Goal: Complete application form

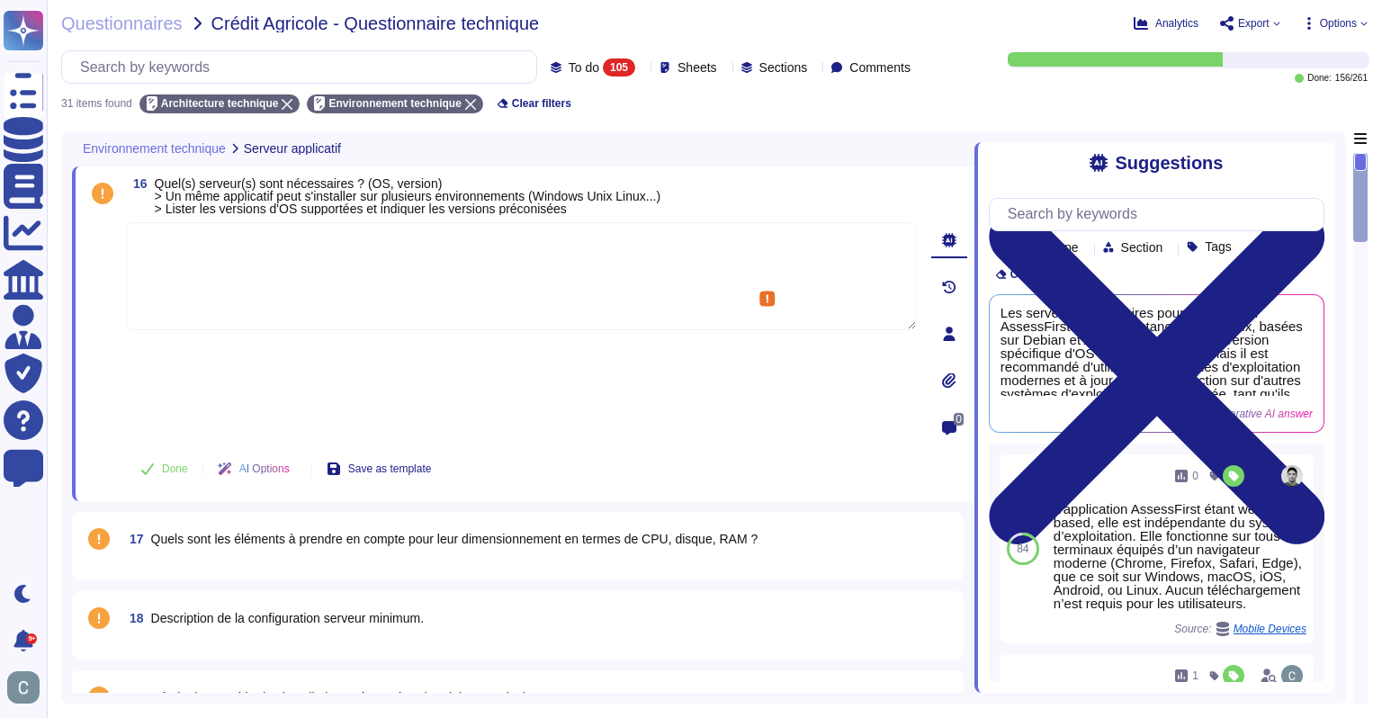
click at [360, 273] on textarea at bounding box center [521, 276] width 791 height 108
paste textarea "La solution AssessFirst est fournie exclusivement en mode SaaS, hébergée et opé…"
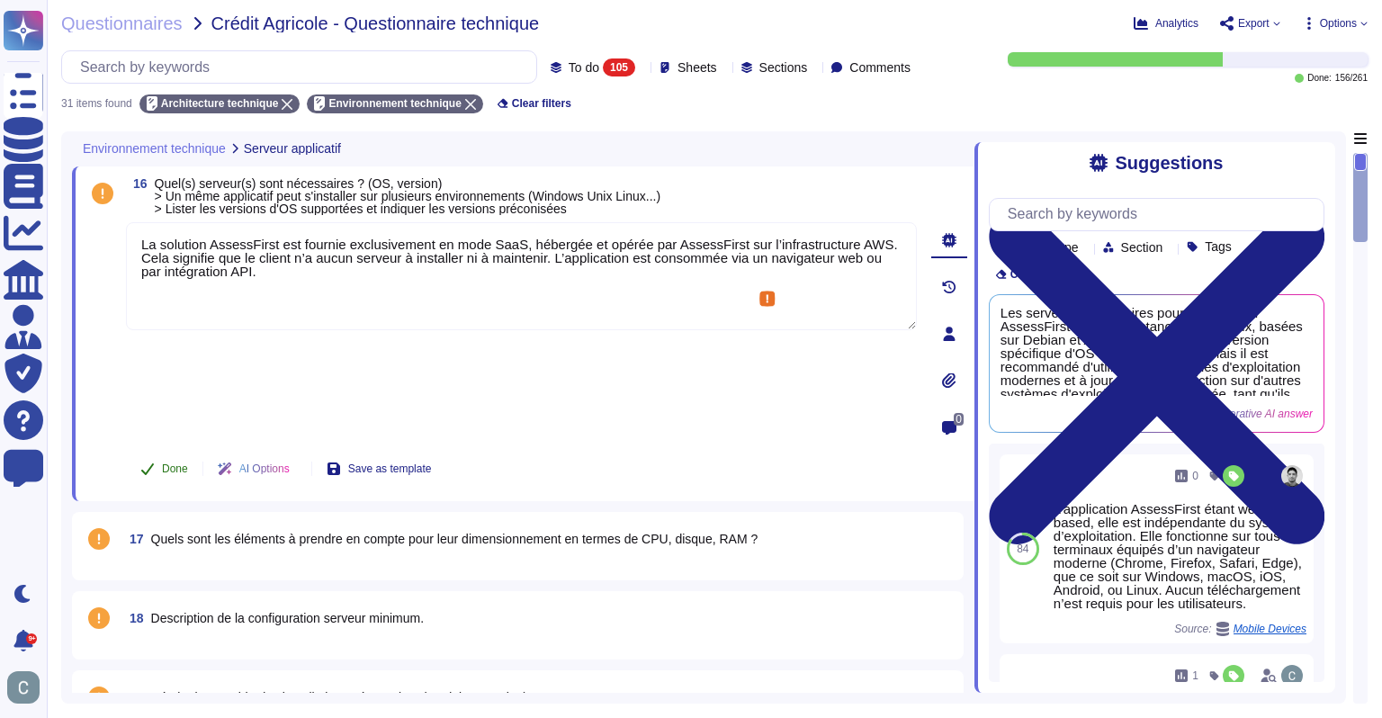
type textarea "La solution AssessFirst est fournie exclusivement en mode SaaS, hébergée et opé…"
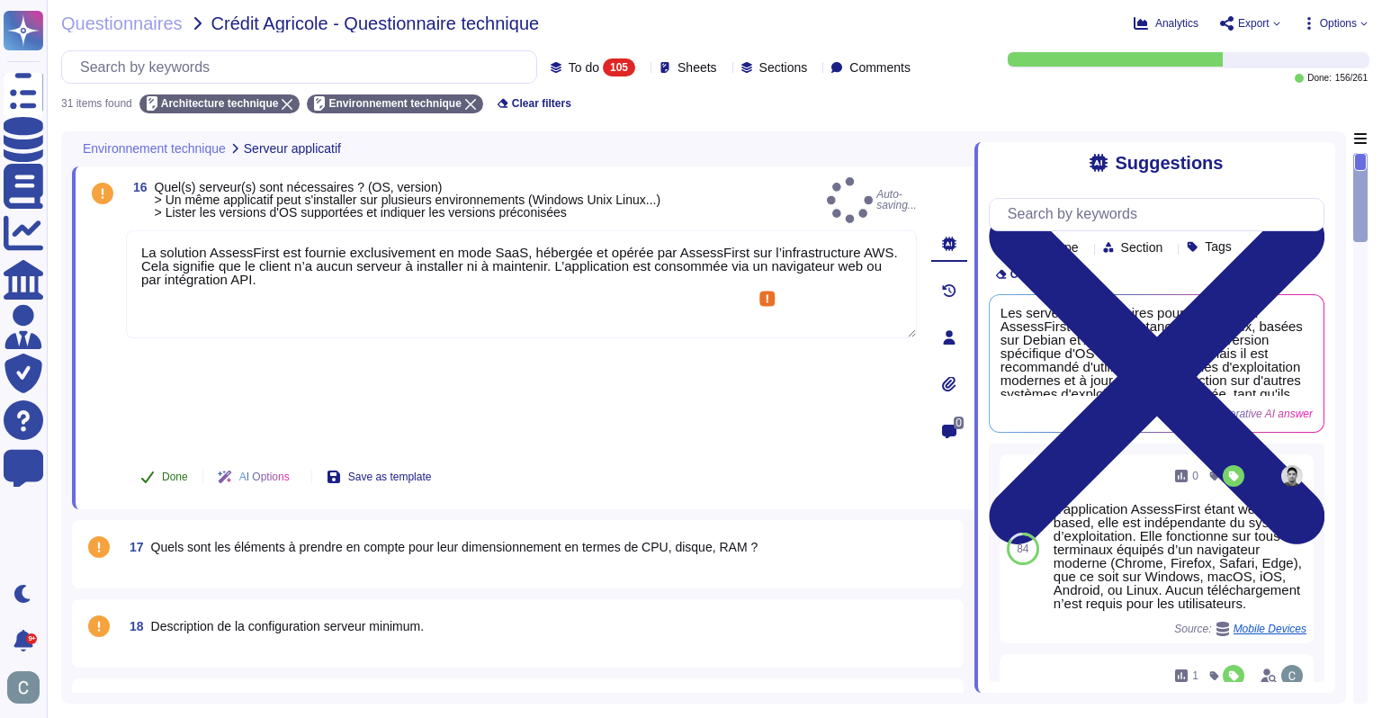
click at [158, 459] on button "Done" at bounding box center [164, 477] width 76 height 36
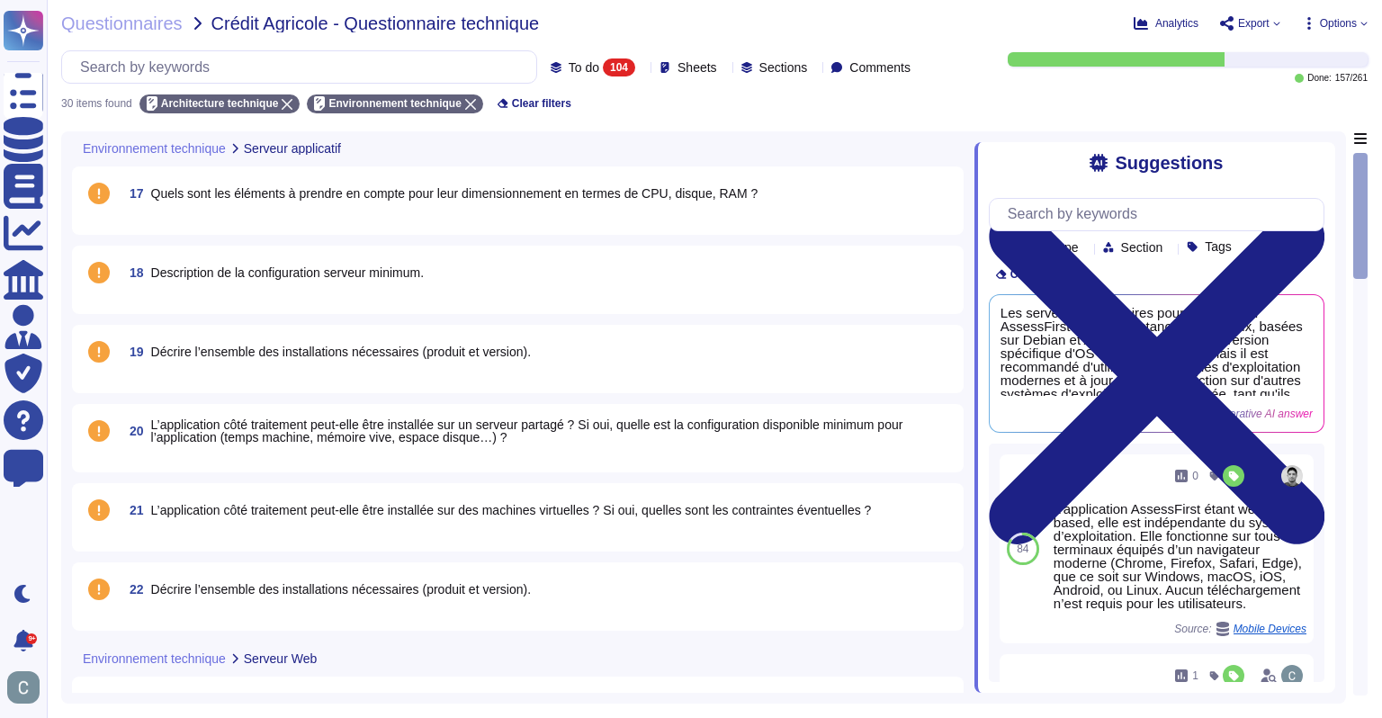
click at [316, 195] on span "Quels sont les éléments à prendre en compte pour leur dimensionnement en termes…" at bounding box center [454, 193] width 607 height 14
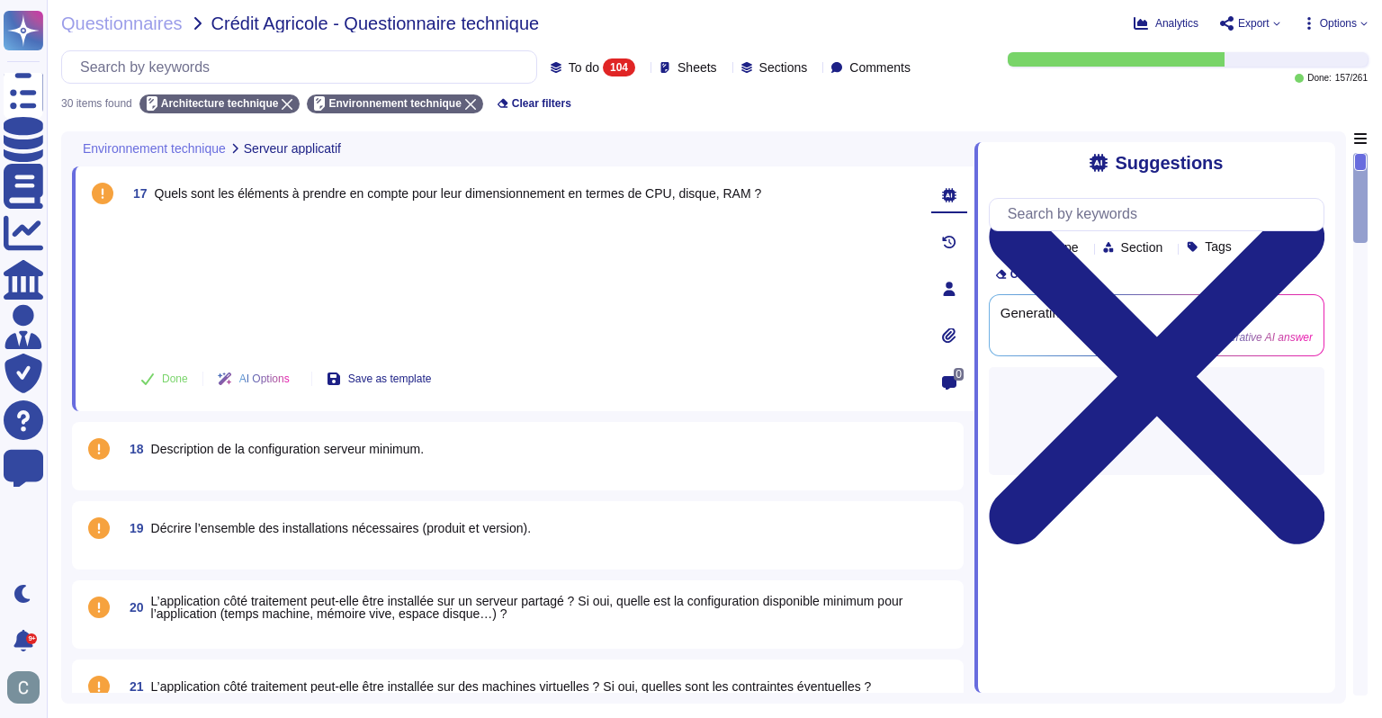
click at [303, 257] on div at bounding box center [521, 283] width 791 height 133
click at [298, 298] on div at bounding box center [521, 283] width 791 height 133
click at [229, 258] on div at bounding box center [521, 283] width 791 height 133
click at [388, 290] on div at bounding box center [521, 283] width 791 height 133
click at [259, 321] on div at bounding box center [521, 283] width 791 height 133
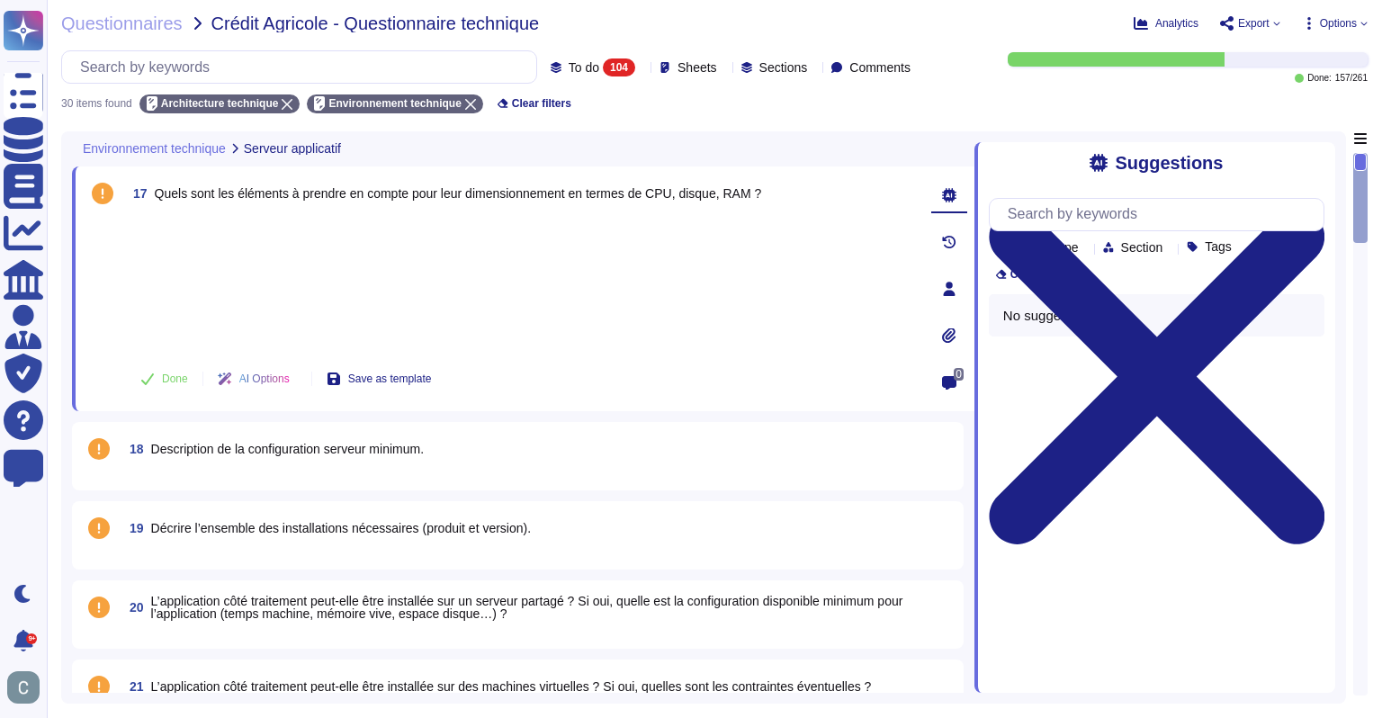
click at [392, 316] on div at bounding box center [521, 283] width 791 height 133
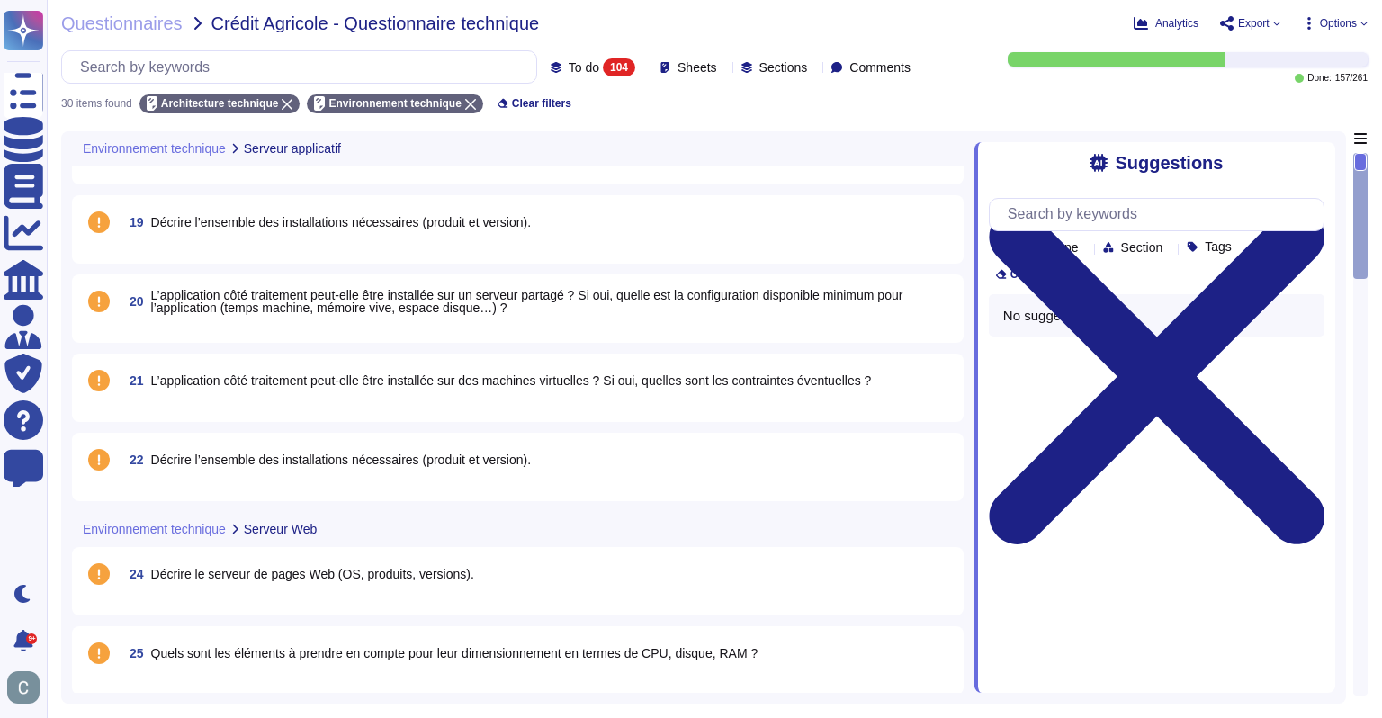
scroll to position [360, 0]
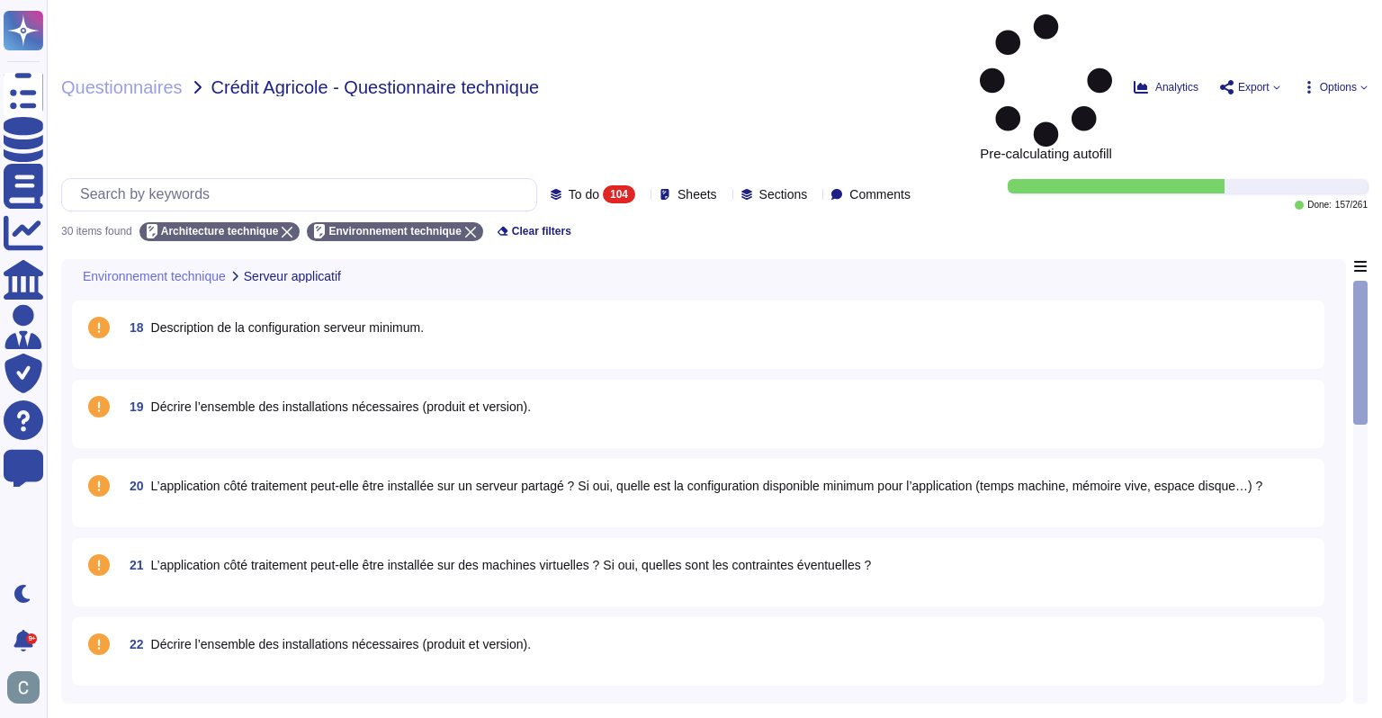
scroll to position [270, 0]
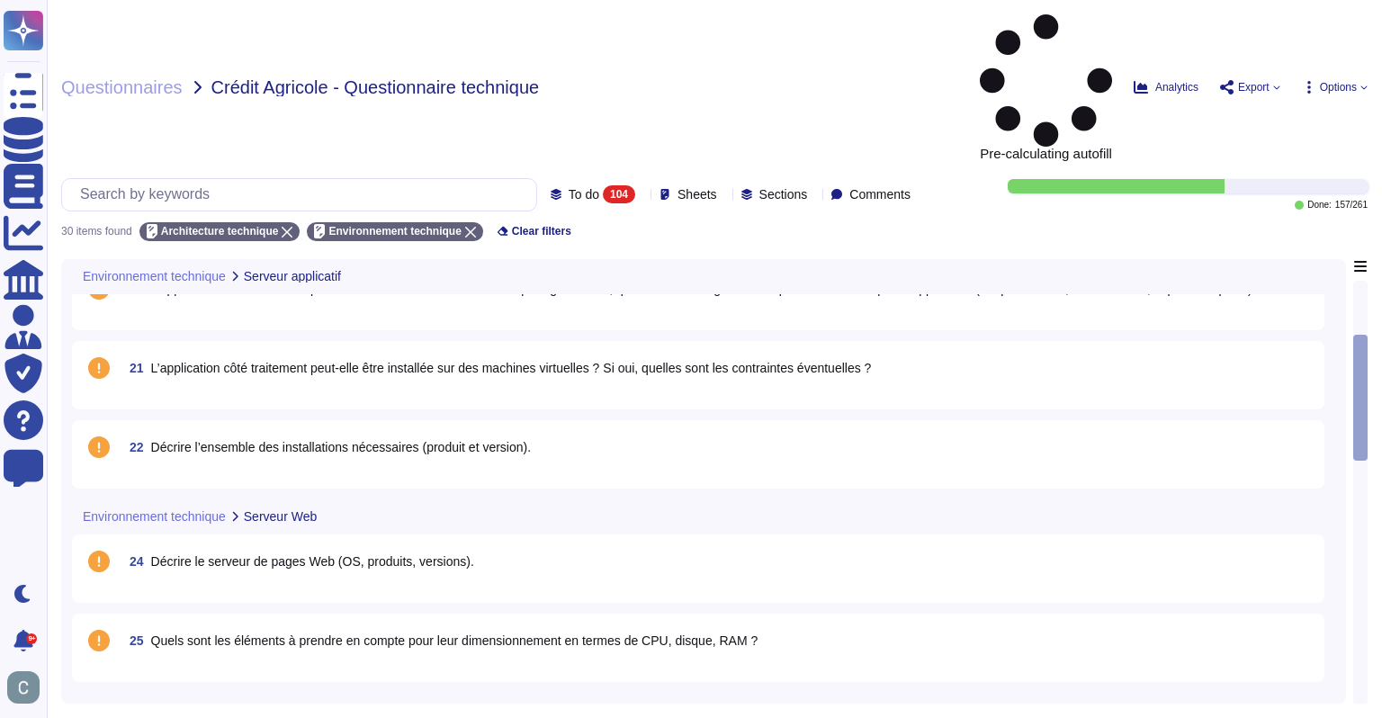
click at [268, 545] on span "24 Décrire le serveur de pages Web (OS, produits, versions)." at bounding box center [298, 561] width 352 height 32
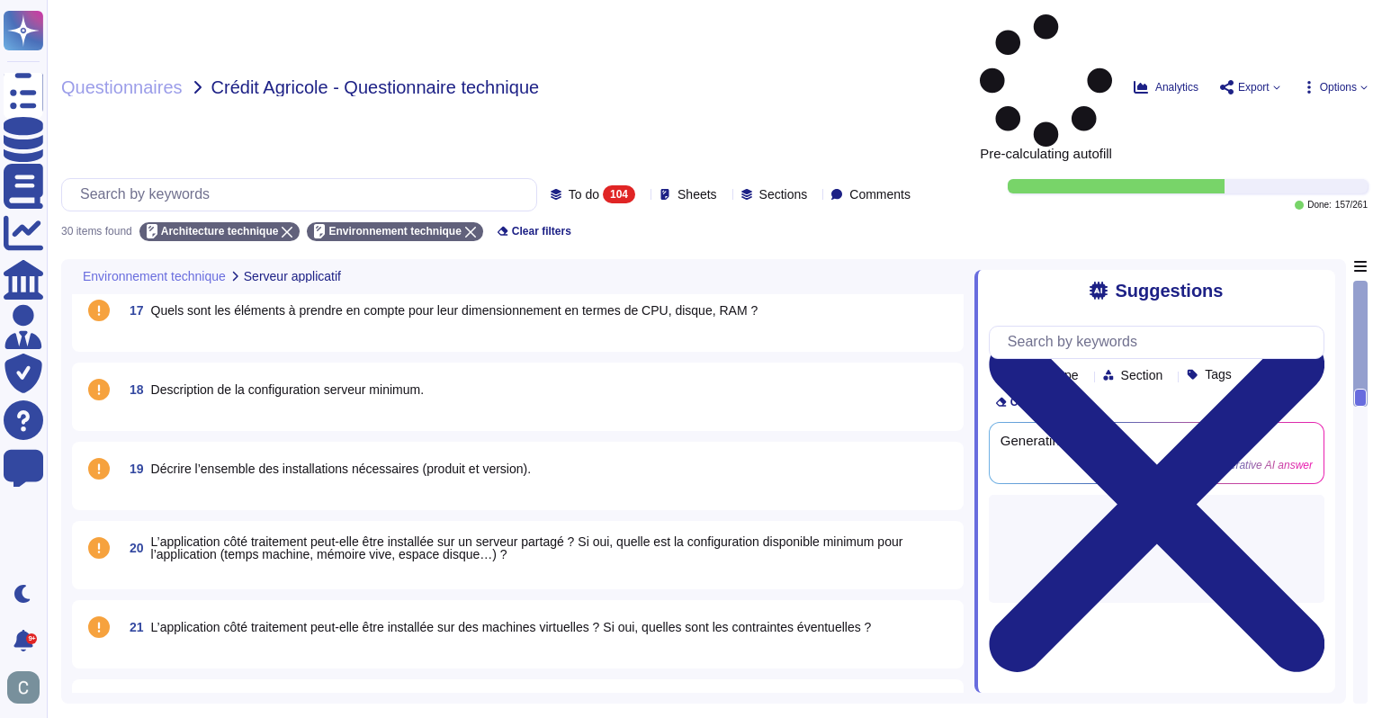
scroll to position [0, 0]
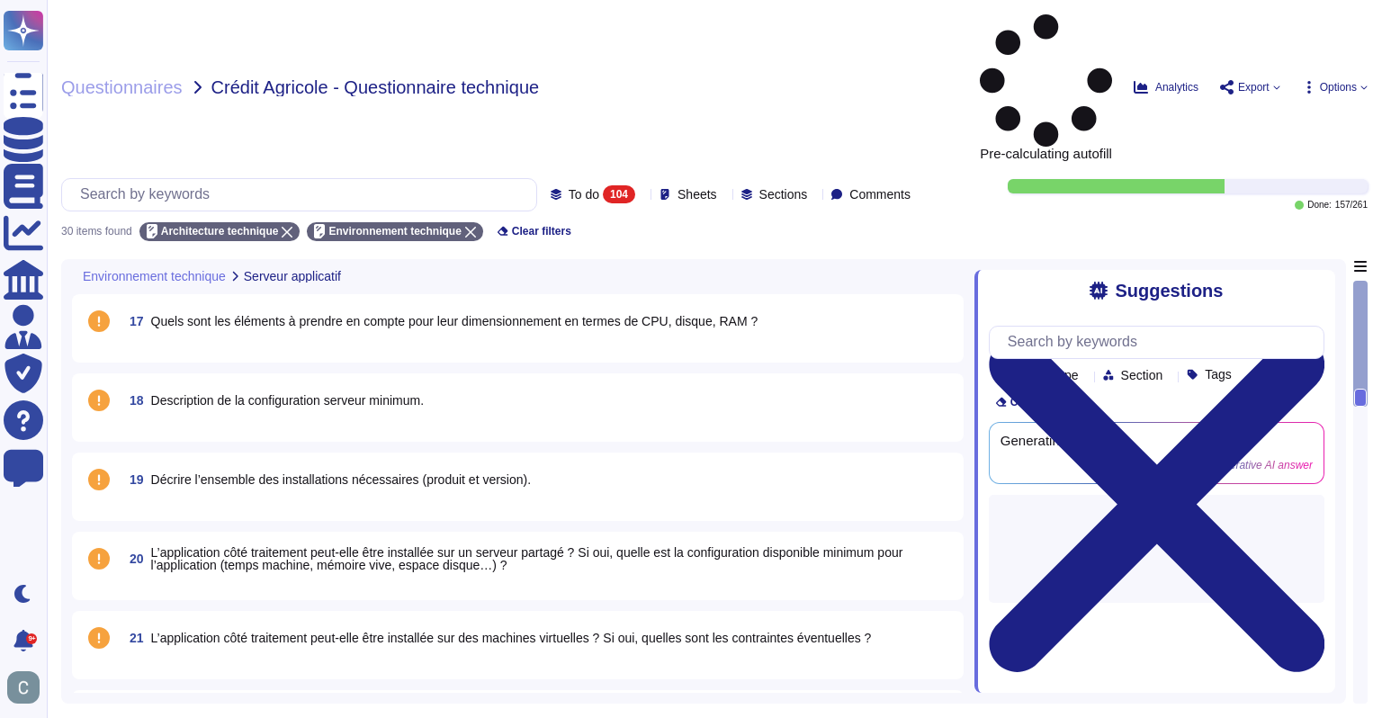
click at [292, 314] on span "Quels sont les éléments à prendre en compte pour leur dimensionnement en termes…" at bounding box center [454, 321] width 607 height 14
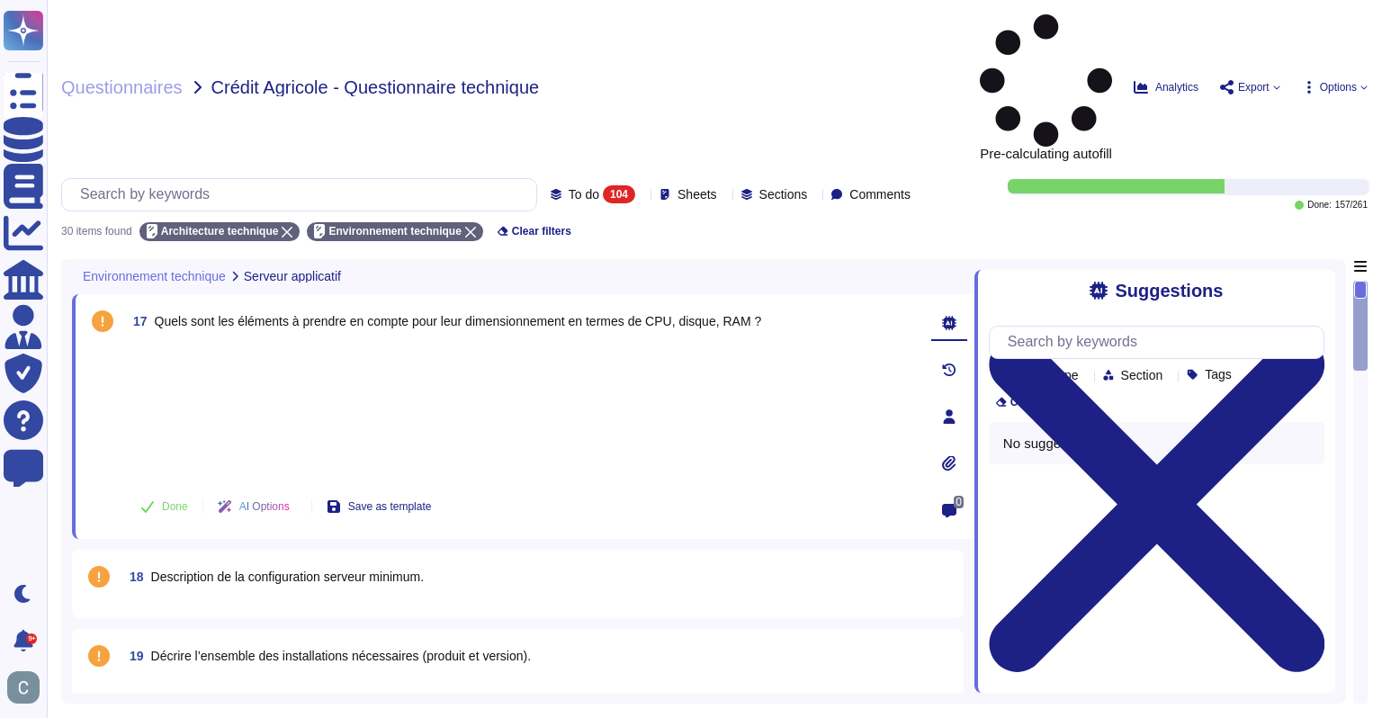
click at [295, 345] on div at bounding box center [521, 411] width 791 height 133
click at [180, 314] on span "Quels sont les éléments à prendre en compte pour leur dimensionnement en termes…" at bounding box center [458, 321] width 607 height 14
click at [314, 345] on div at bounding box center [521, 411] width 791 height 133
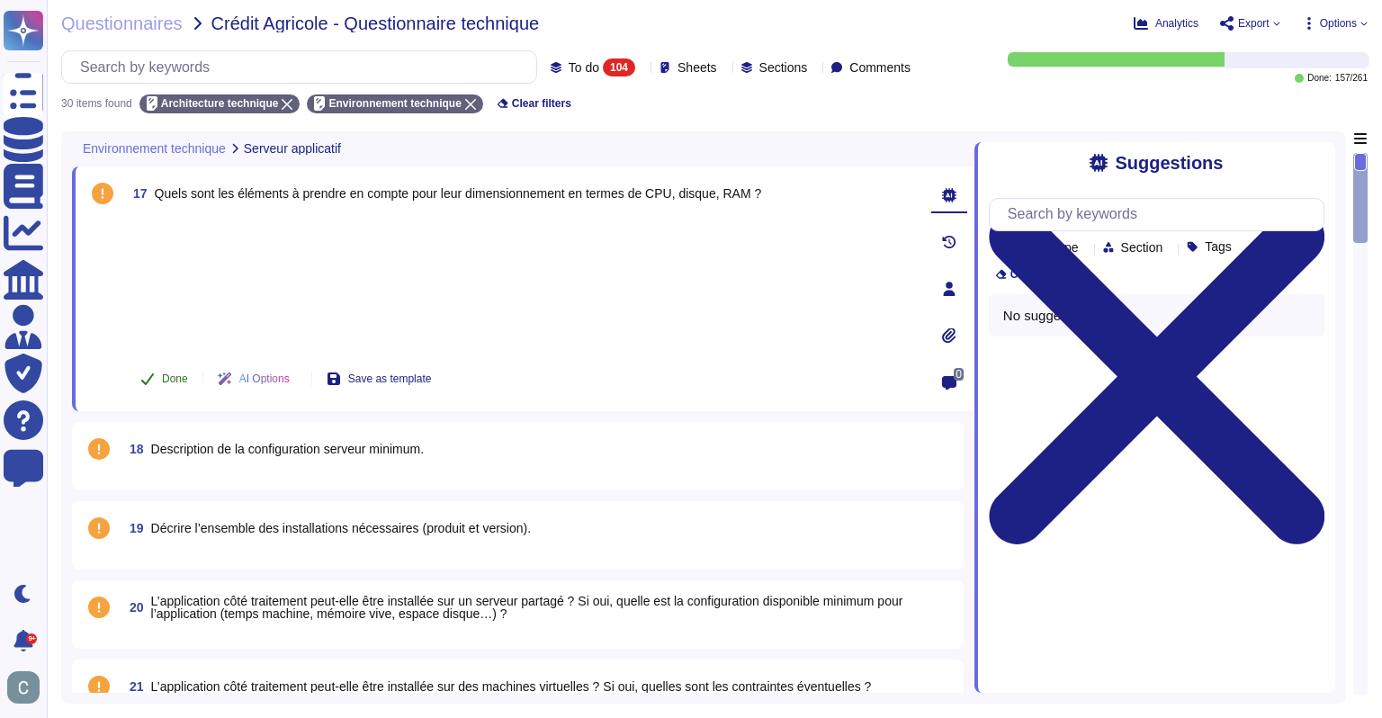
click at [175, 373] on span "Done" at bounding box center [175, 378] width 26 height 11
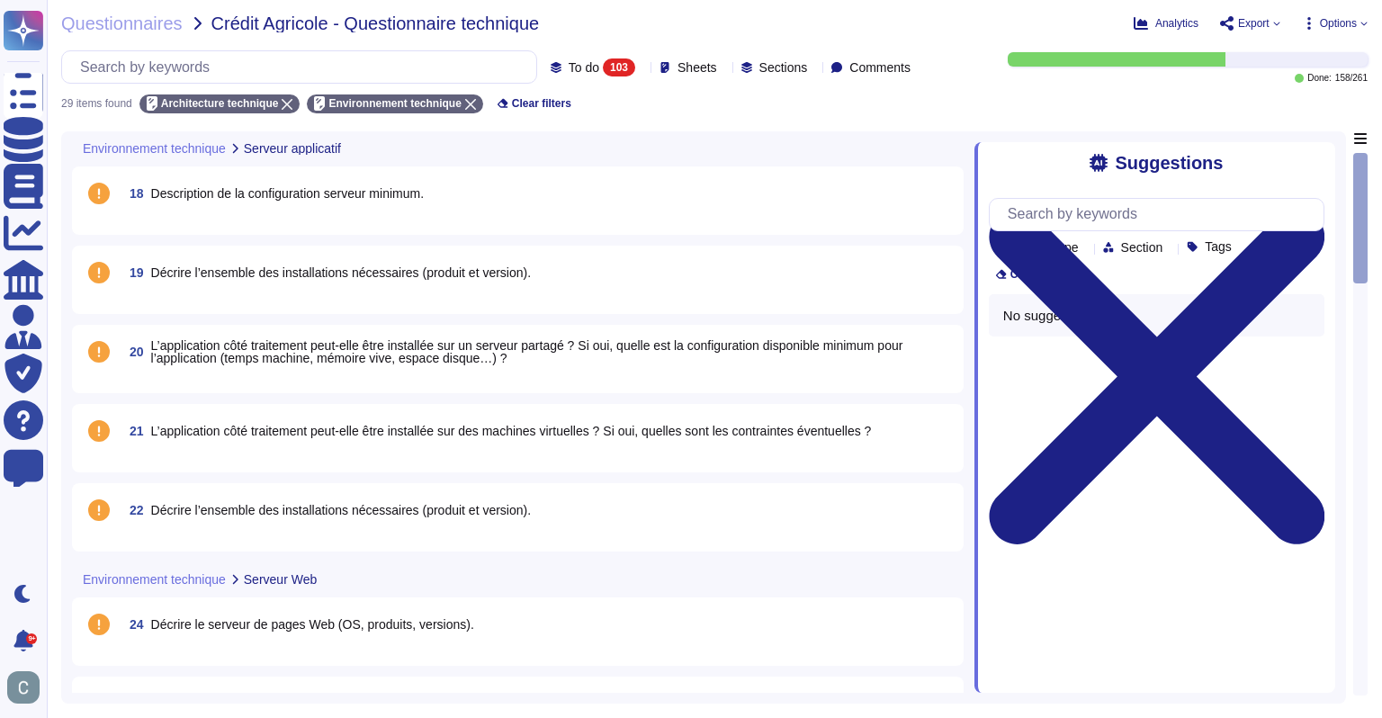
click at [189, 199] on span "Description de la configuration serveur minimum." at bounding box center [287, 193] width 273 height 14
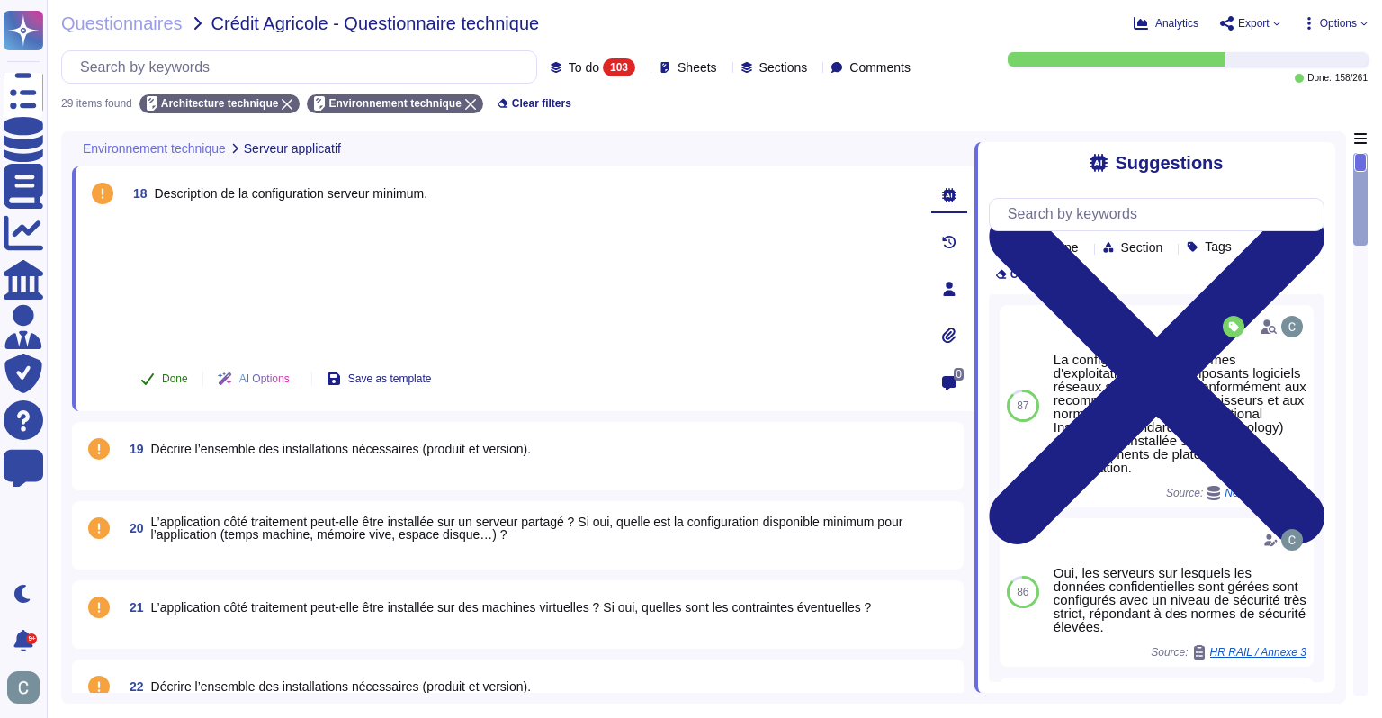
click at [163, 373] on span "Done" at bounding box center [175, 378] width 26 height 11
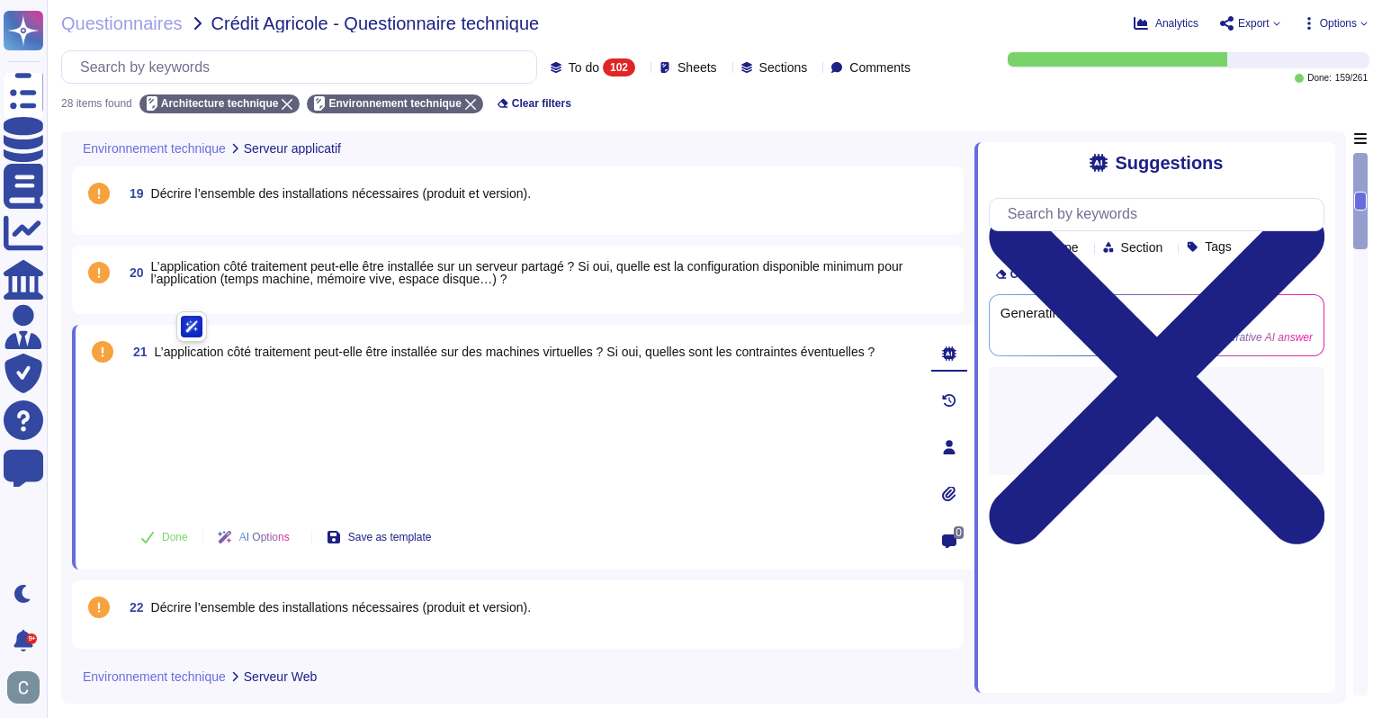
click at [208, 195] on span "Décrire l’ensemble des installations nécessaires (produit et version)." at bounding box center [341, 193] width 381 height 14
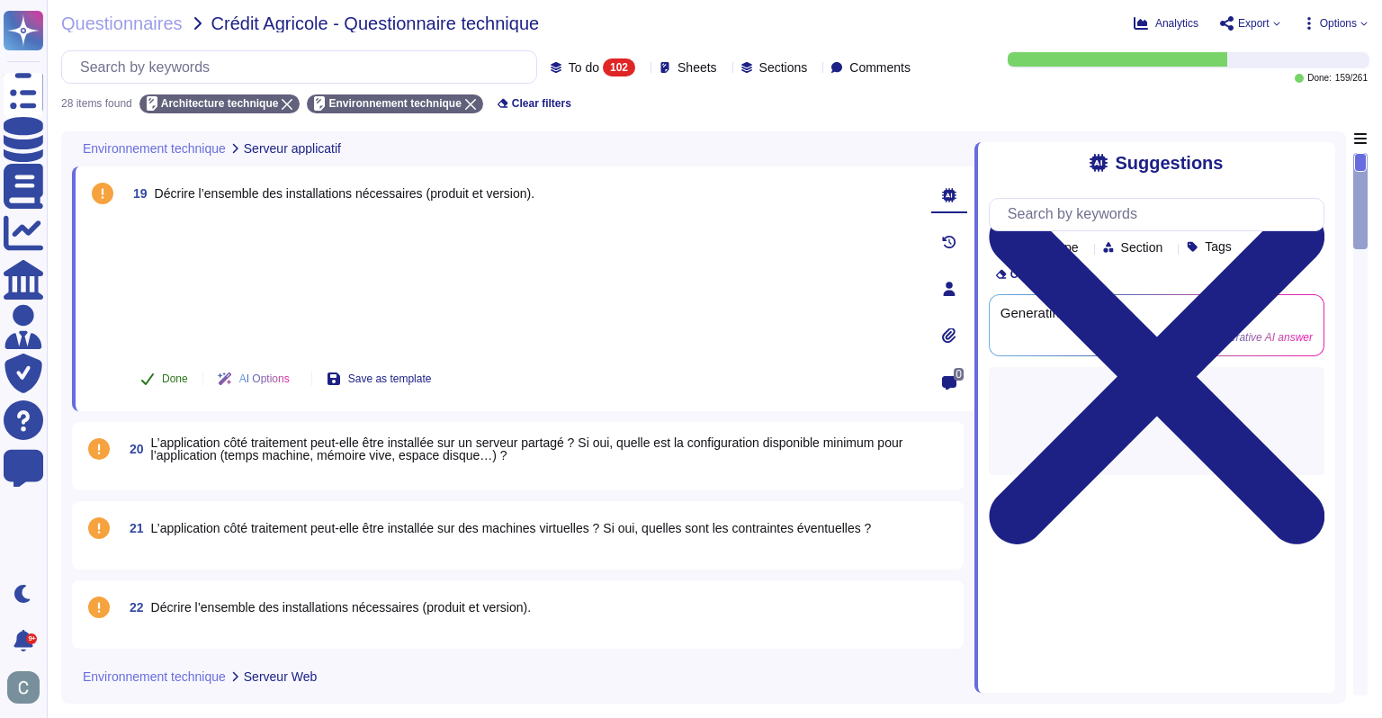
click at [158, 375] on button "Done" at bounding box center [164, 379] width 76 height 36
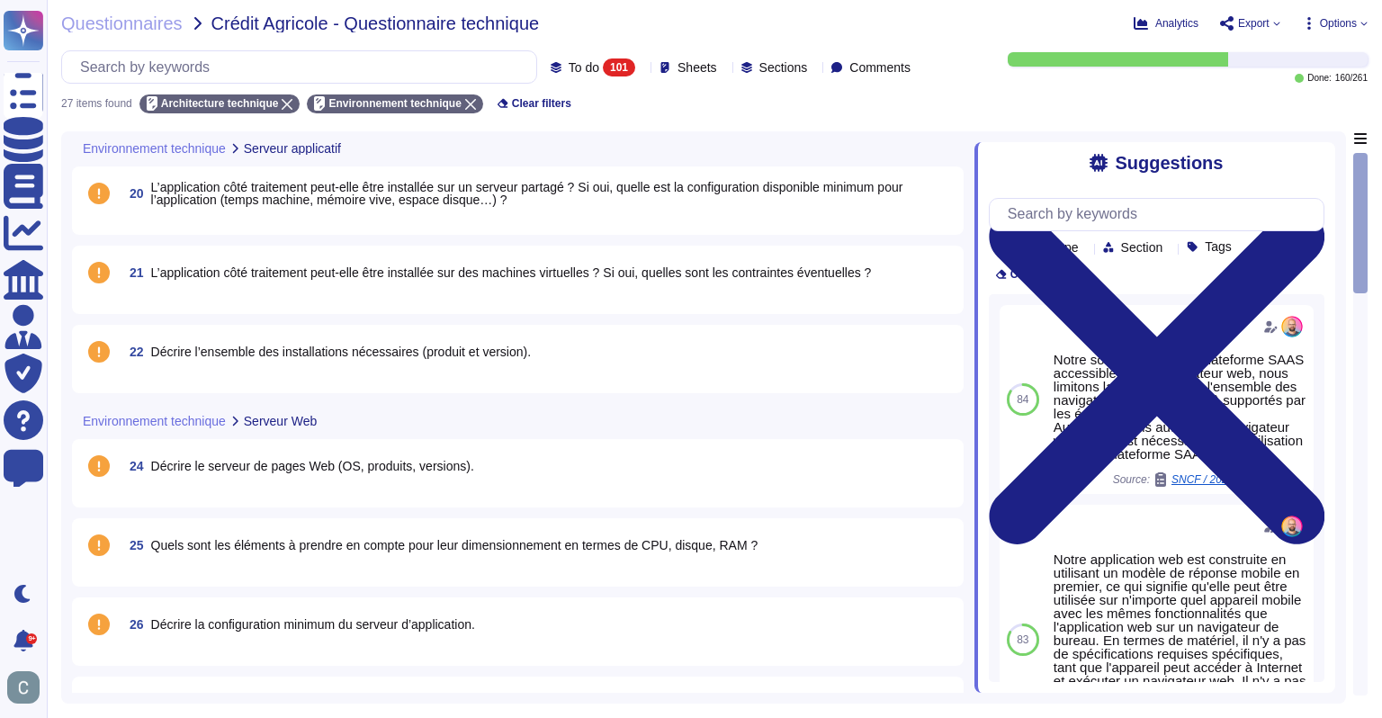
click at [210, 206] on span "L’application côté traitement peut-elle être installée sur un serveur partagé ?…" at bounding box center [527, 193] width 752 height 27
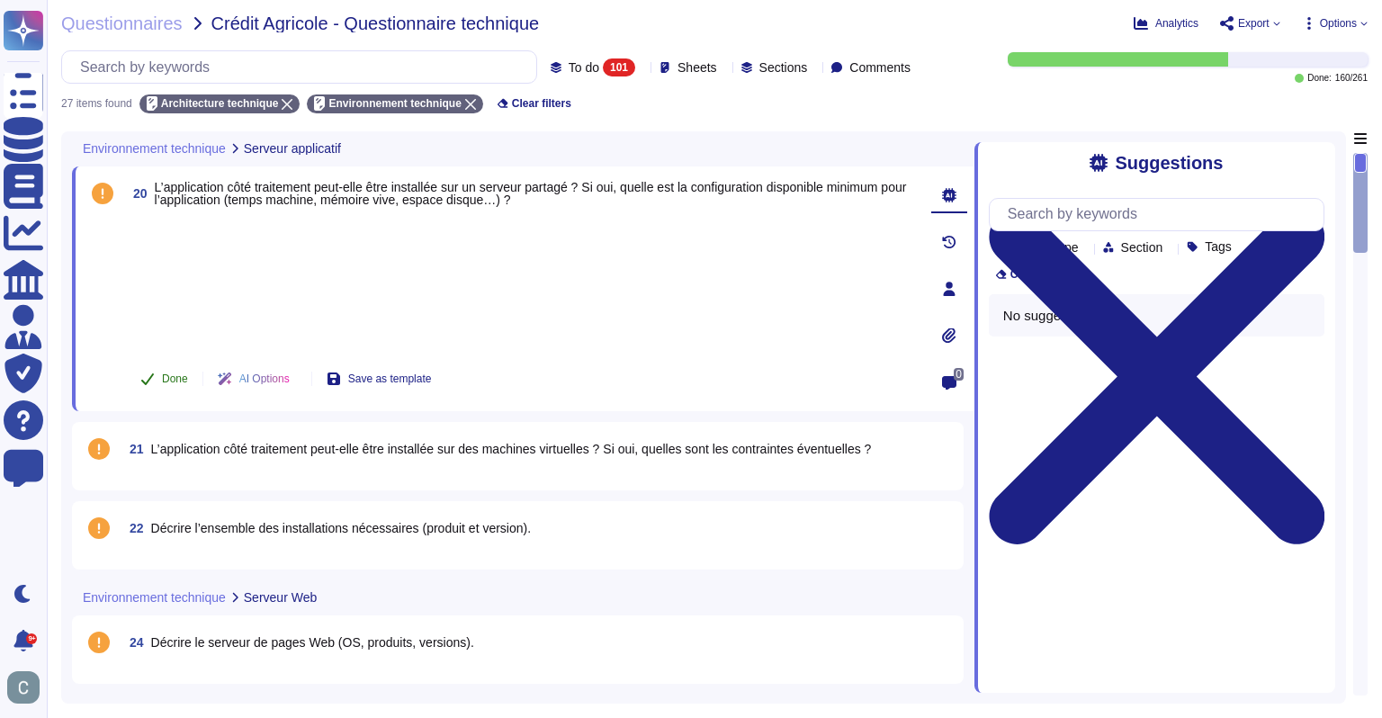
click at [173, 373] on span "Done" at bounding box center [175, 378] width 26 height 11
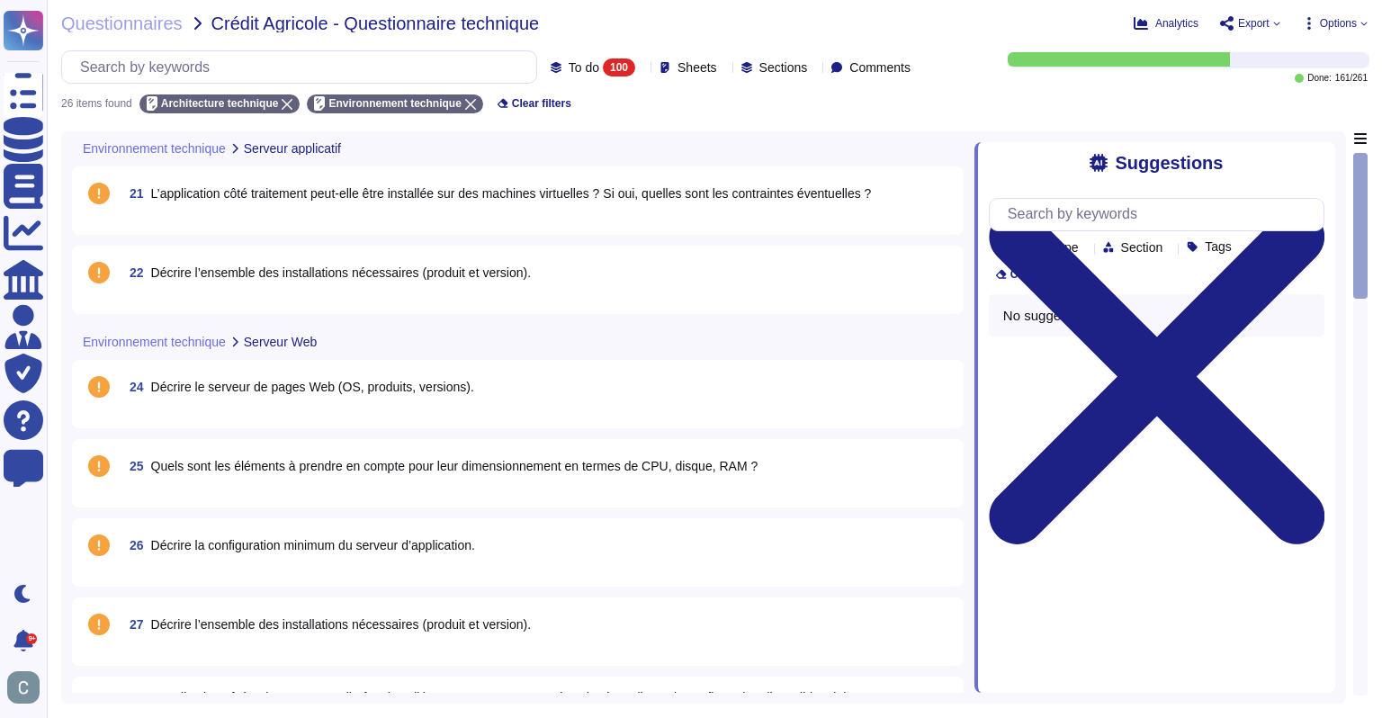
click at [238, 199] on span "L’application côté traitement peut-elle être installée sur des machines virtuel…" at bounding box center [511, 193] width 721 height 14
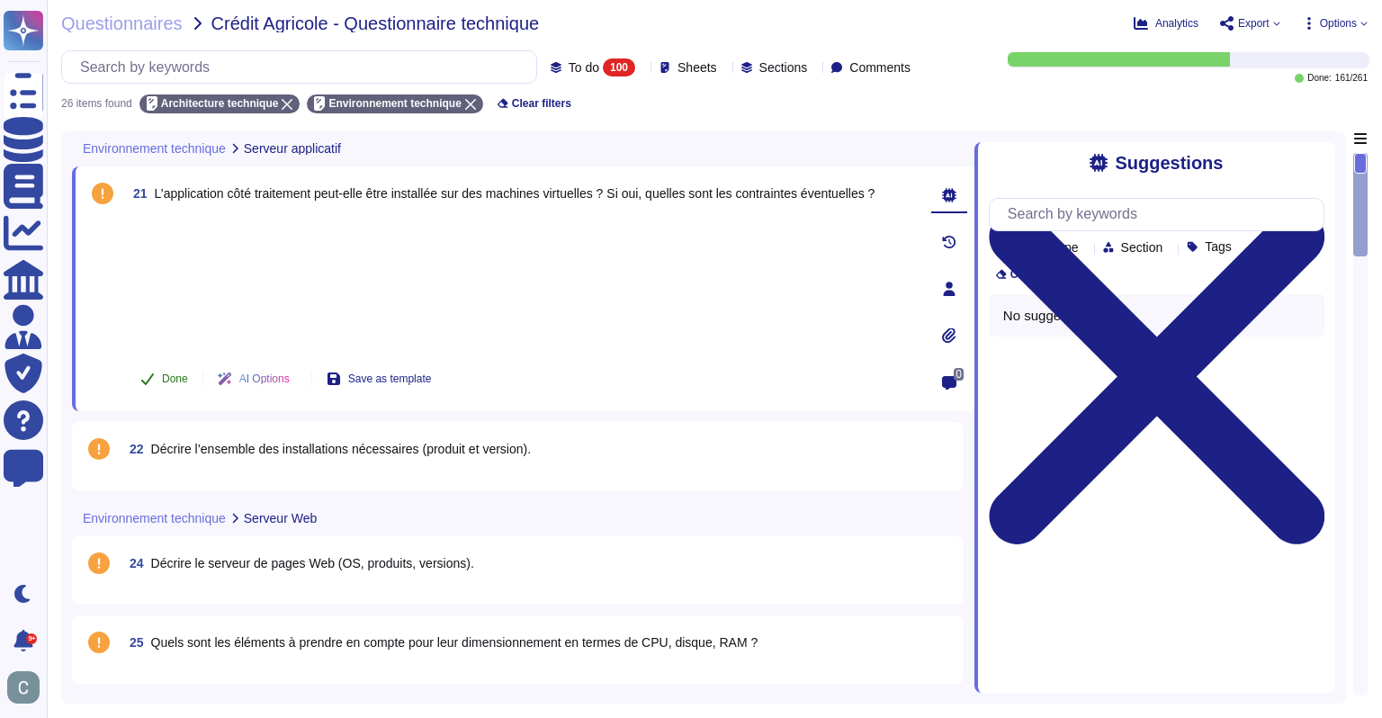
click at [169, 373] on span "Done" at bounding box center [175, 378] width 26 height 11
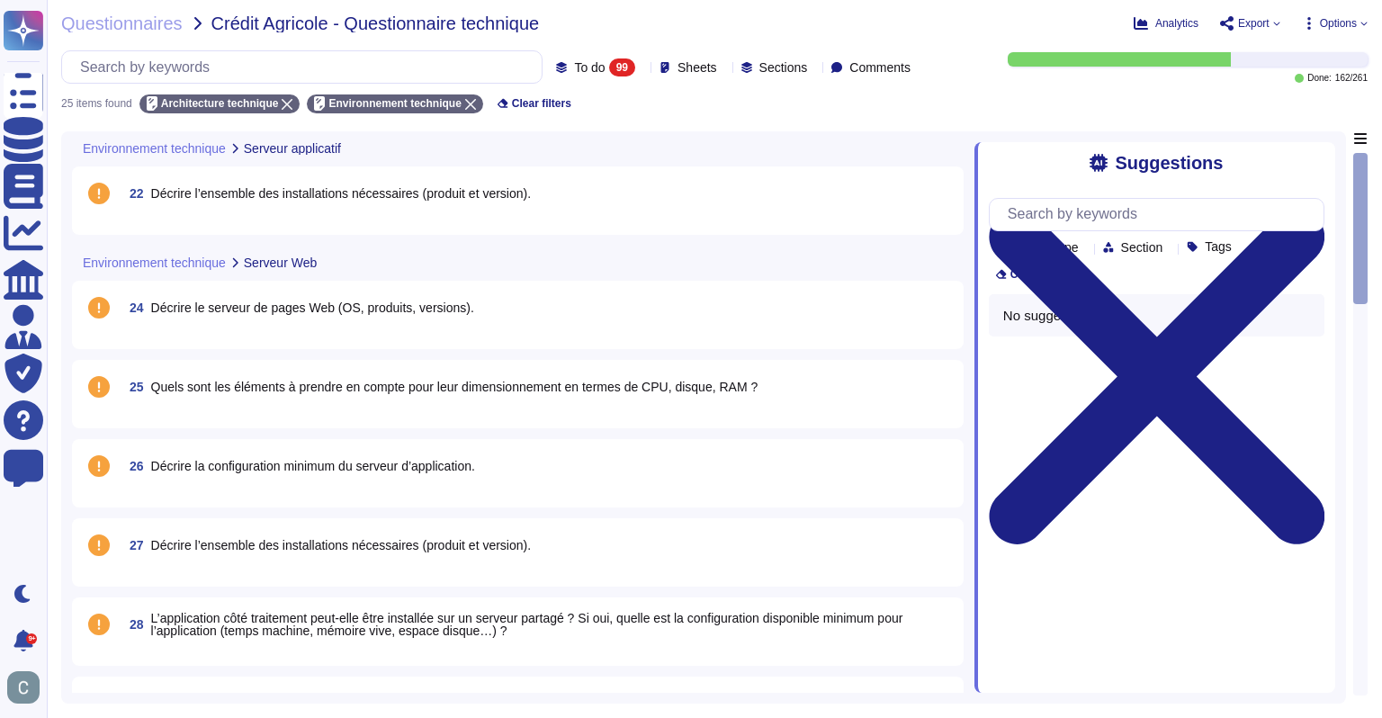
click at [220, 186] on span "Décrire l’ensemble des installations nécessaires (produit et version)." at bounding box center [341, 193] width 381 height 14
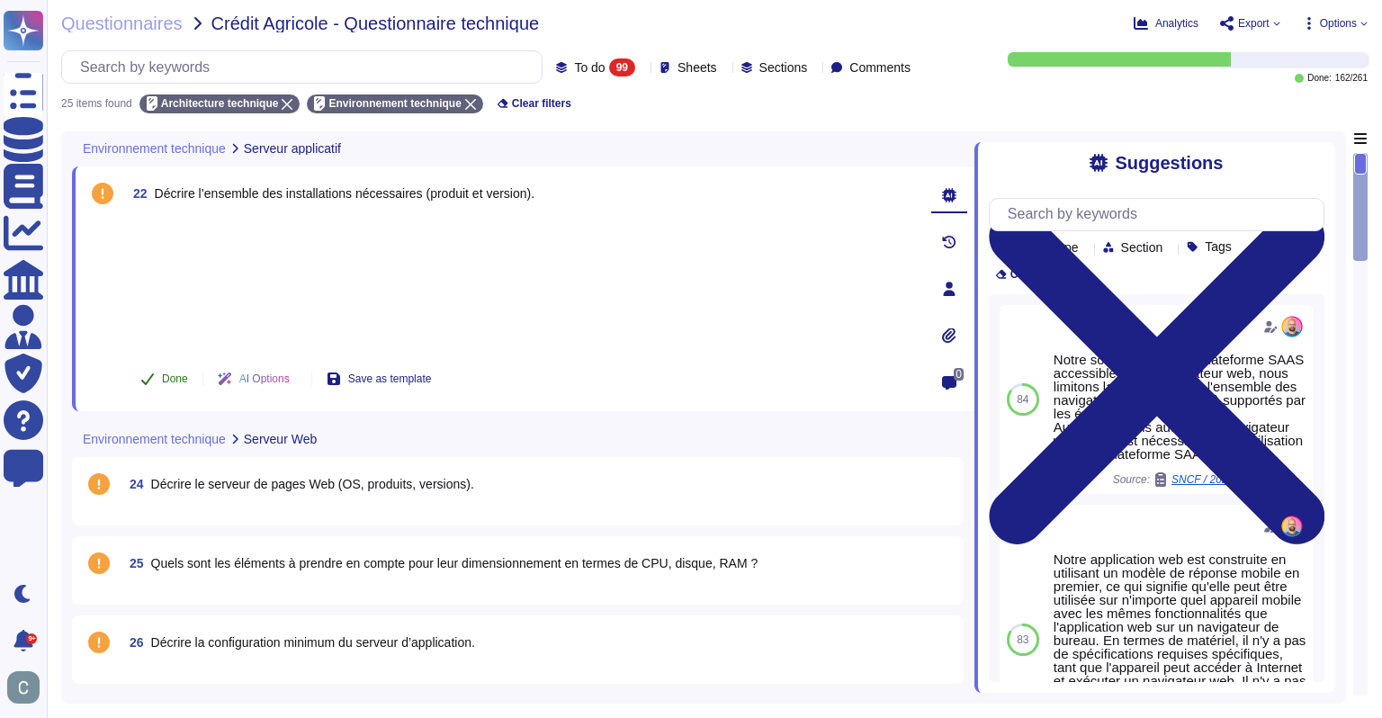
click at [158, 372] on button "Done" at bounding box center [164, 379] width 76 height 36
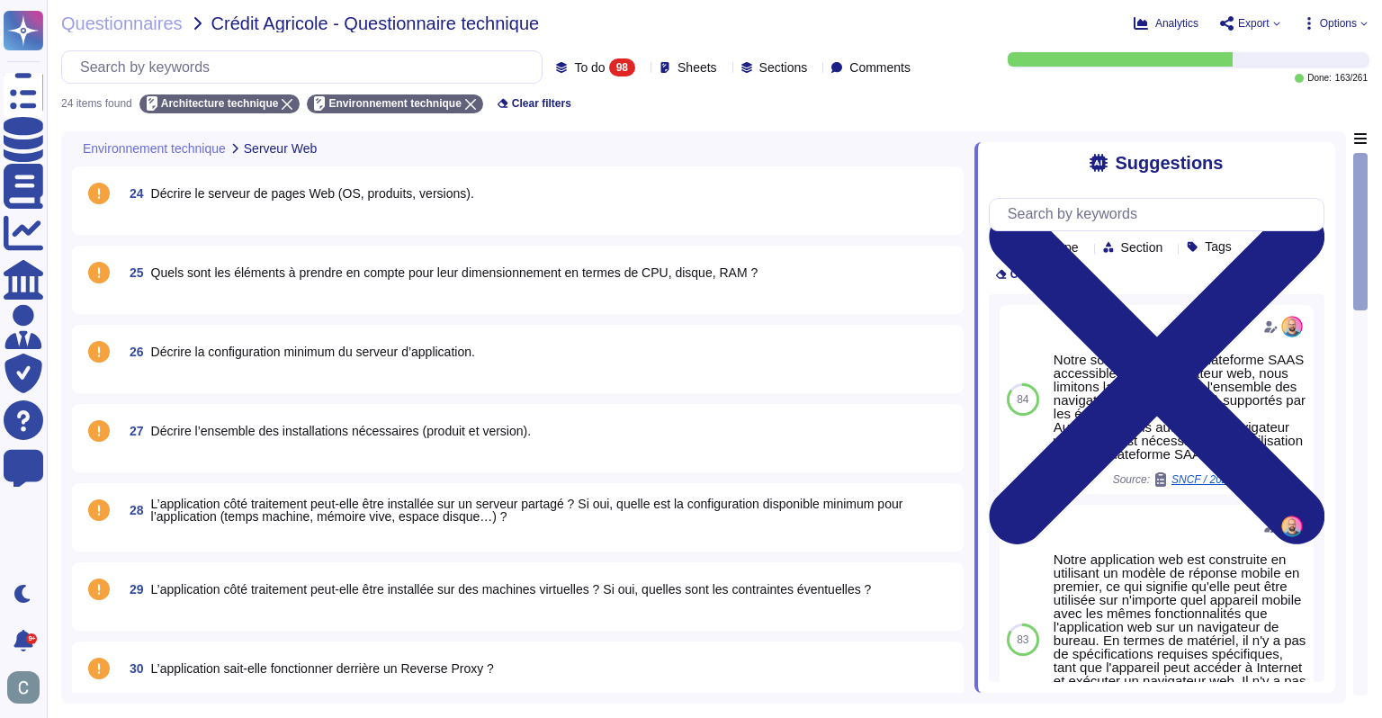
click at [215, 216] on div "24 Décrire le serveur de pages Web (OS, produits, versions)." at bounding box center [518, 200] width 870 height 47
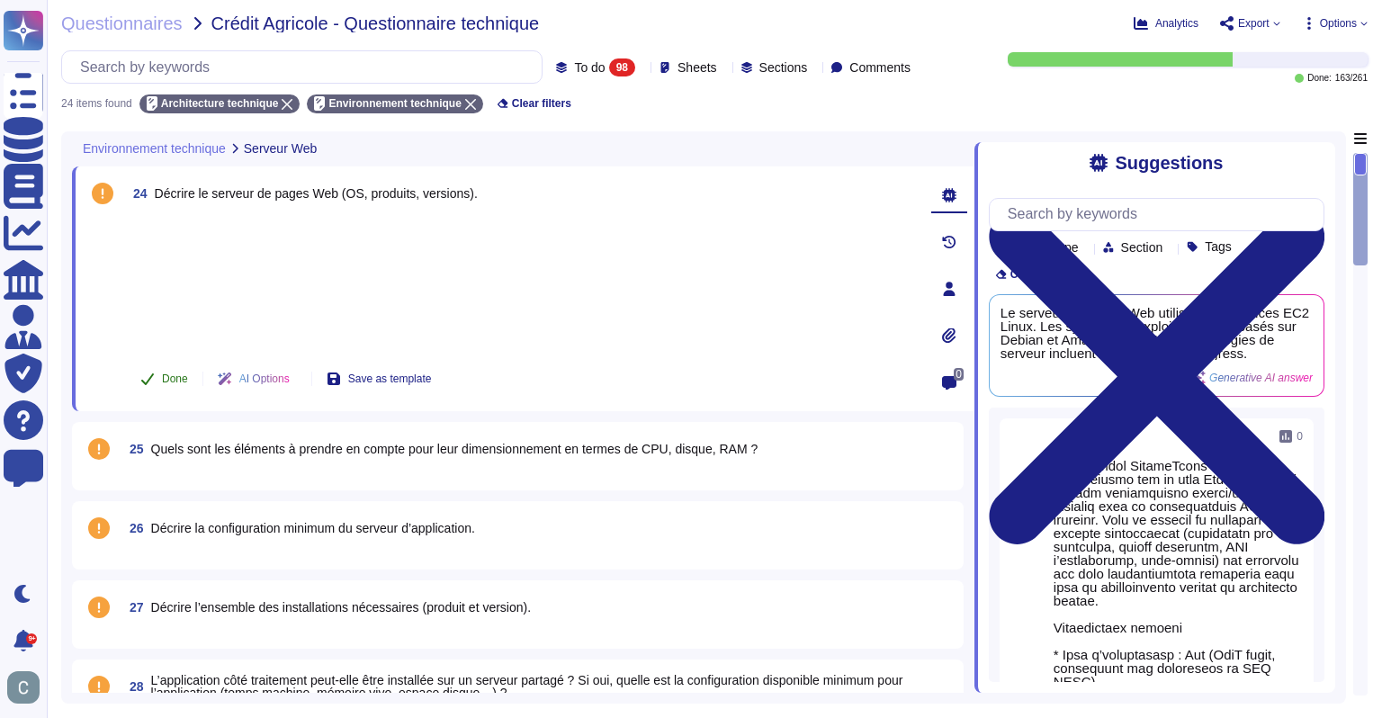
click at [169, 382] on span "Done" at bounding box center [175, 378] width 26 height 11
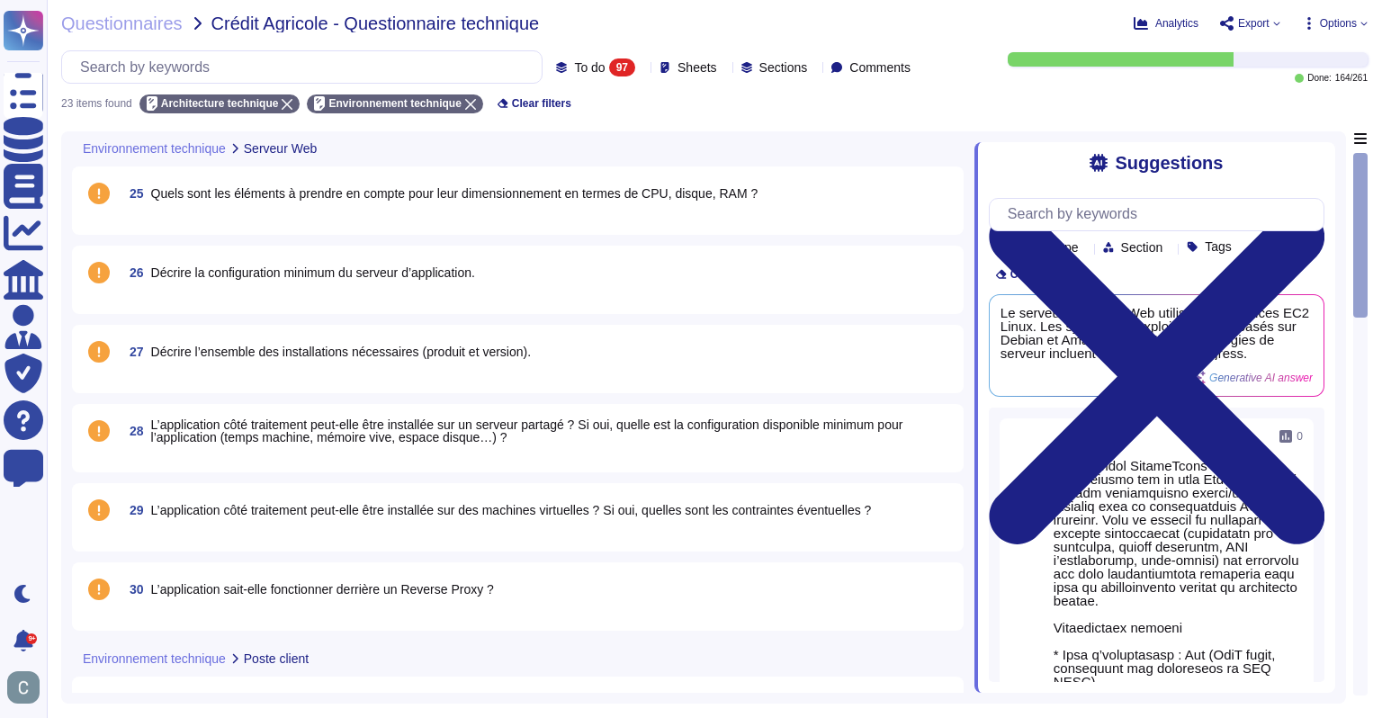
click at [215, 192] on span "Quels sont les éléments à prendre en compte pour leur dimensionnement en termes…" at bounding box center [454, 193] width 607 height 14
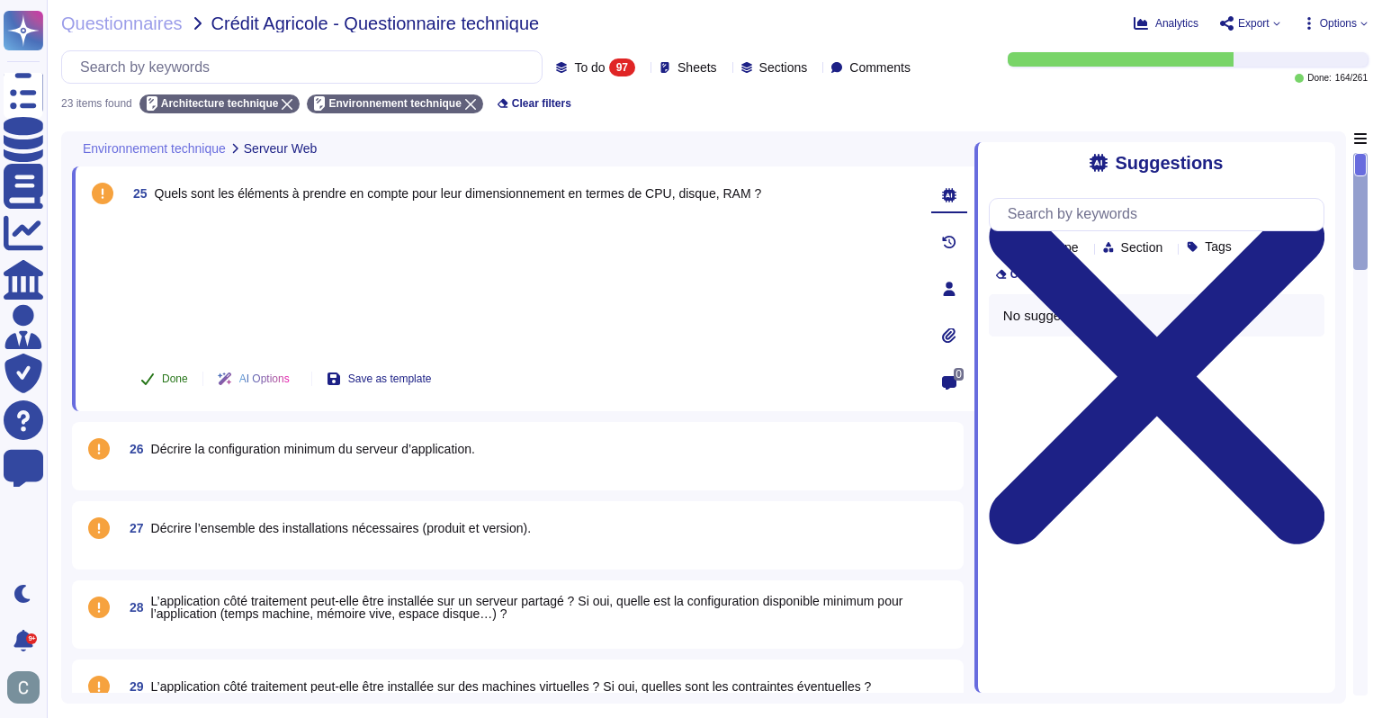
click at [172, 389] on button "Done" at bounding box center [164, 379] width 76 height 36
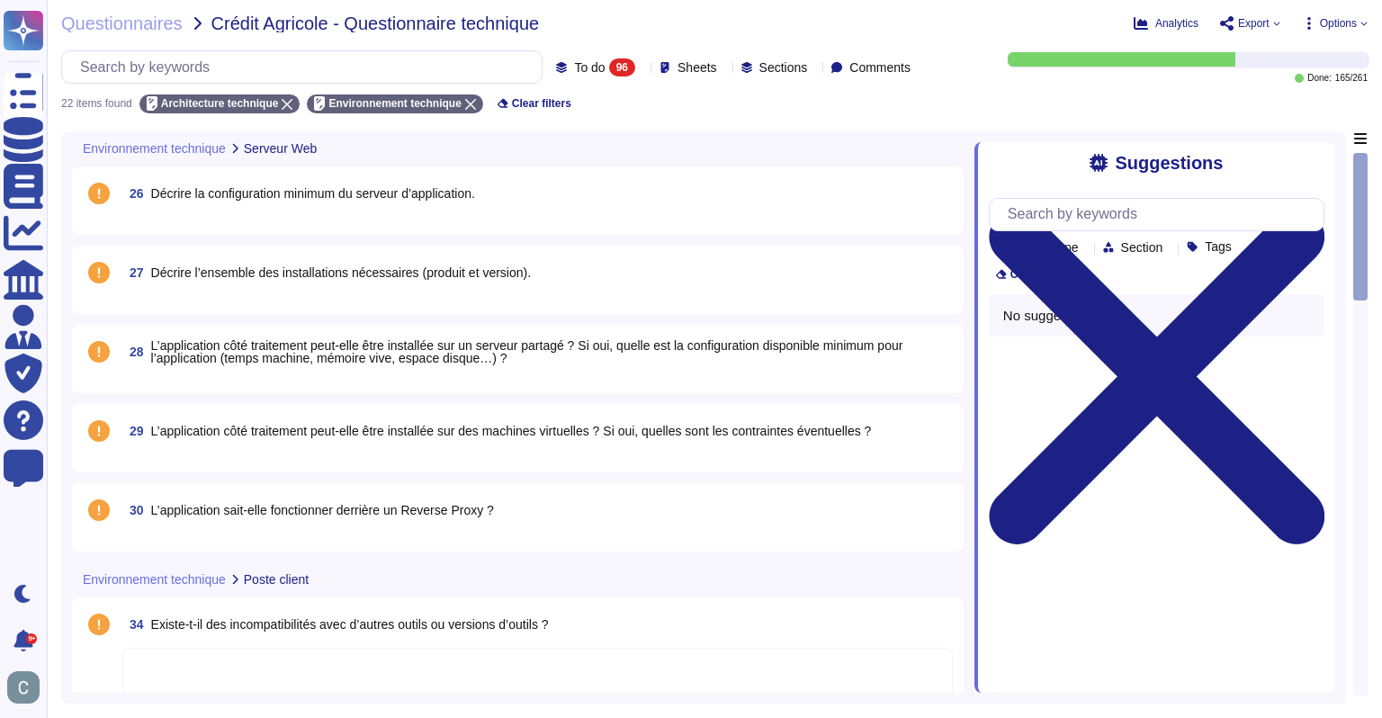
click at [229, 224] on div "26 Décrire la configuration minimum du serveur d’application." at bounding box center [518, 200] width 892 height 68
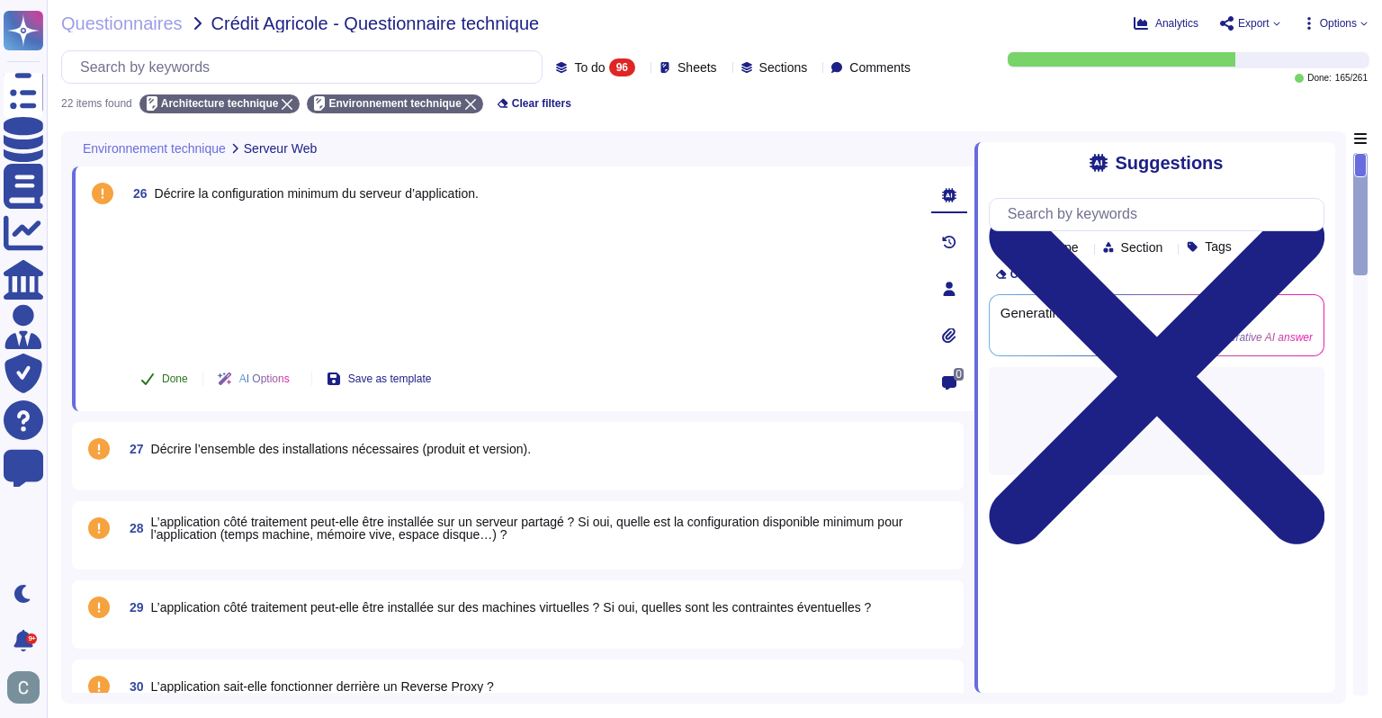
click at [173, 374] on span "Done" at bounding box center [175, 378] width 26 height 11
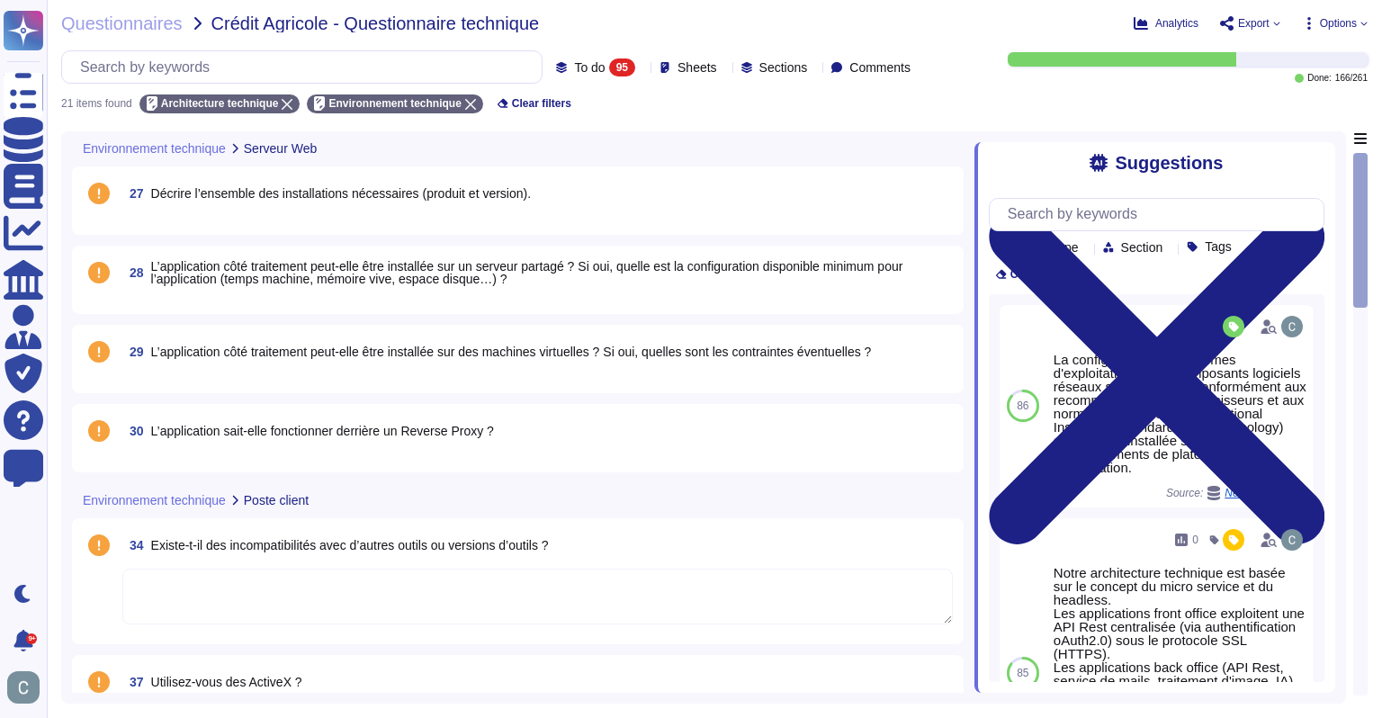
click at [256, 201] on span "27 Décrire l’ensemble des installations nécessaires (produit et version)." at bounding box center [326, 193] width 409 height 32
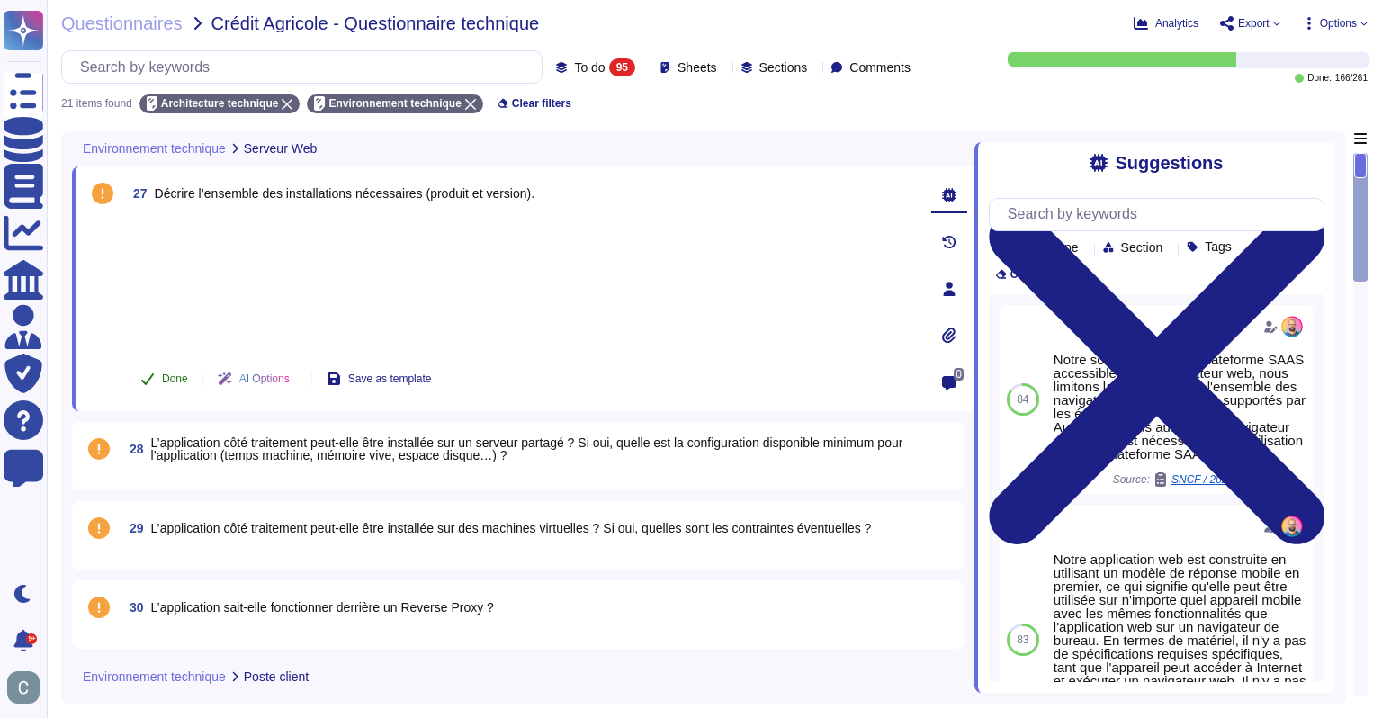
click at [167, 388] on button "Done" at bounding box center [164, 379] width 76 height 36
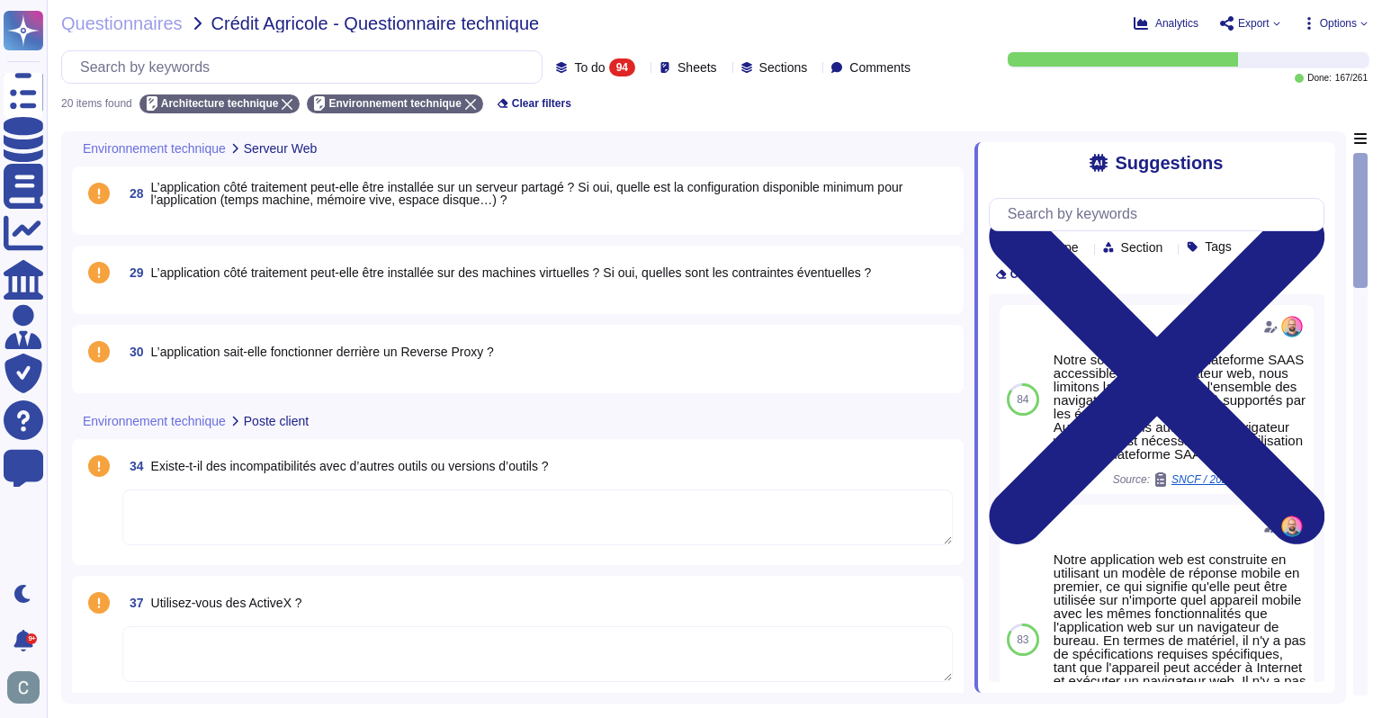
click at [249, 192] on span "L’application côté traitement peut-elle être installée sur un serveur partagé ?…" at bounding box center [527, 193] width 752 height 27
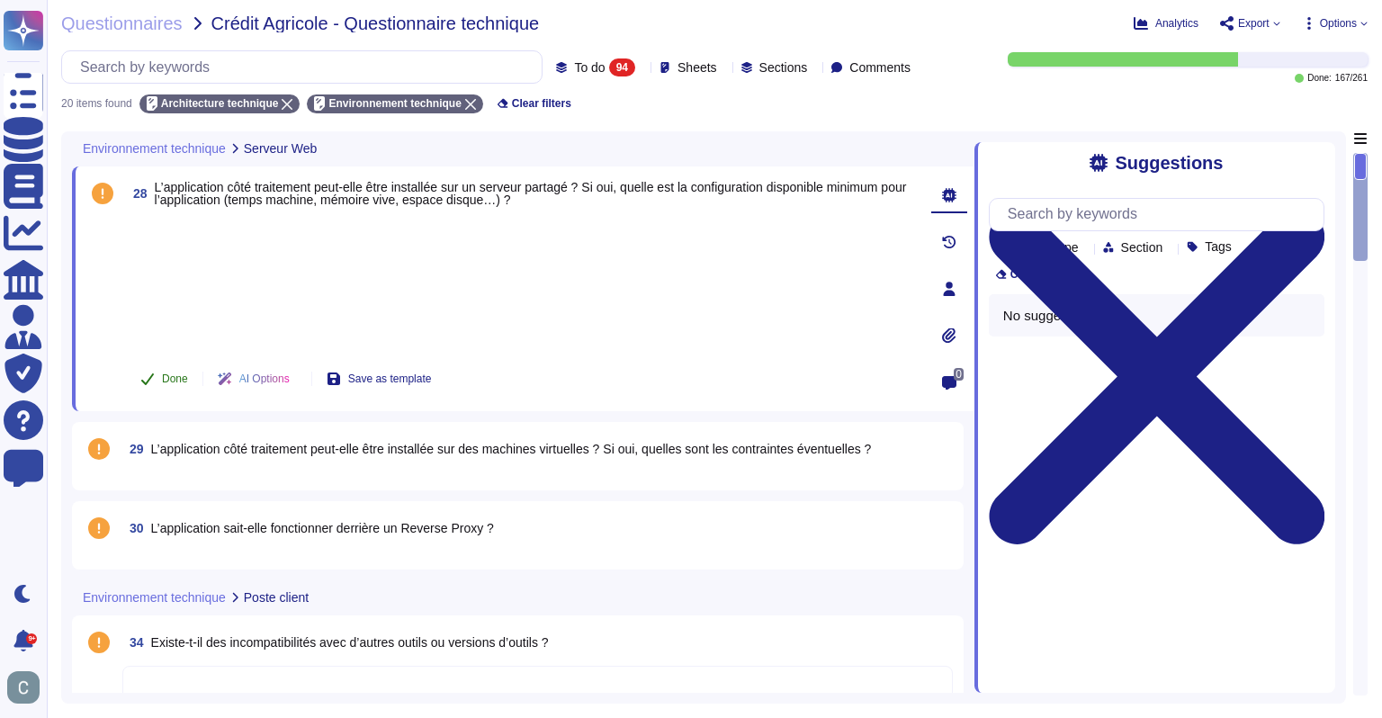
click at [167, 375] on span "Done" at bounding box center [175, 378] width 26 height 11
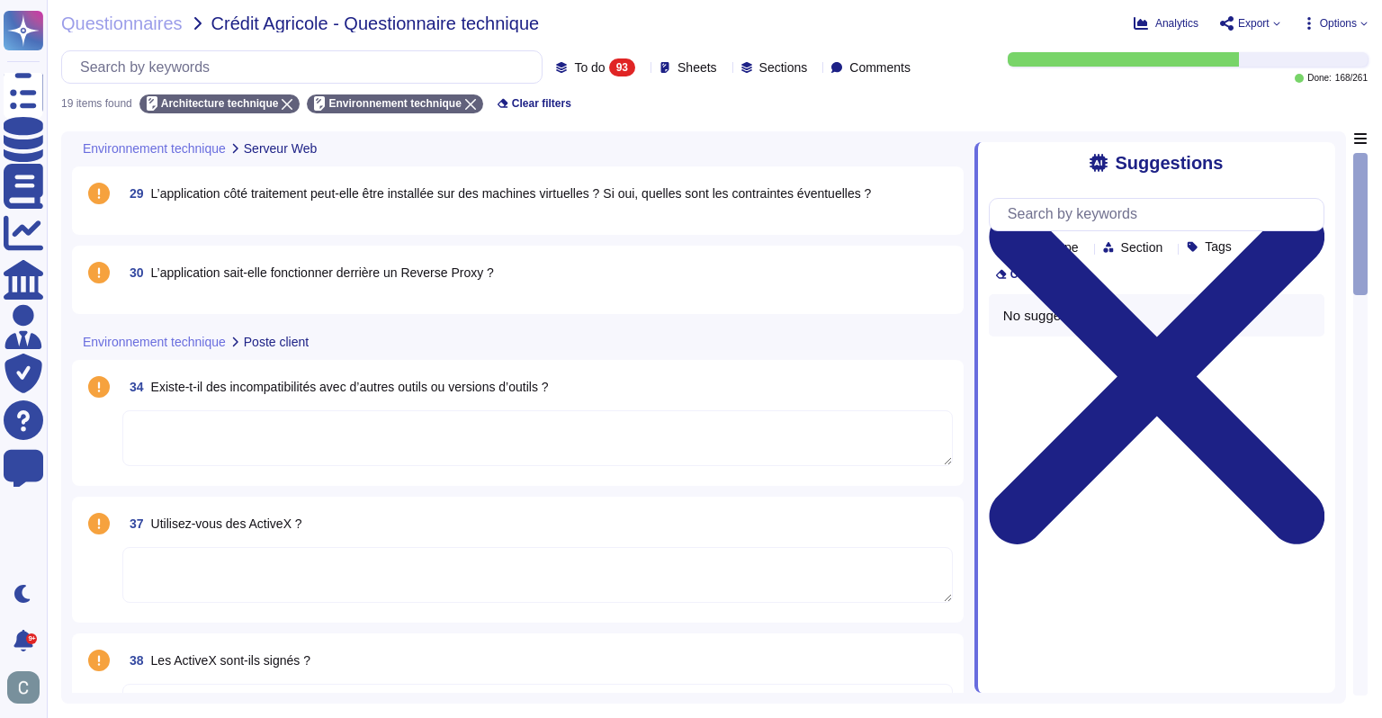
click at [253, 213] on div "29 L’application côté traitement peut-elle être installée sur des machines virt…" at bounding box center [518, 200] width 870 height 47
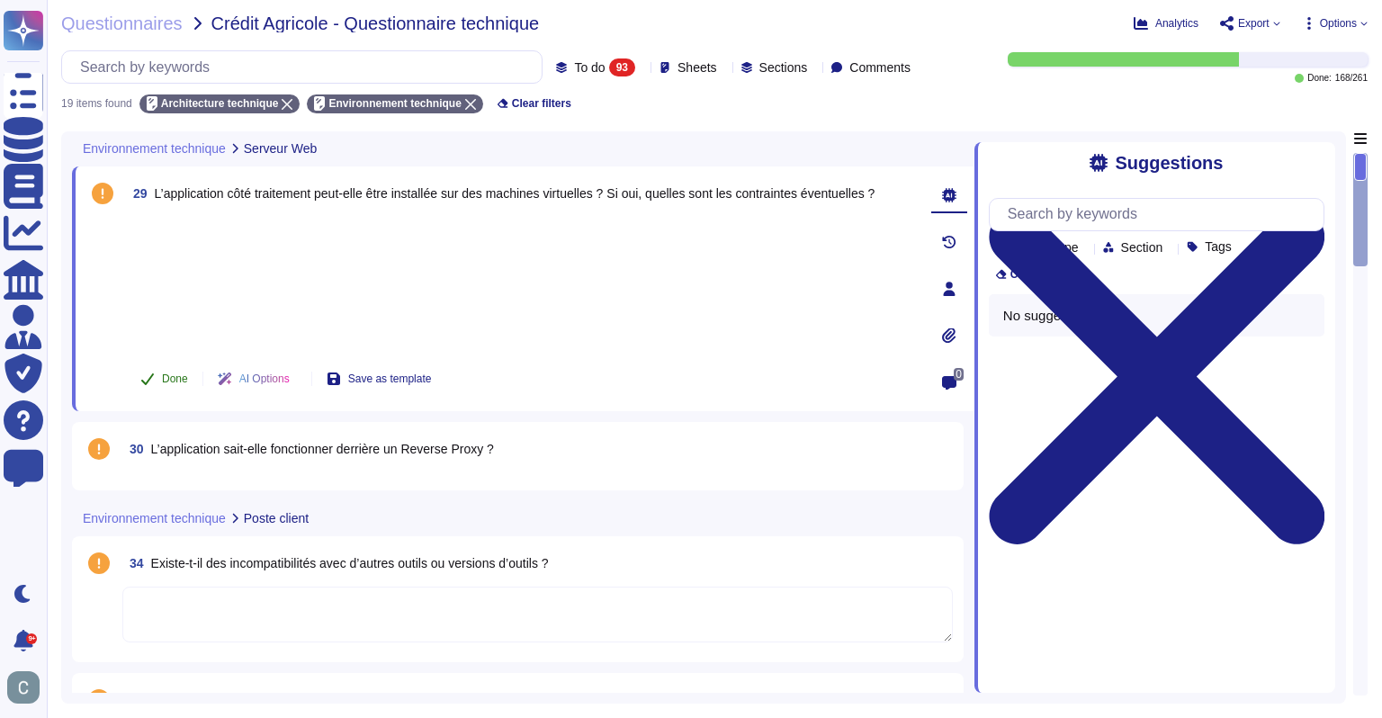
click at [171, 374] on span "Done" at bounding box center [175, 378] width 26 height 11
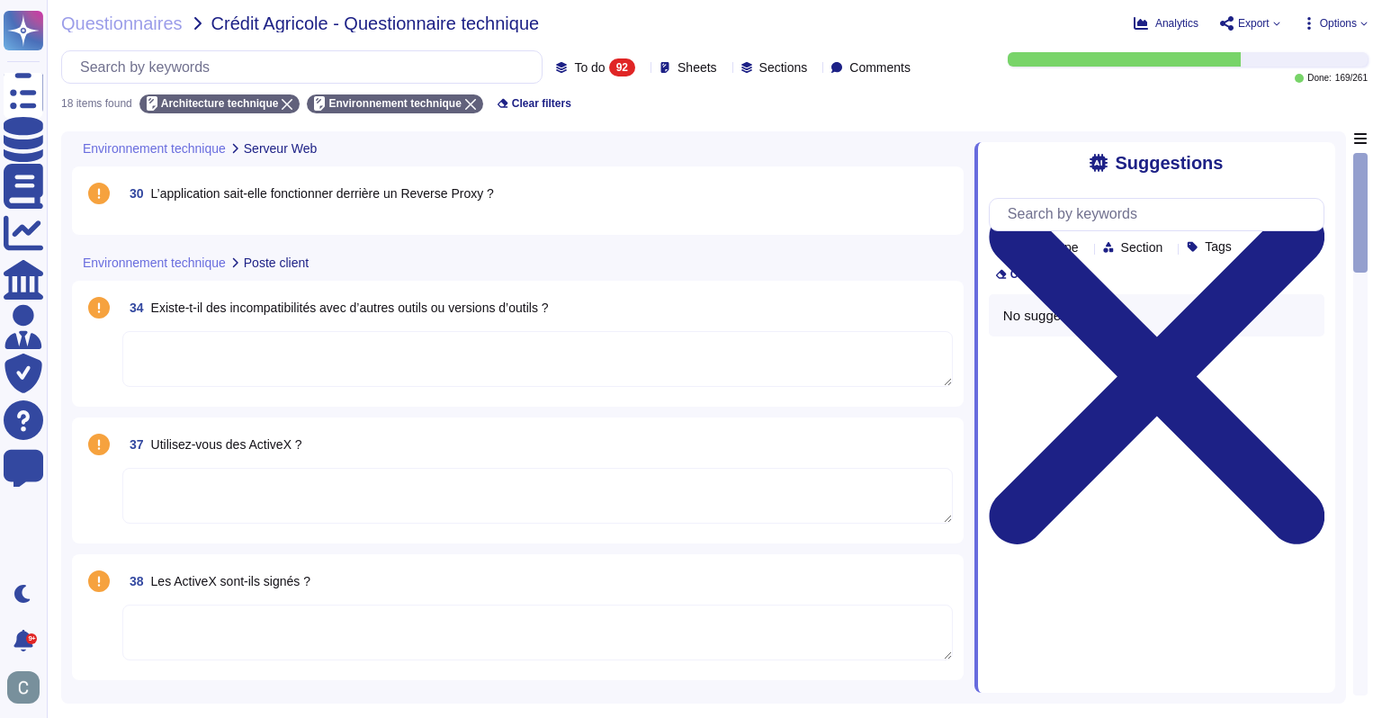
click at [227, 201] on span "30 L’application sait-elle fonctionner derrière un Reverse Proxy ?" at bounding box center [308, 193] width 372 height 32
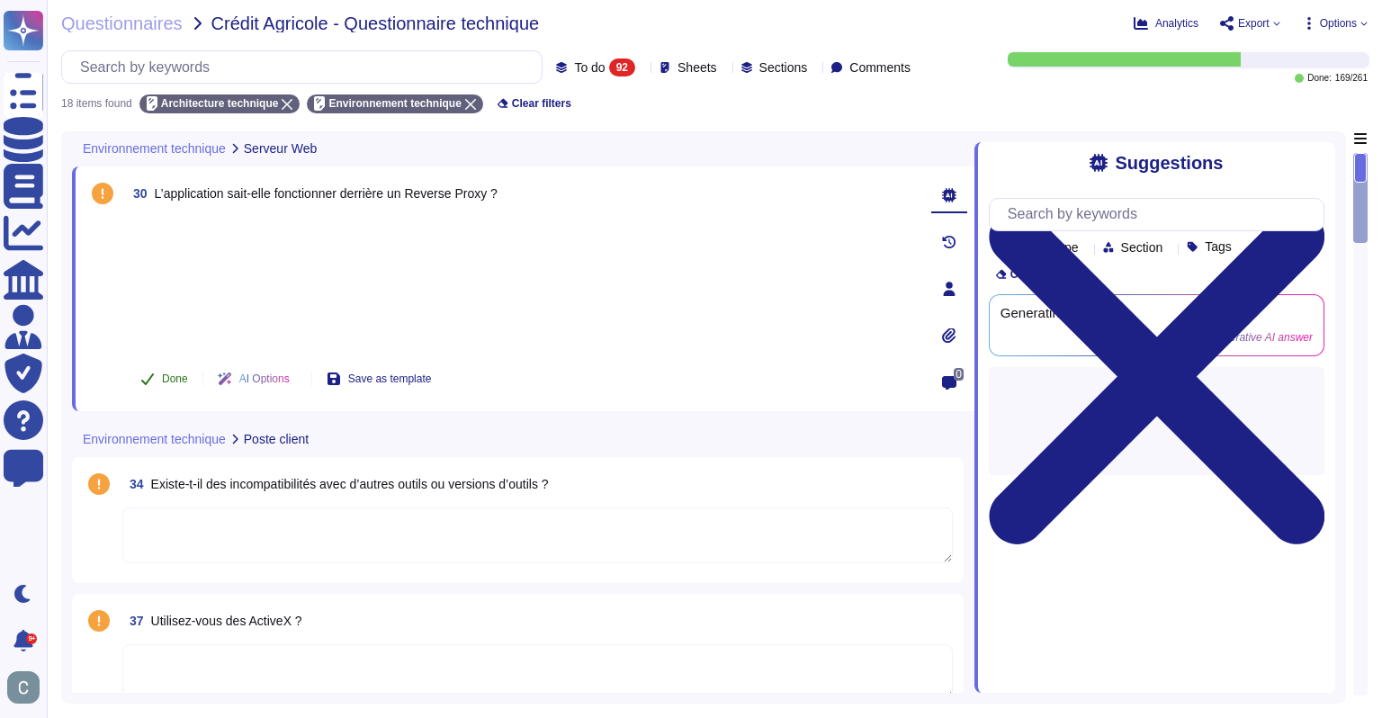
click at [183, 362] on button "Done" at bounding box center [164, 379] width 76 height 36
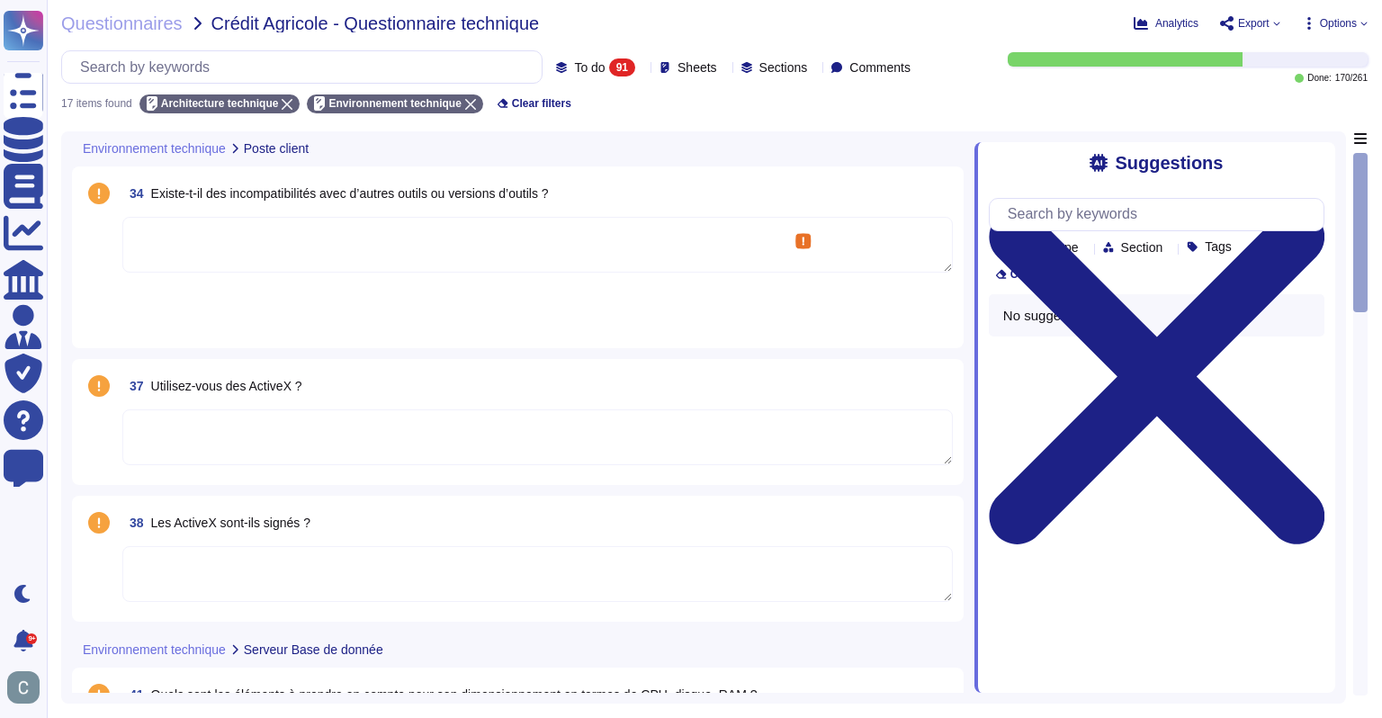
click at [435, 245] on textarea at bounding box center [537, 245] width 831 height 56
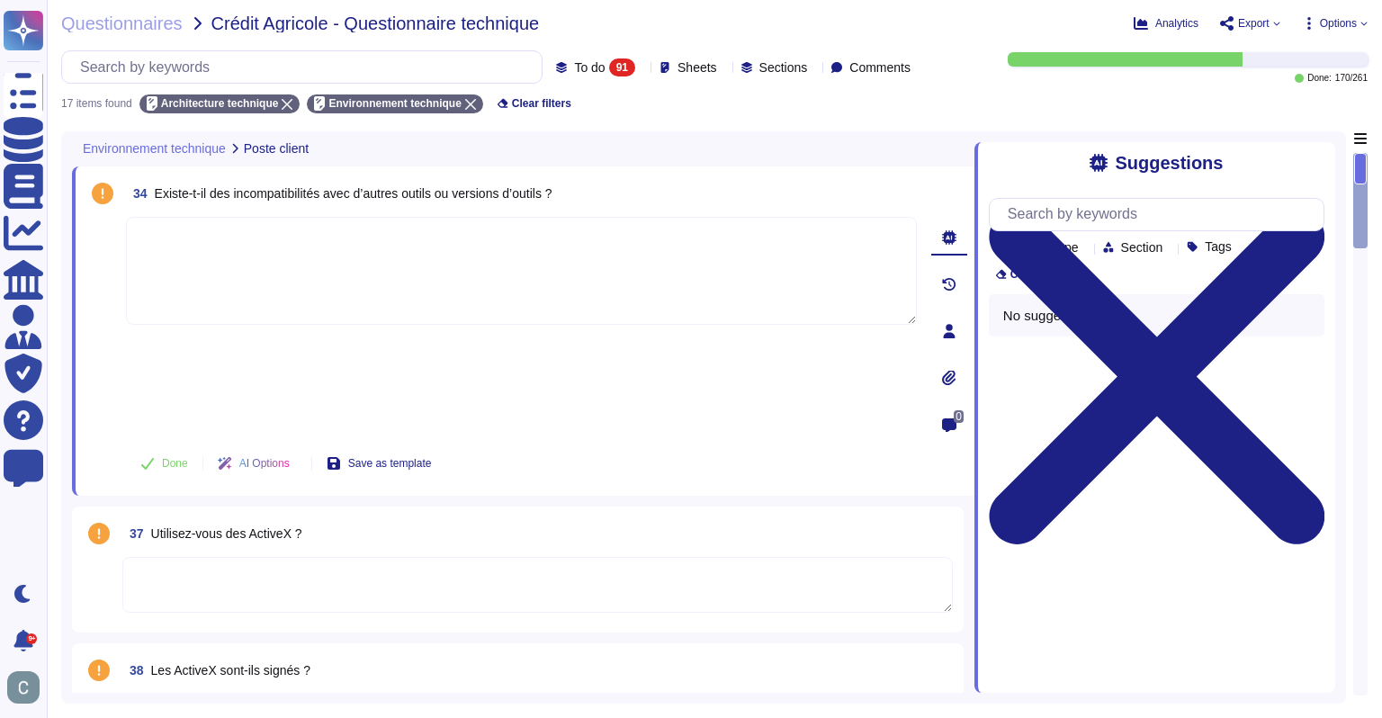
paste textarea "La solution AssessFirst est fournie exclusivement en mode SaaS, hébergée et opé…"
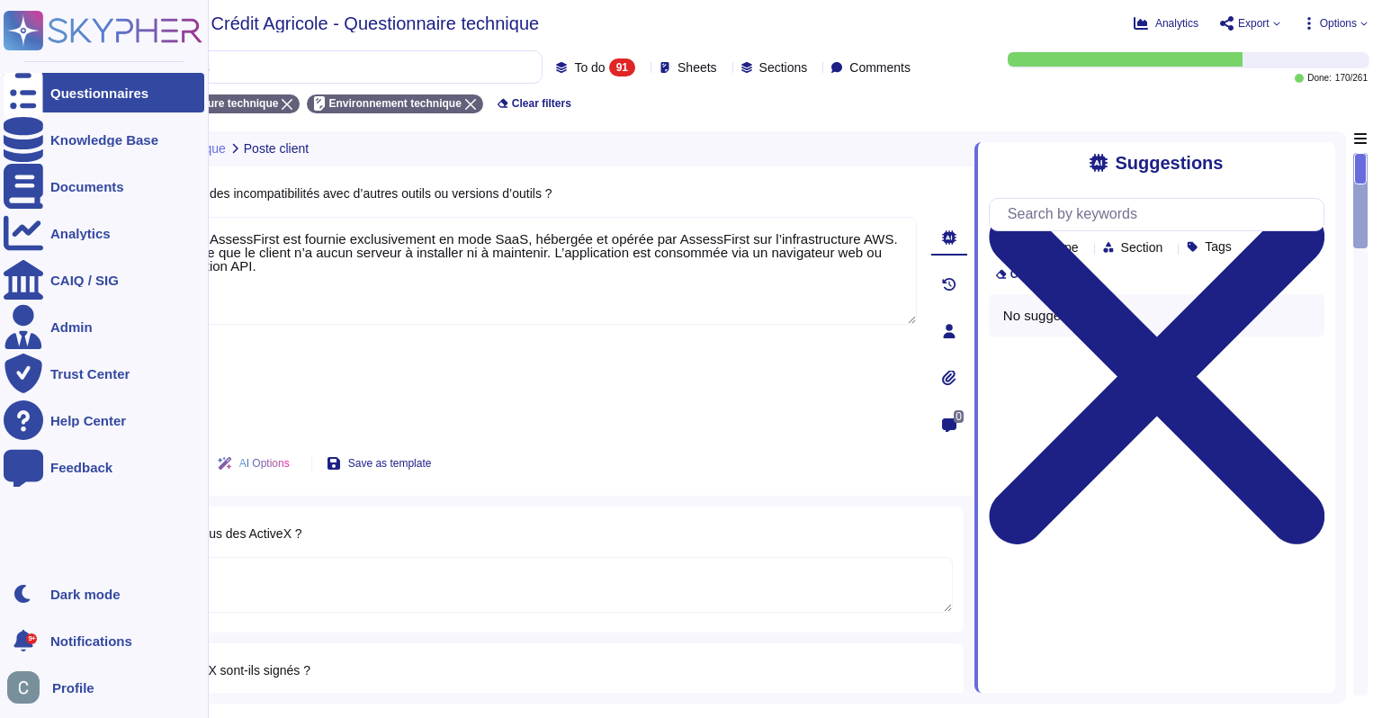
drag, startPoint x: 549, startPoint y: 247, endPoint x: 0, endPoint y: 209, distance: 550.3
click at [0, 209] on div "Questionnaires Knowledge Base Documents Analytics CAIQ / SIG Admin Trust Center…" at bounding box center [691, 359] width 1382 height 718
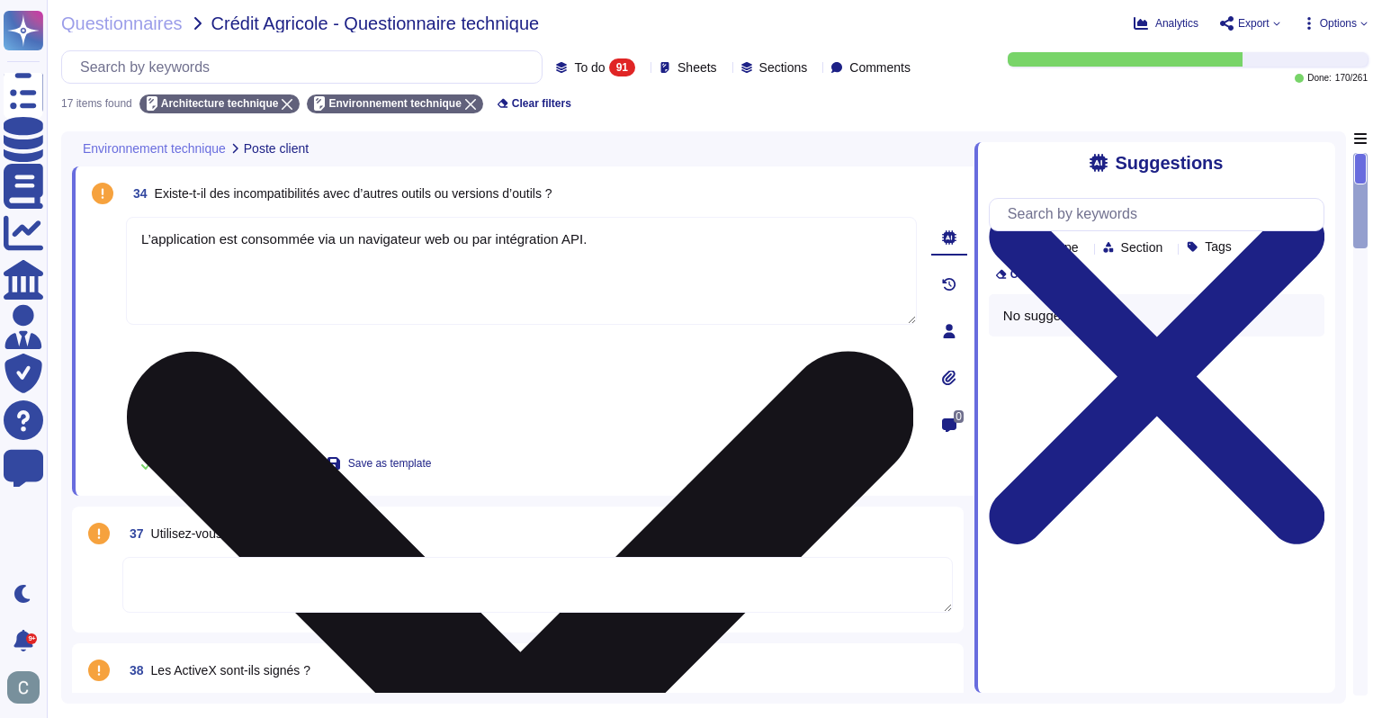
click at [349, 234] on textarea "L’application est consommée via un navigateur web ou par intégration API." at bounding box center [521, 271] width 791 height 108
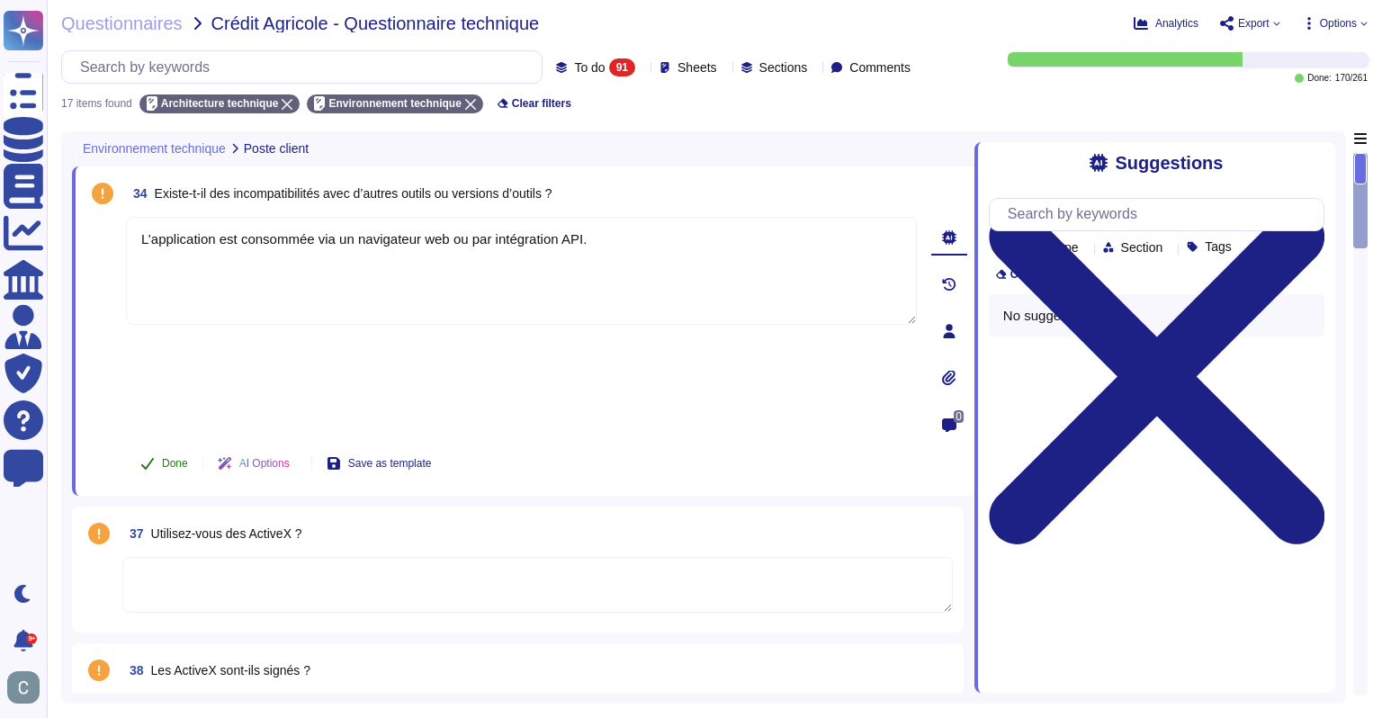
type textarea "L’application est consommée via un navigateur web ou par intégration API."
drag, startPoint x: 349, startPoint y: 234, endPoint x: 155, endPoint y: 372, distance: 238.2
click at [155, 445] on button "Done" at bounding box center [164, 463] width 76 height 36
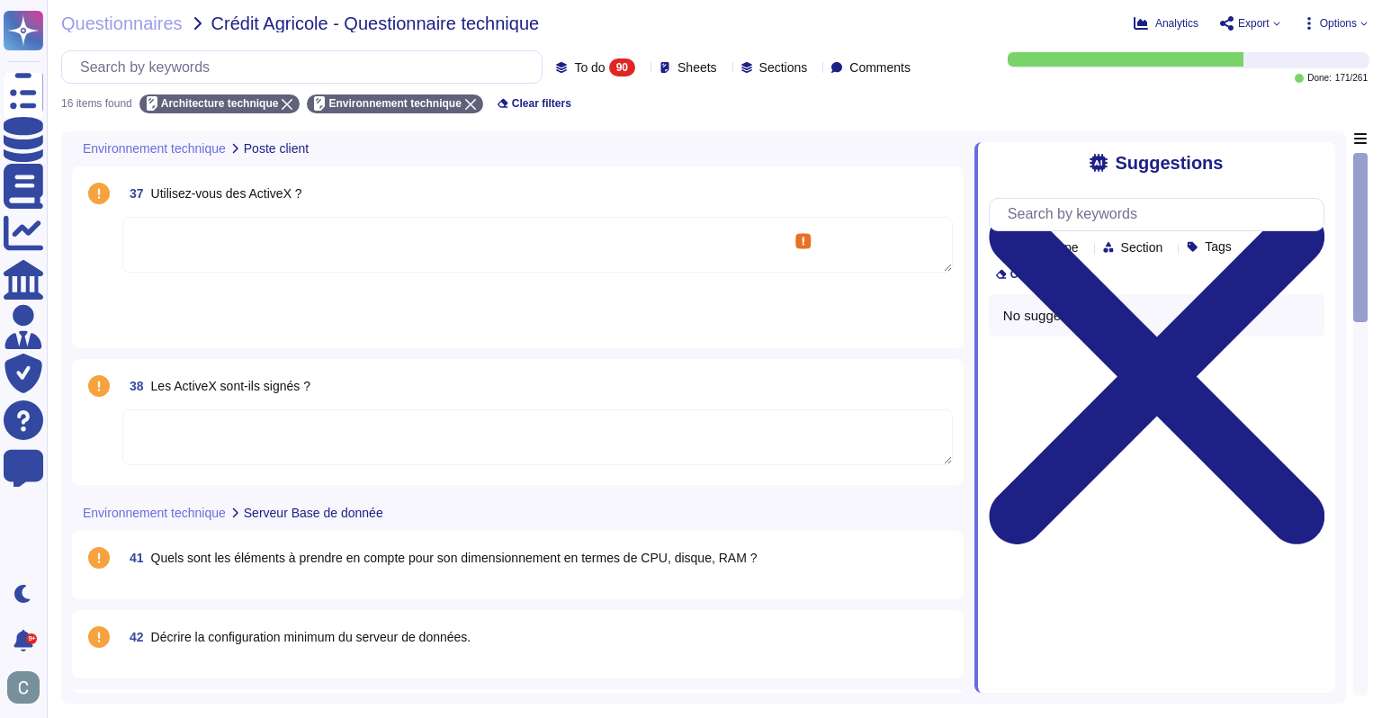
click at [216, 246] on textarea at bounding box center [537, 245] width 831 height 56
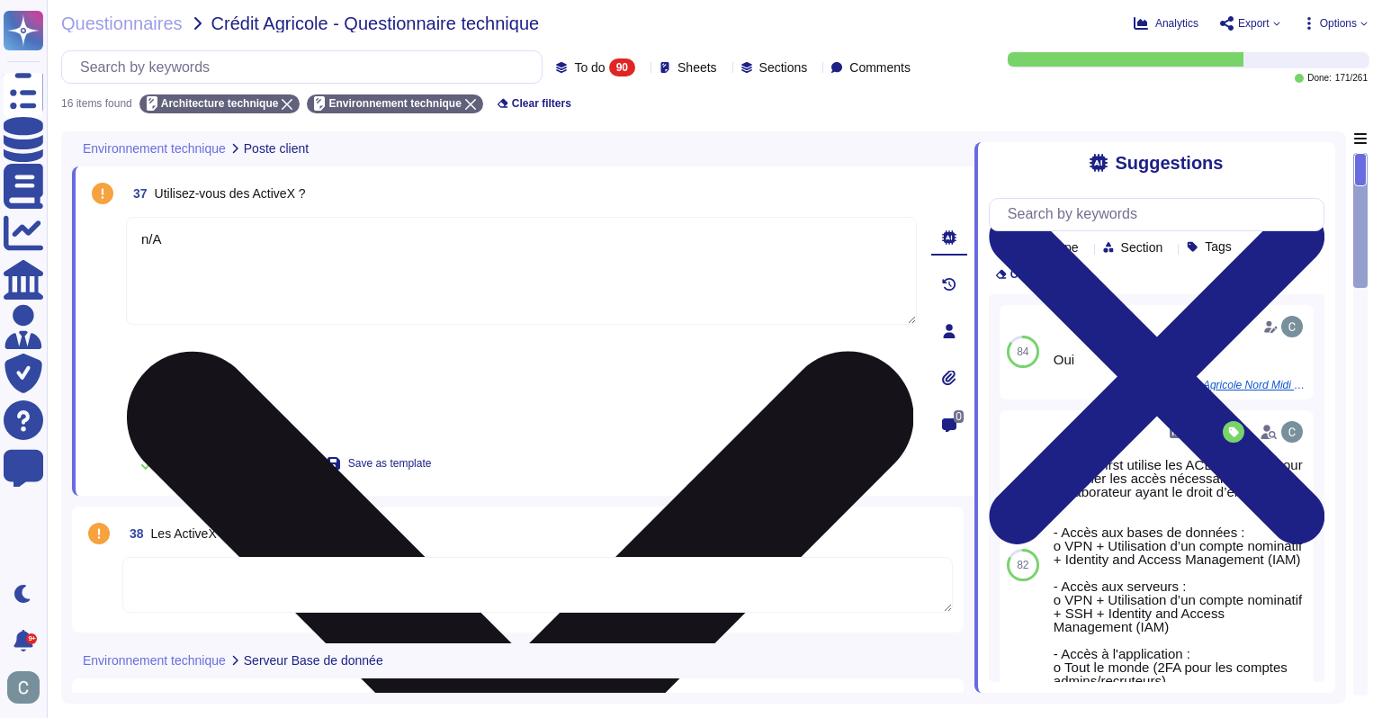
drag, startPoint x: 148, startPoint y: 231, endPoint x: 105, endPoint y: 225, distance: 42.8
click at [135, 227] on textarea "n/A" at bounding box center [521, 271] width 791 height 108
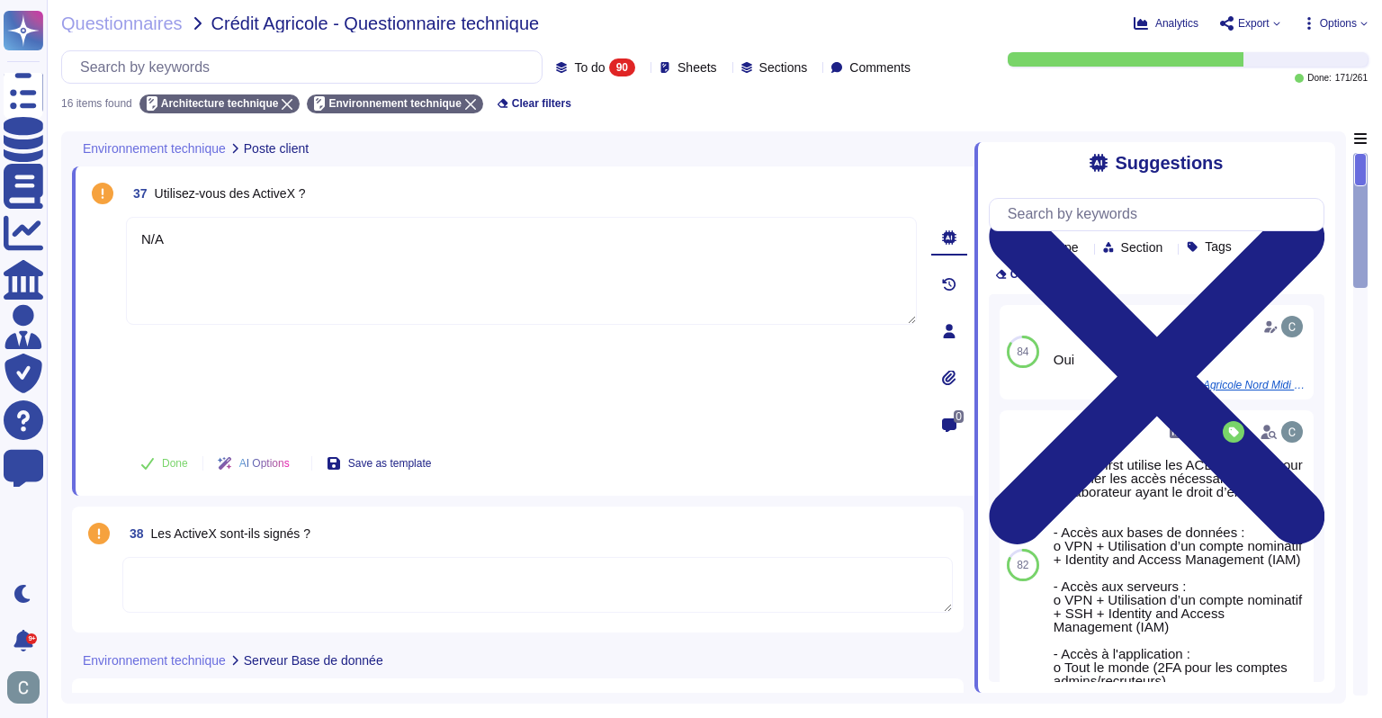
drag, startPoint x: 173, startPoint y: 242, endPoint x: 87, endPoint y: 242, distance: 85.5
click at [87, 242] on div "37 Utilisez-vous des ActiveX ? N/A Done AI Options Save as template" at bounding box center [501, 331] width 831 height 308
type textarea "N/A"
click at [166, 458] on span "Done" at bounding box center [175, 463] width 26 height 11
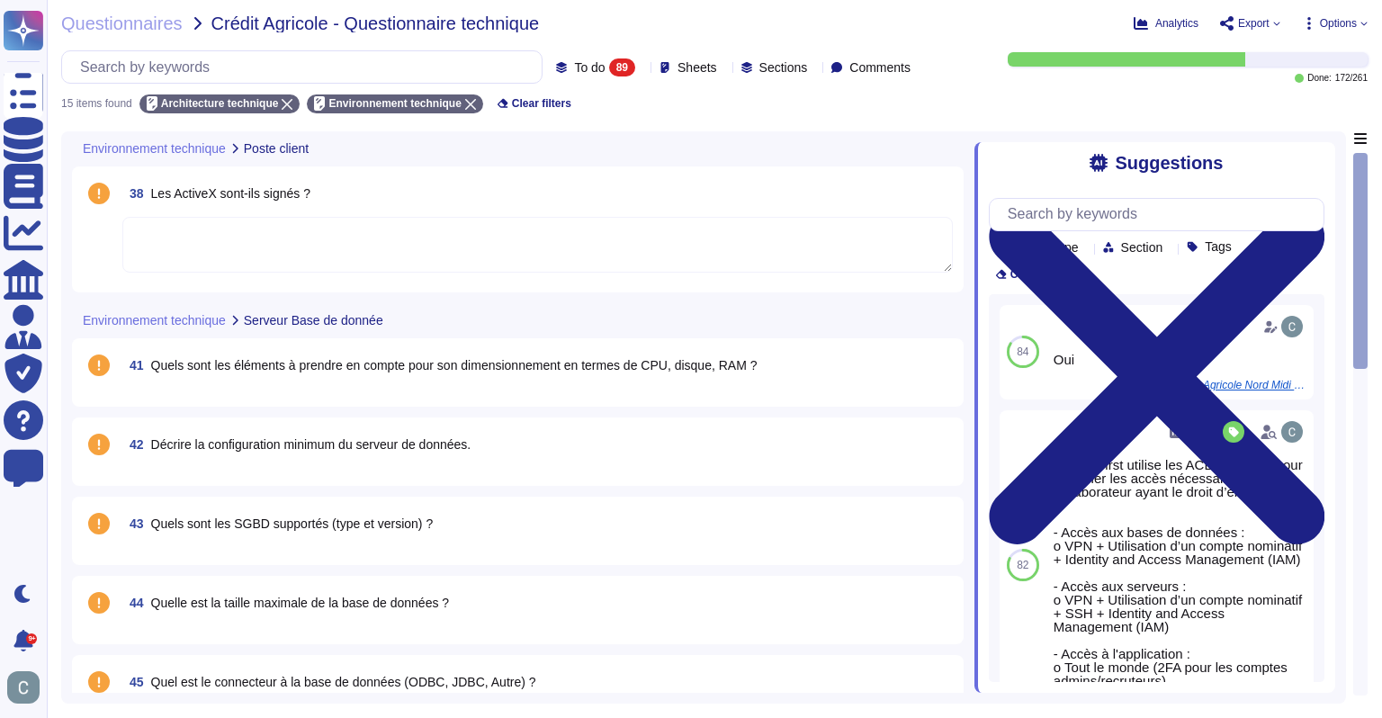
click at [214, 263] on textarea at bounding box center [537, 245] width 831 height 56
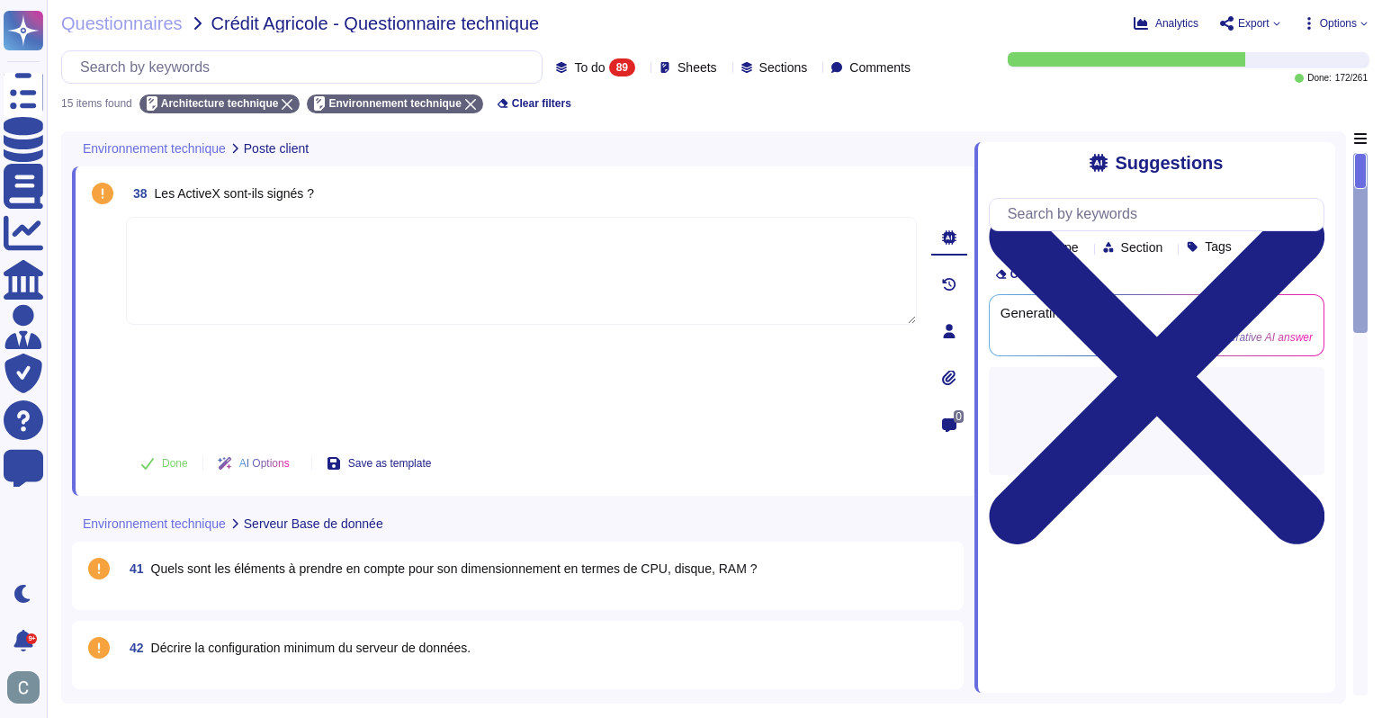
paste textarea "N/A"
type textarea "N/A"
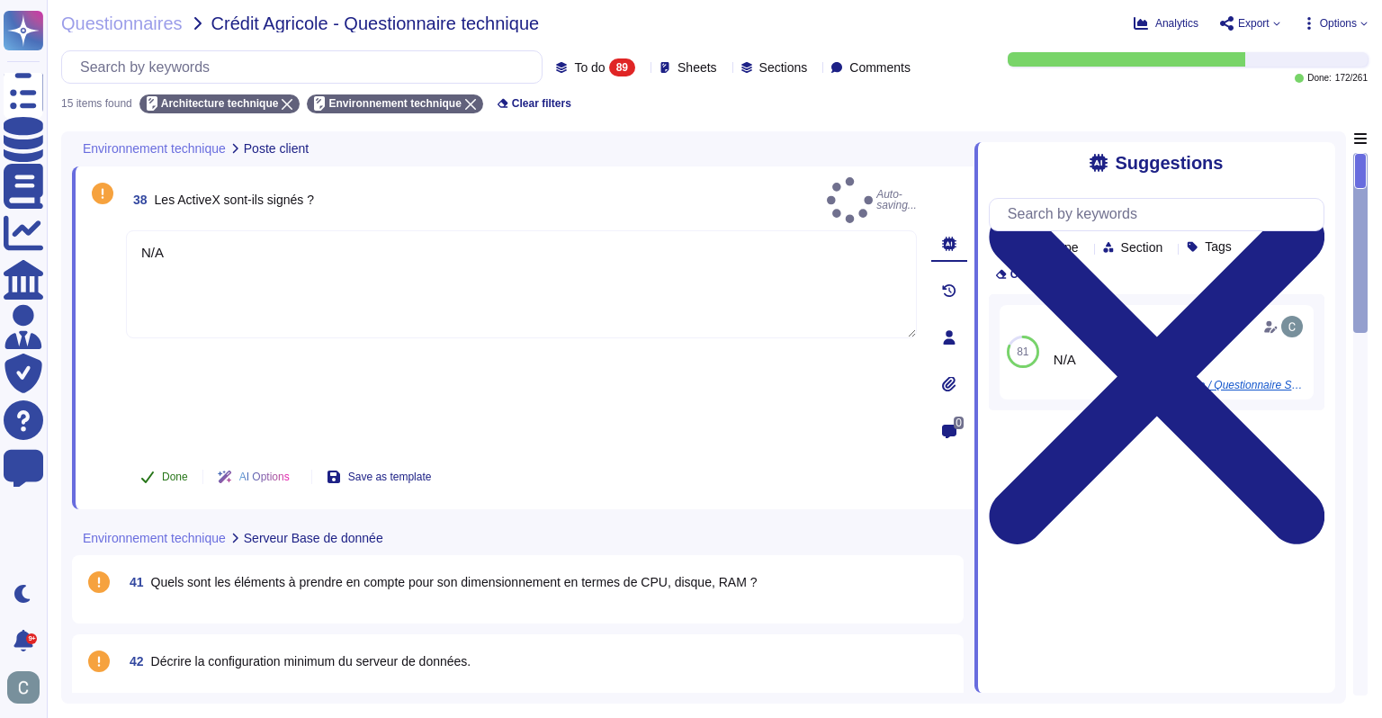
click at [177, 472] on span "Done" at bounding box center [175, 477] width 26 height 11
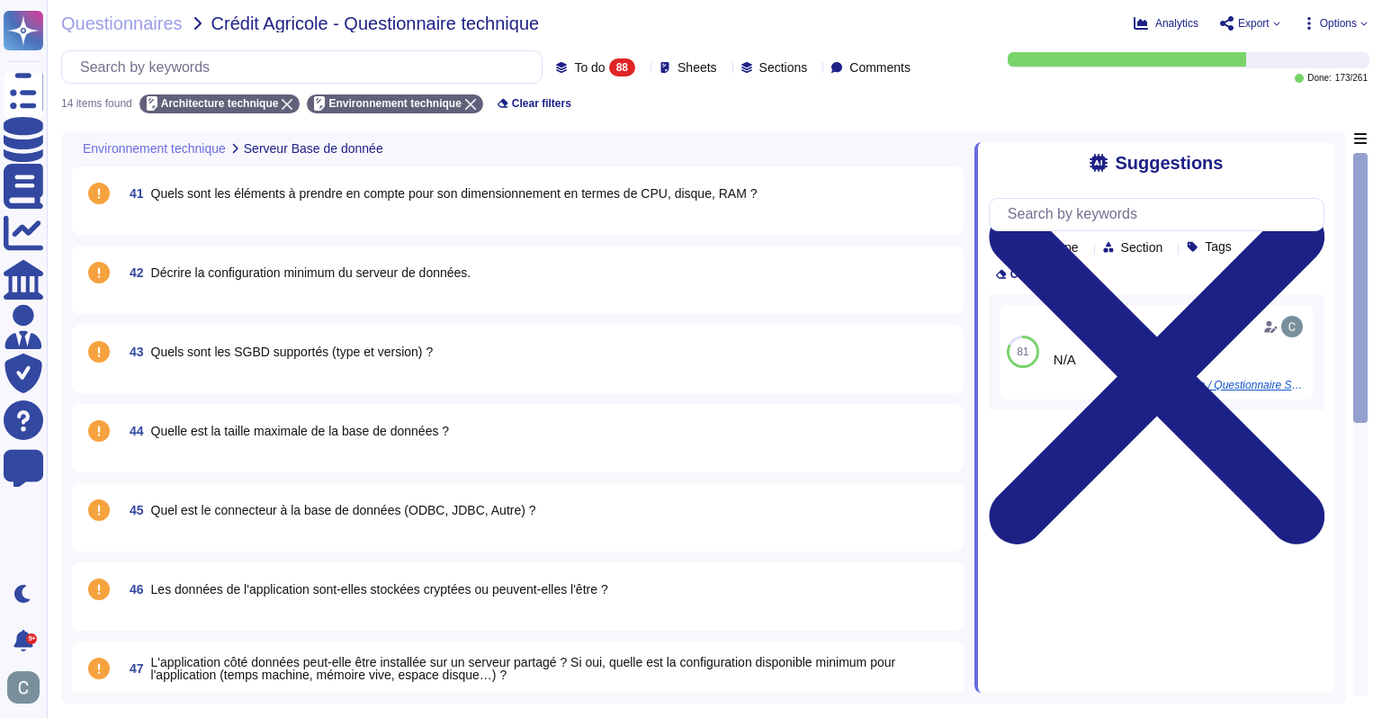
click at [526, 213] on div "41 Quels sont les éléments à prendre en compte pour son dimensionnement en term…" at bounding box center [518, 200] width 870 height 47
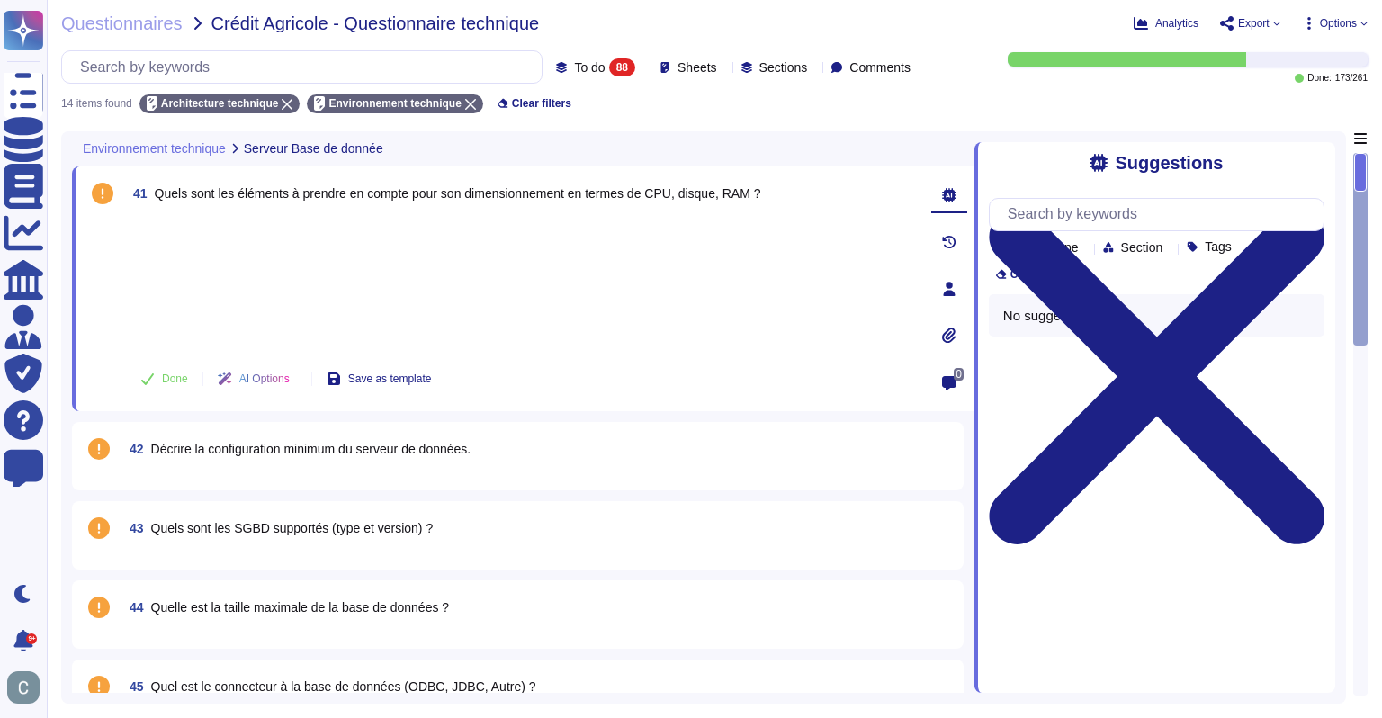
click at [373, 253] on div at bounding box center [521, 283] width 791 height 133
click at [156, 364] on button "Done" at bounding box center [164, 379] width 76 height 36
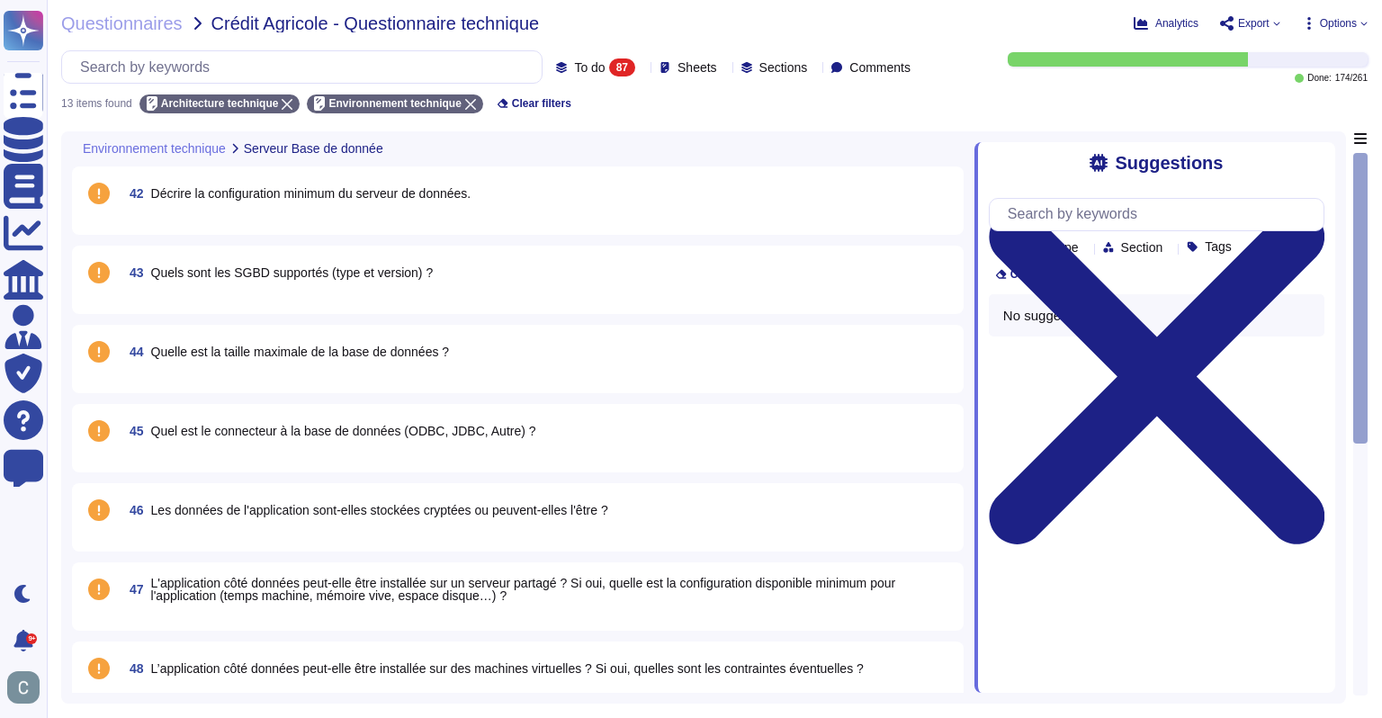
click at [156, 201] on span "42 Décrire la configuration minimum du serveur de données." at bounding box center [296, 193] width 348 height 32
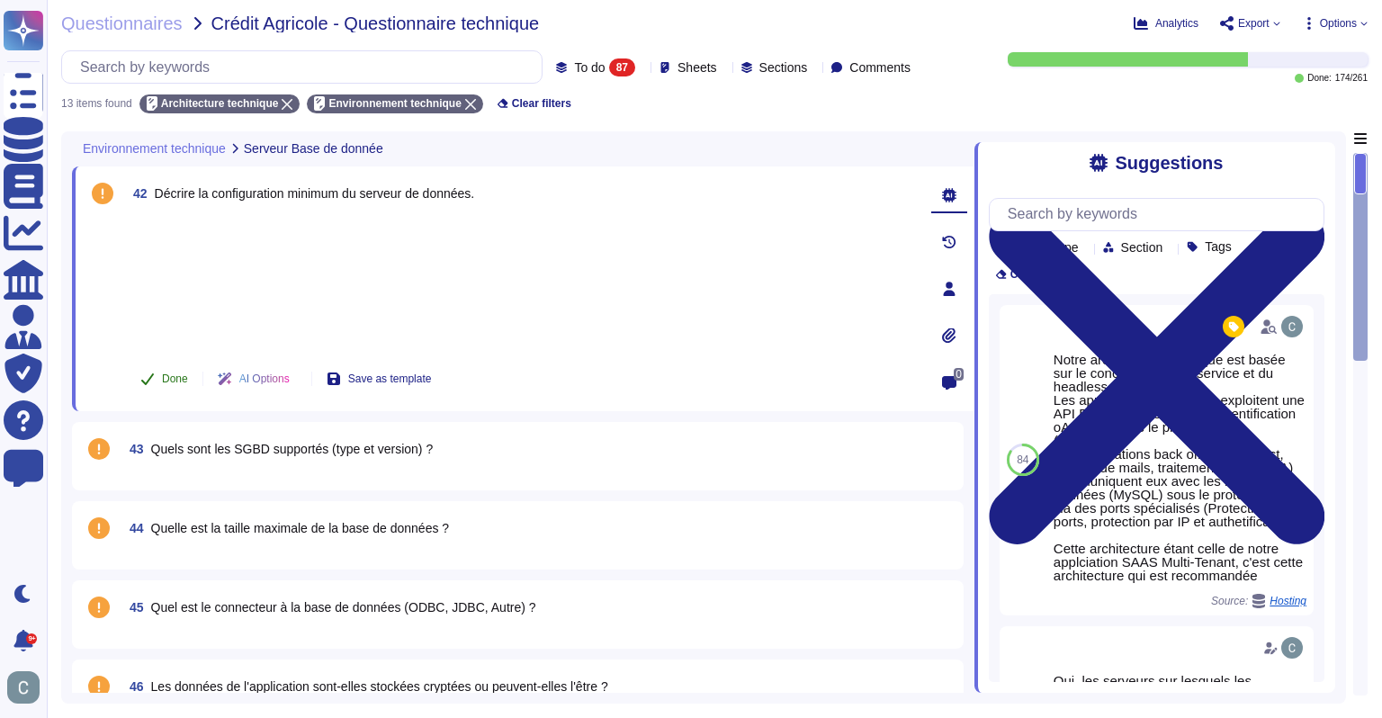
click at [163, 373] on button "Done" at bounding box center [164, 379] width 76 height 36
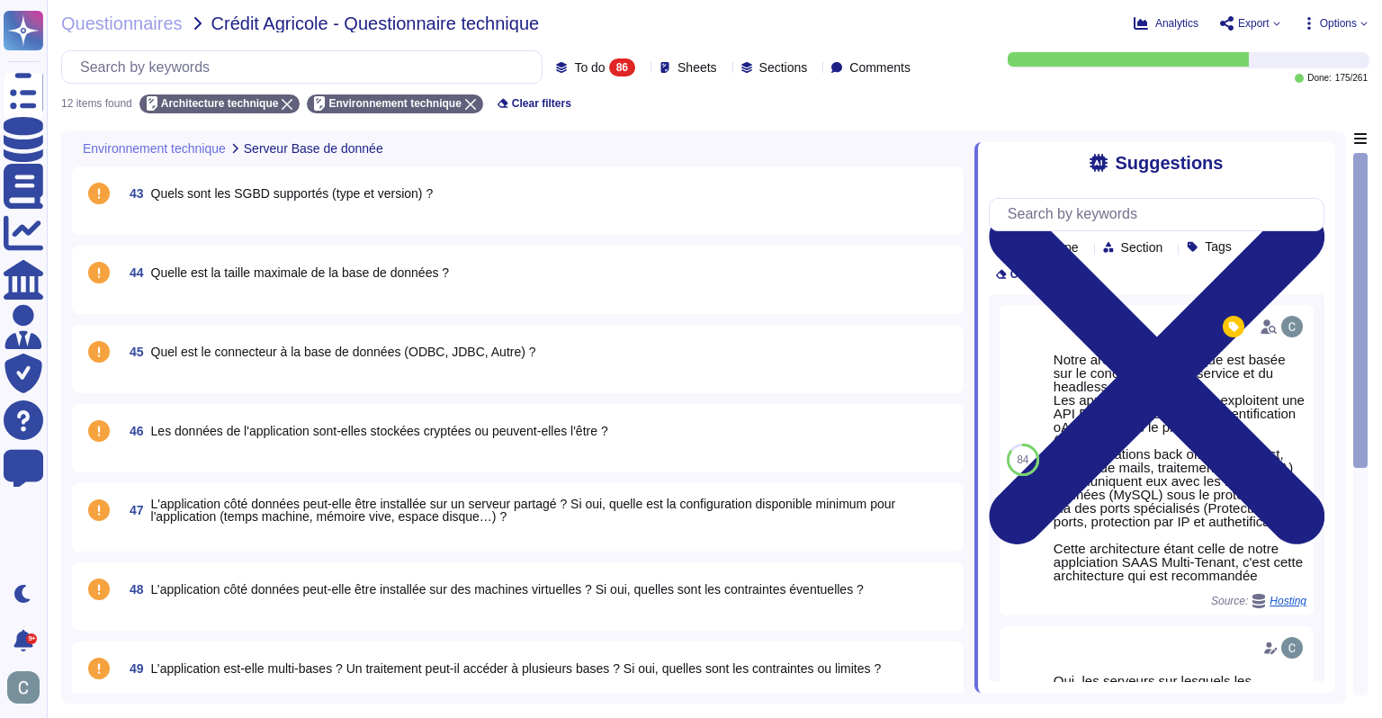
click at [164, 192] on span "Quels sont les SGBD supportés (type et version) ?" at bounding box center [292, 193] width 283 height 14
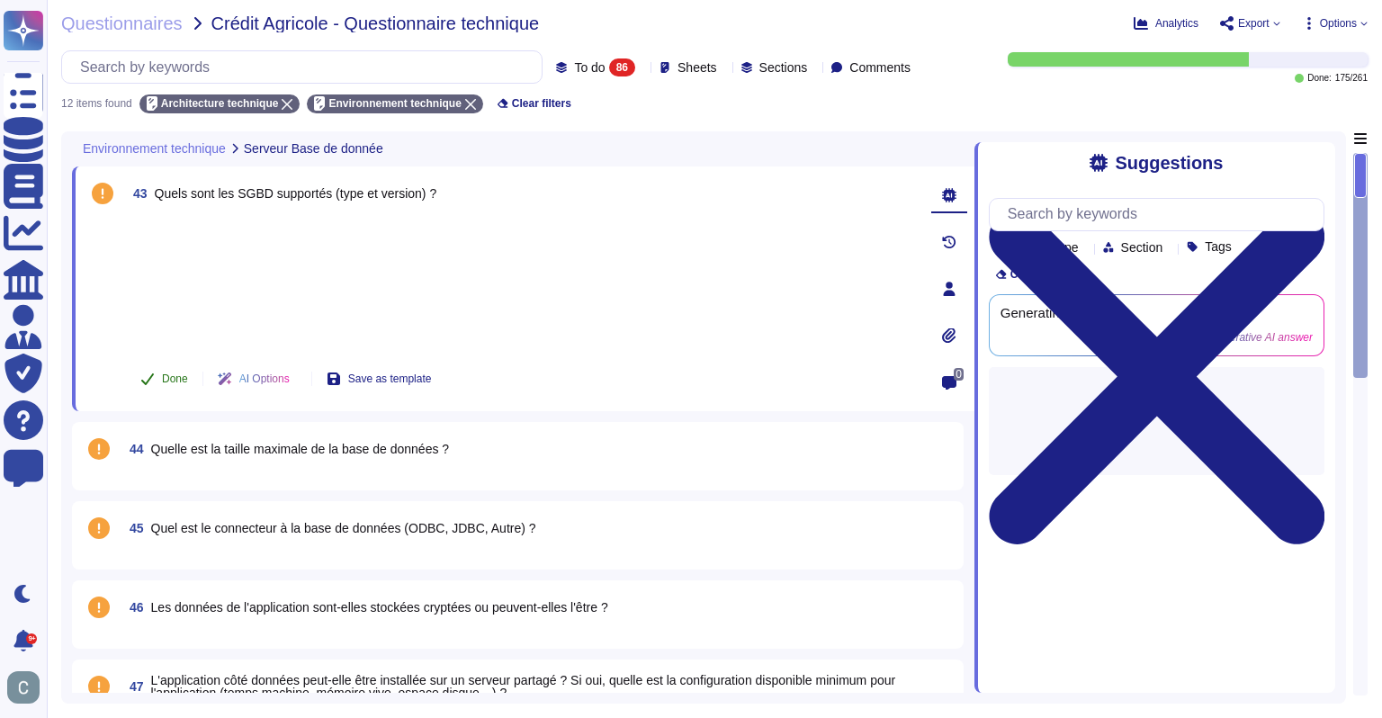
click at [158, 375] on button "Done" at bounding box center [164, 379] width 76 height 36
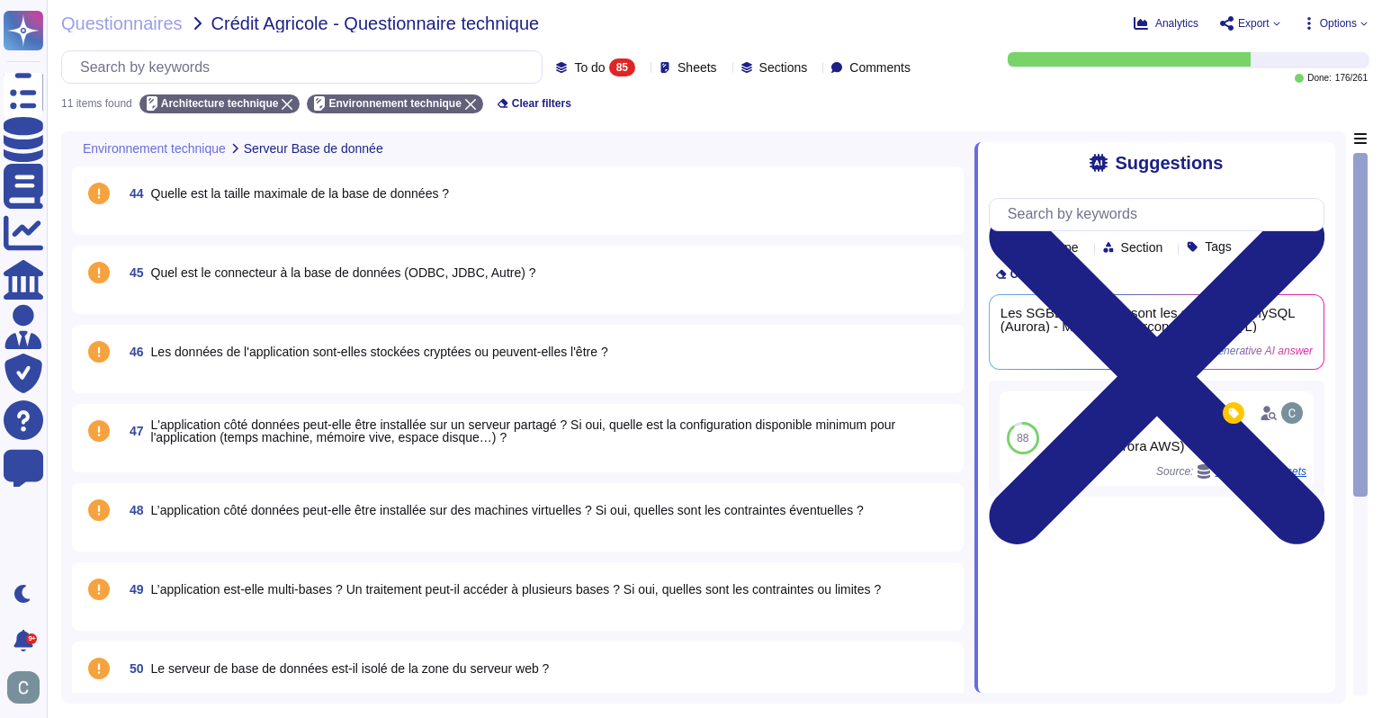
click at [189, 186] on span "Quelle est la taille maximale de la base de données ?" at bounding box center [300, 193] width 299 height 14
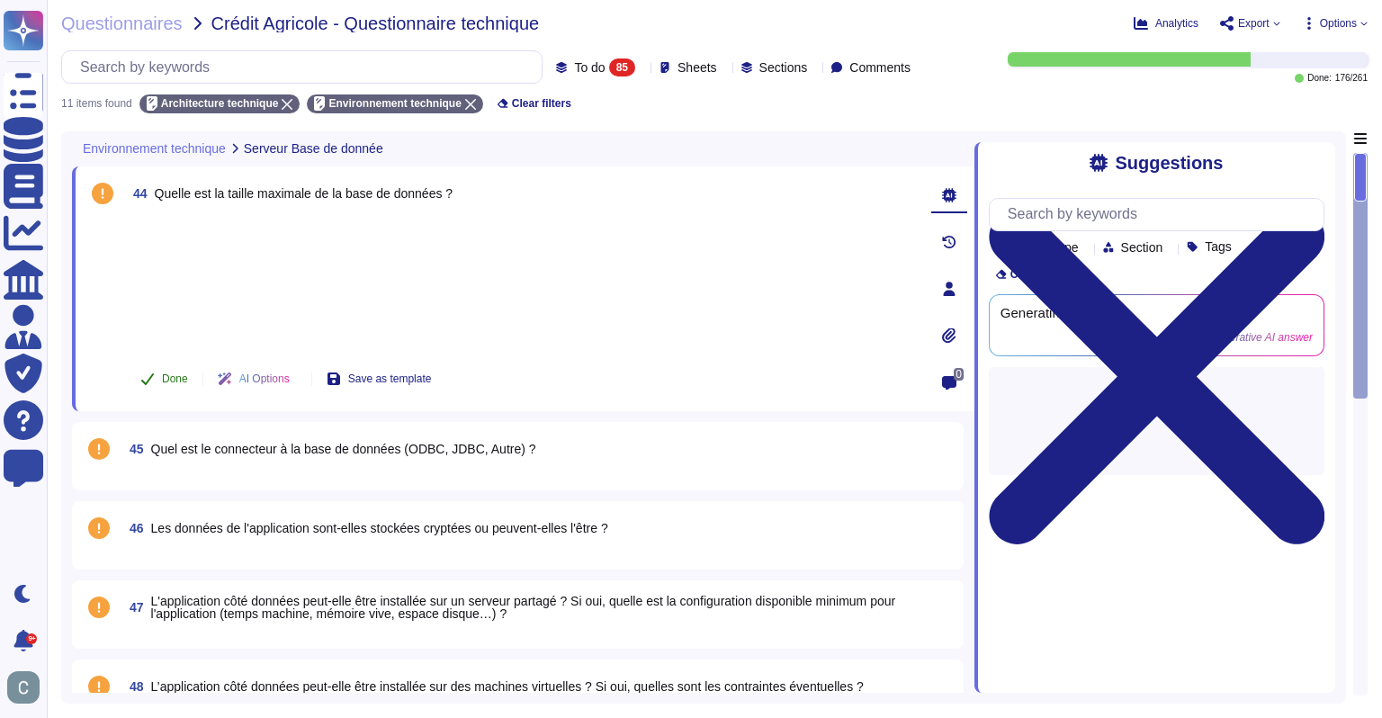
click at [167, 375] on span "Done" at bounding box center [175, 378] width 26 height 11
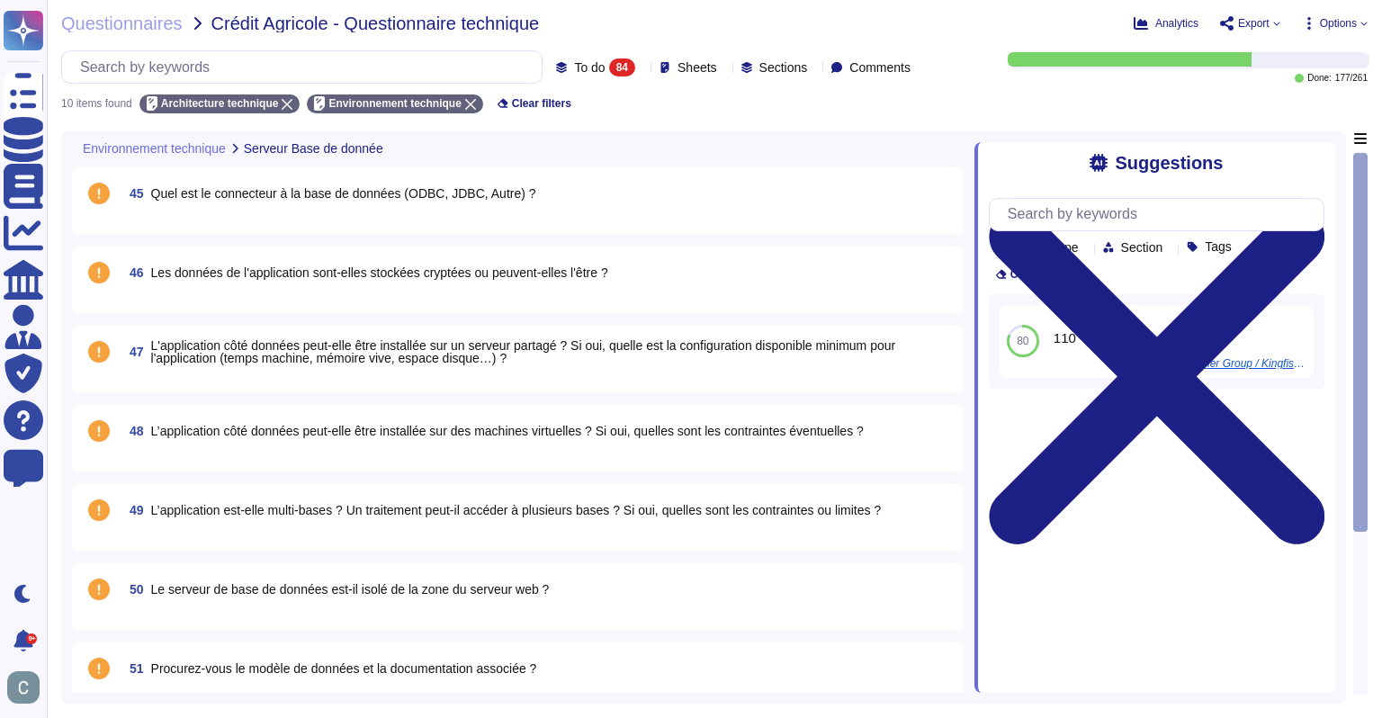
click at [180, 207] on div "45 Quel est le connecteur à la base de données (ODBC, JDBC, Autre) ?" at bounding box center [518, 200] width 870 height 47
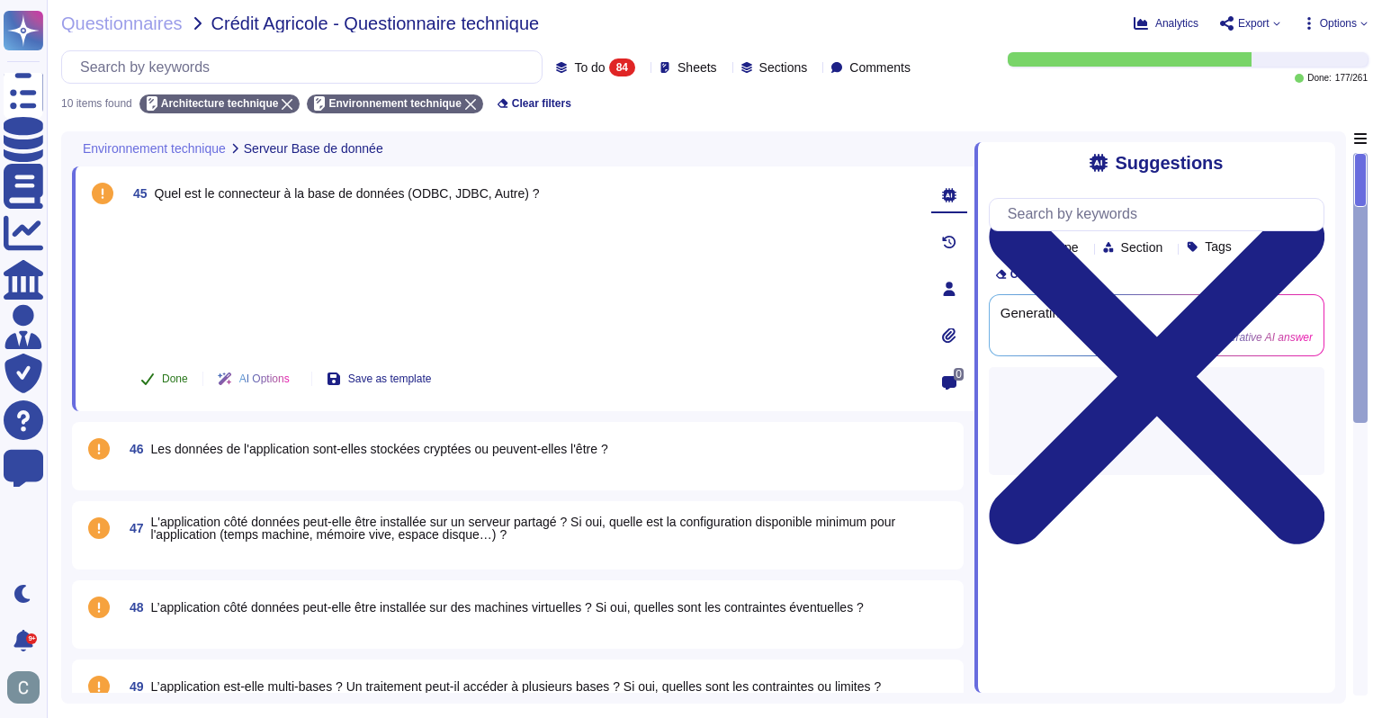
click at [169, 373] on span "Done" at bounding box center [175, 378] width 26 height 11
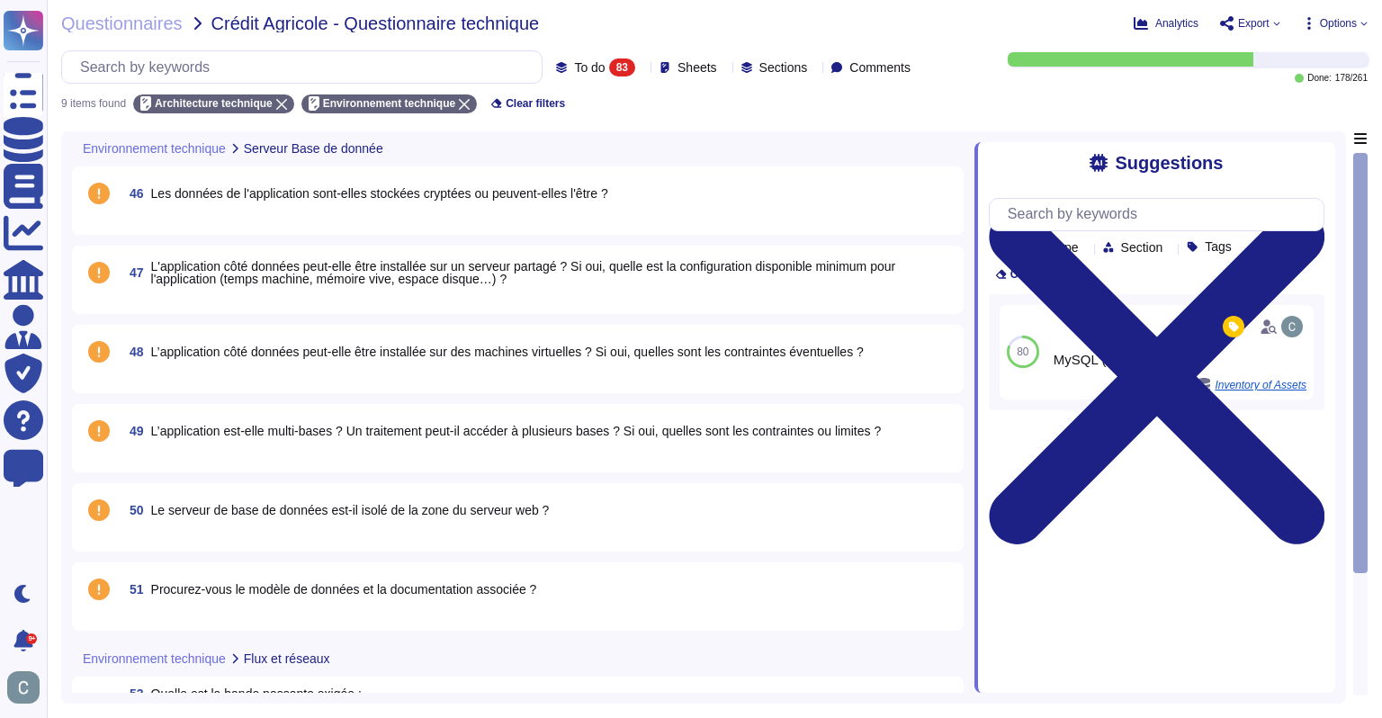
click at [180, 199] on span "Les données de l'application sont-elles stockées cryptées ou peuvent-elles l'êt…" at bounding box center [379, 193] width 457 height 14
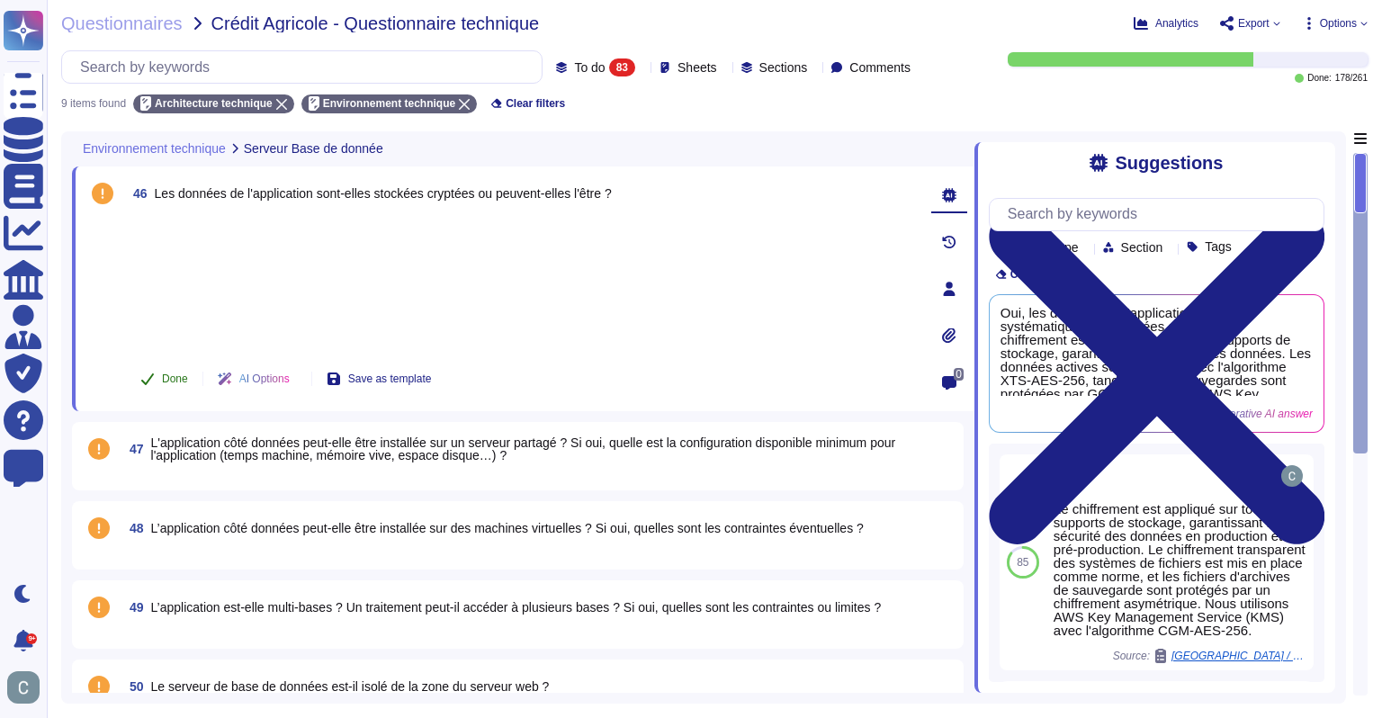
click at [180, 374] on span "Done" at bounding box center [175, 378] width 26 height 11
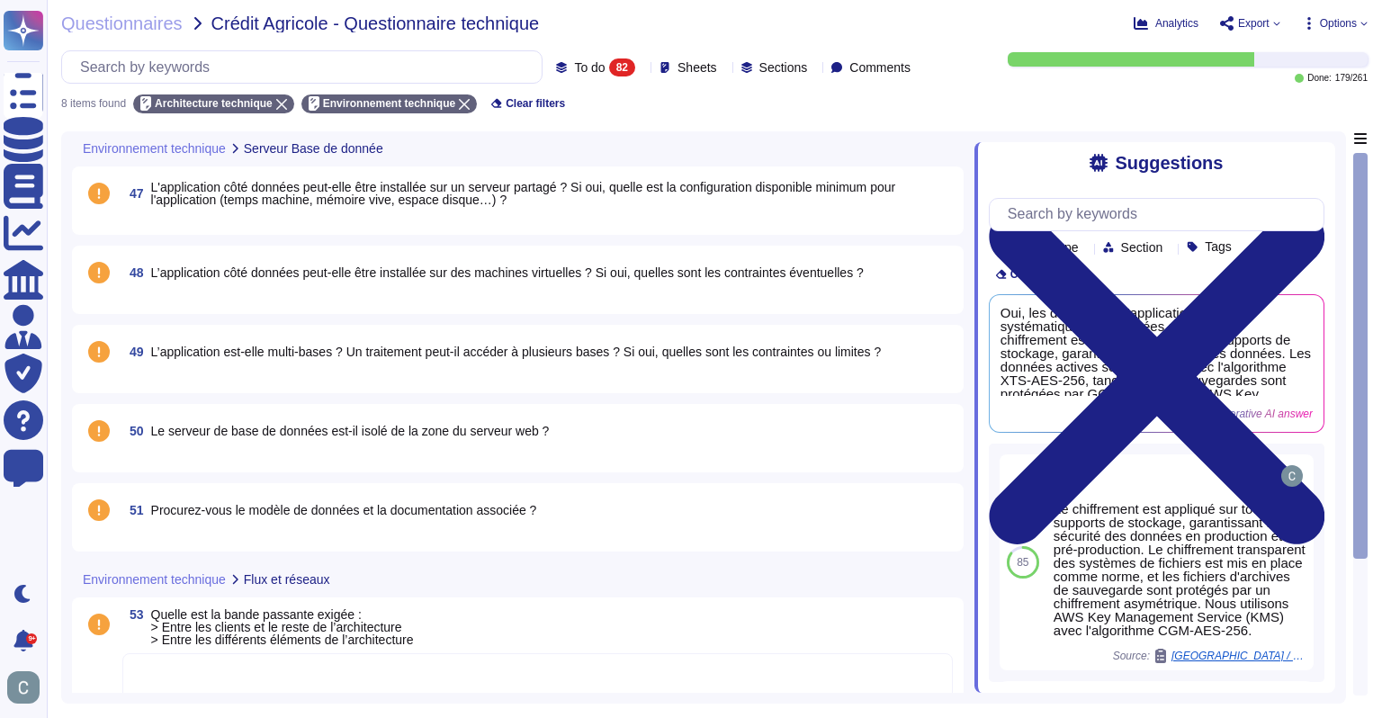
click at [220, 197] on span "L'application côté données peut-elle être installée sur un serveur partagé ? Si…" at bounding box center [523, 193] width 745 height 27
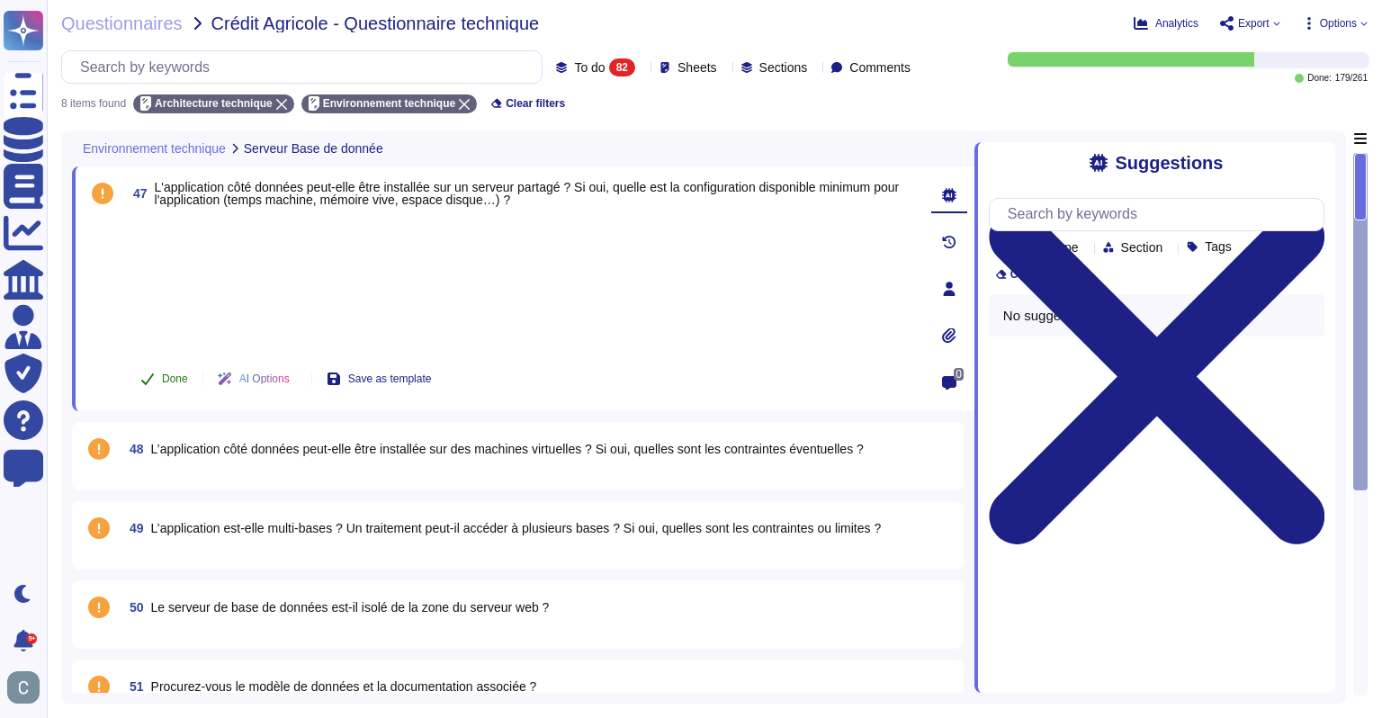
click at [162, 382] on span "Done" at bounding box center [175, 378] width 26 height 11
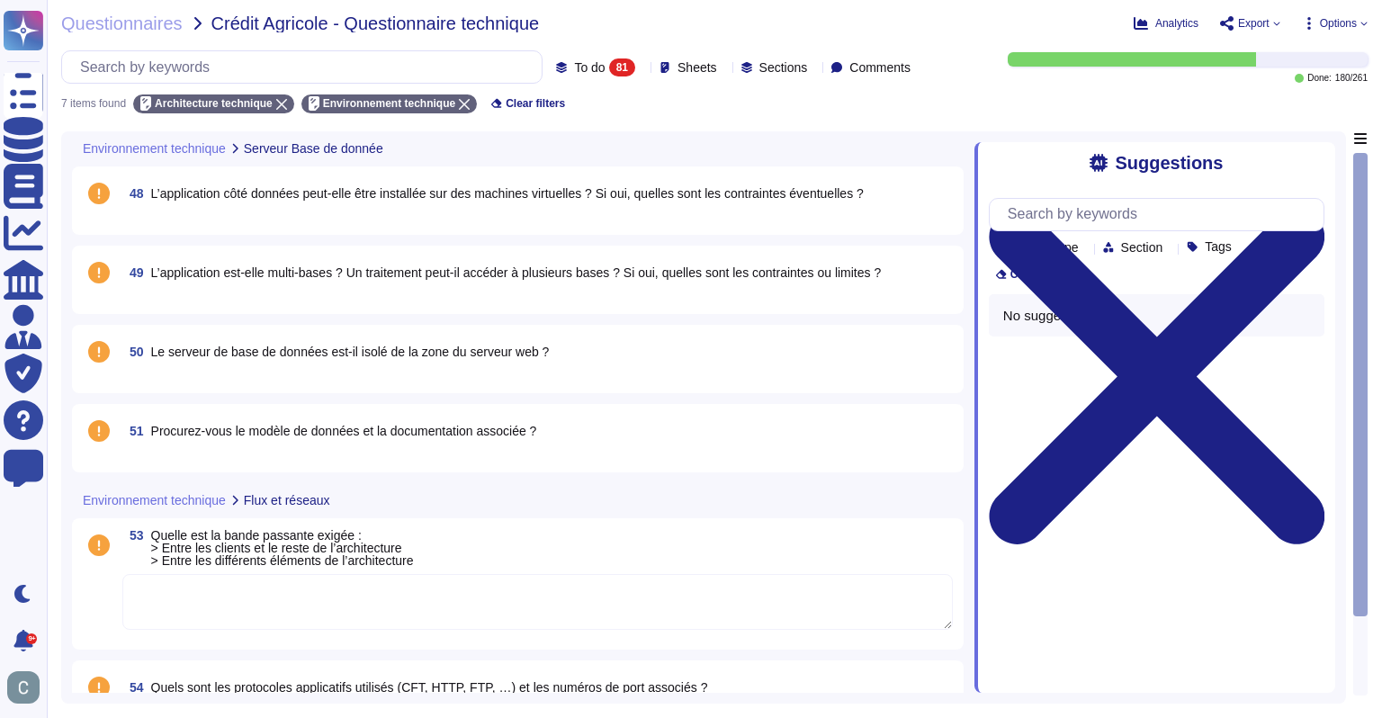
click at [205, 199] on span "L’application côté données peut-elle être installée sur des machines virtuelles…" at bounding box center [507, 193] width 713 height 14
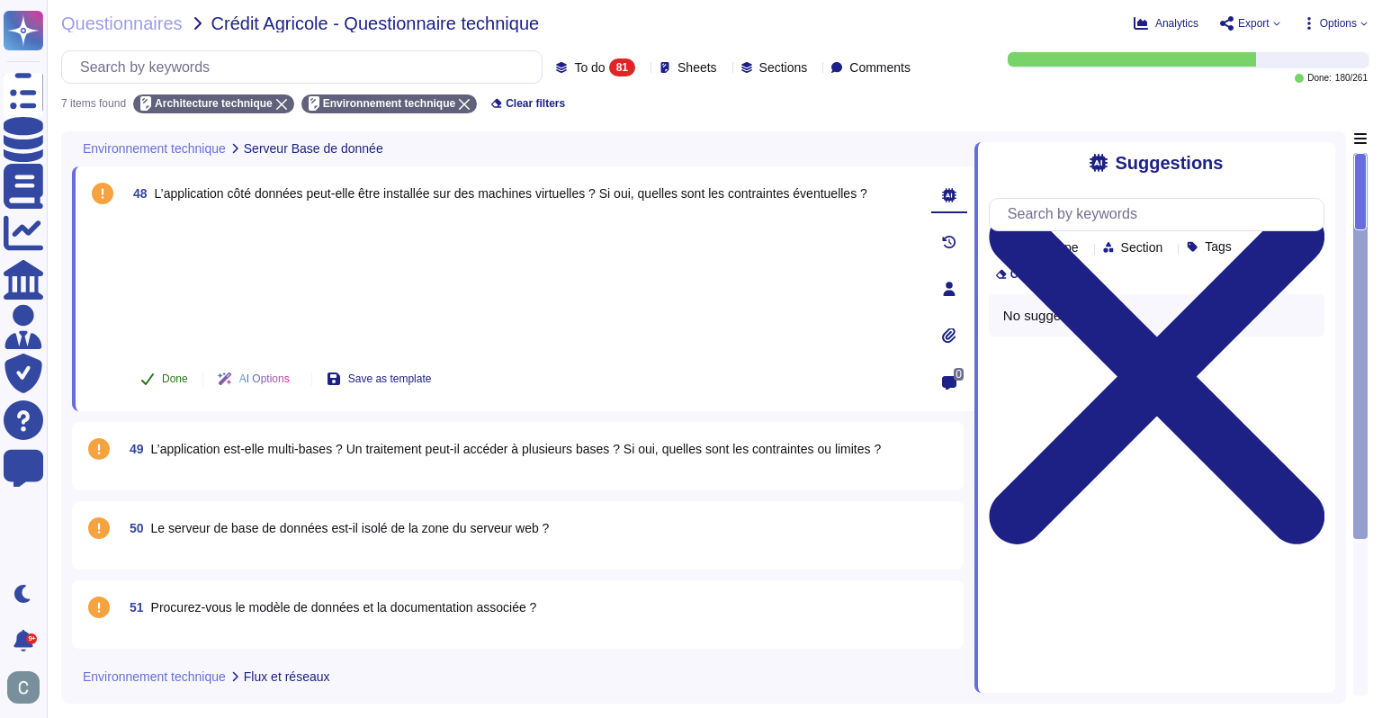
click at [179, 375] on span "Done" at bounding box center [175, 378] width 26 height 11
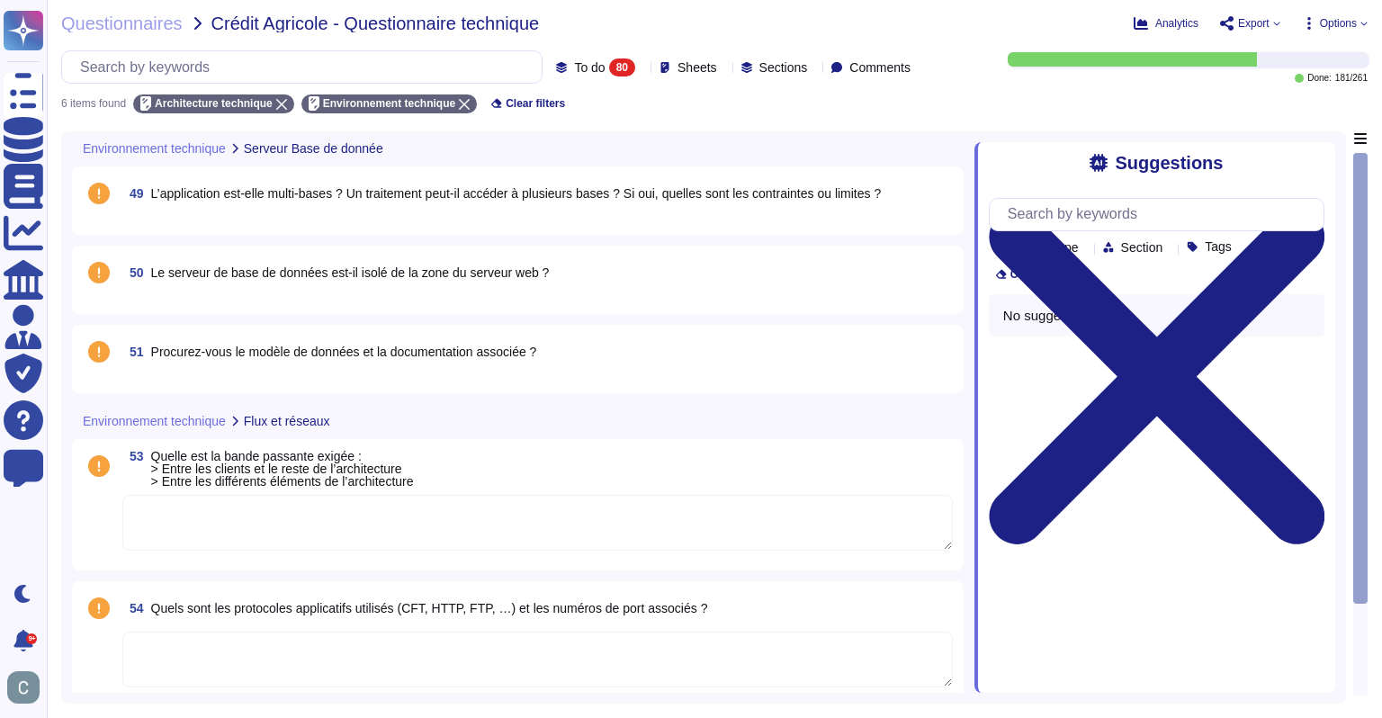
click at [183, 198] on span "L’application est-elle multi-bases ? Un traitement peut-il accéder à plusieurs …" at bounding box center [516, 193] width 731 height 14
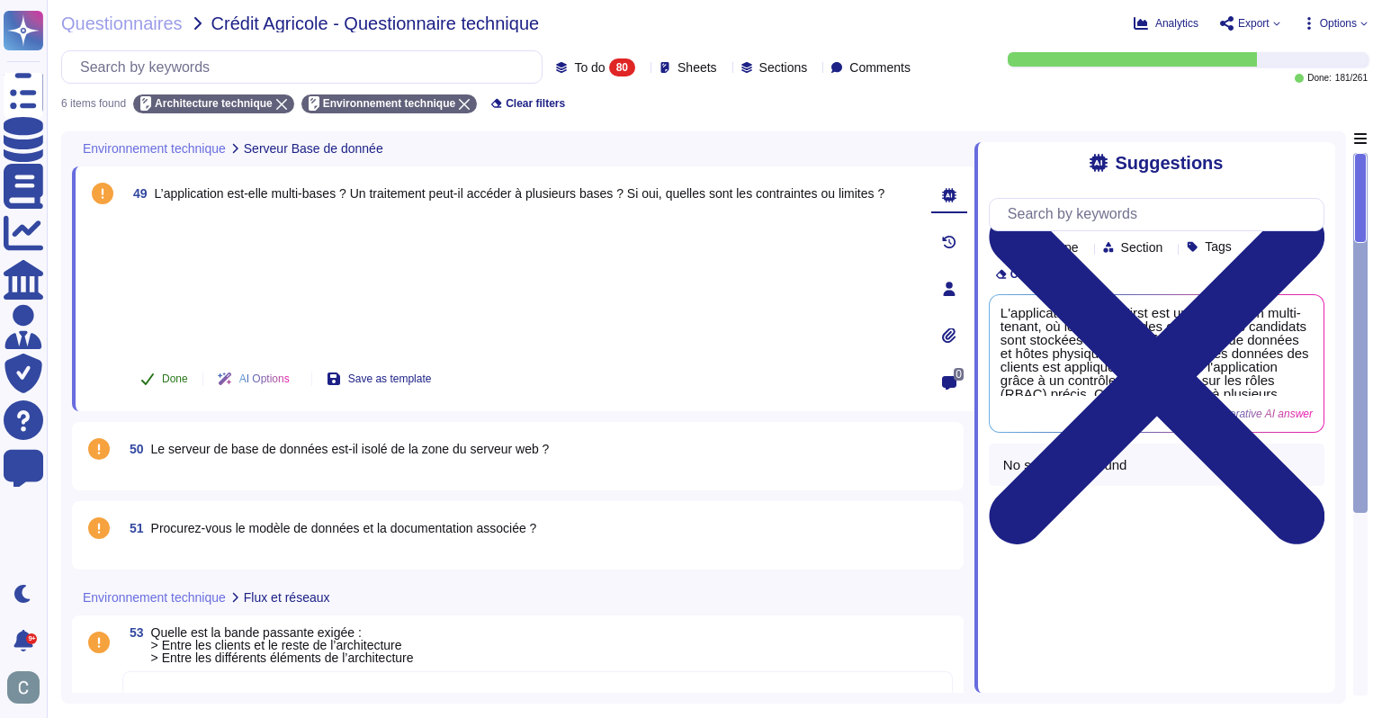
click at [173, 373] on span "Done" at bounding box center [175, 378] width 26 height 11
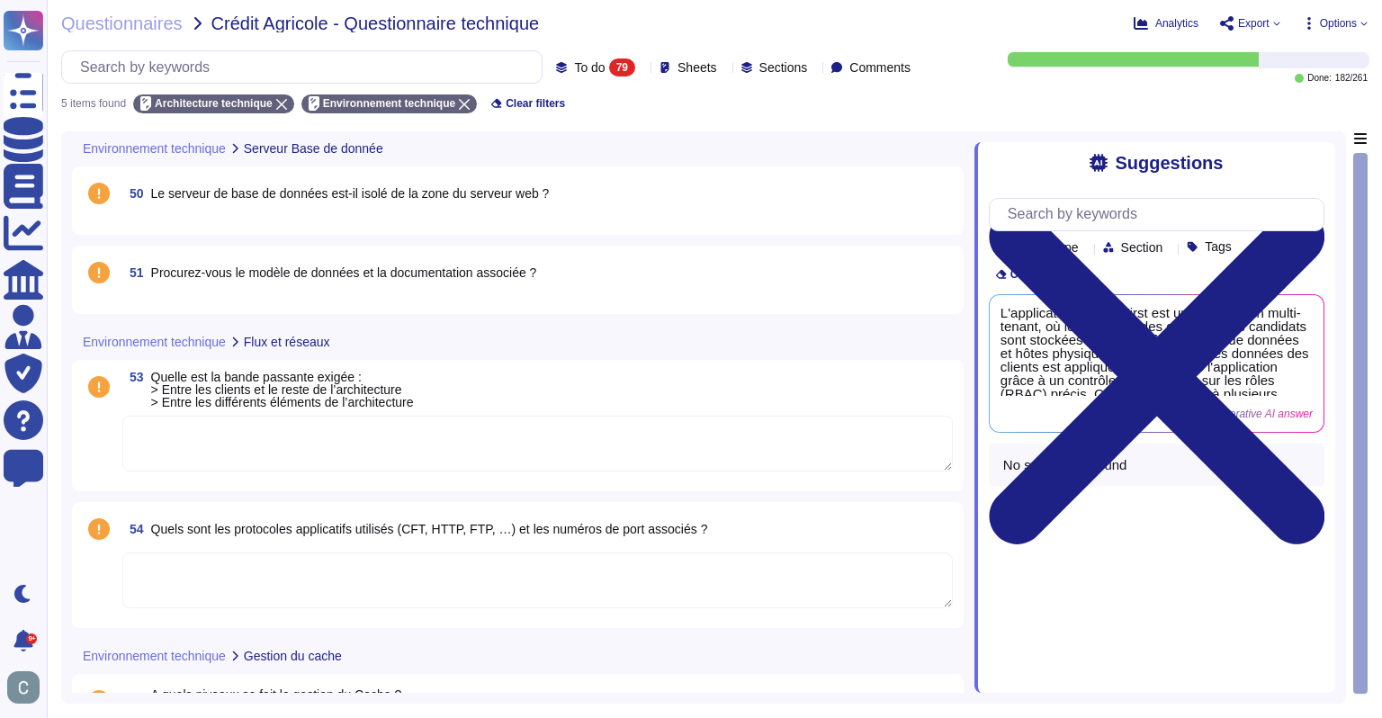
click at [197, 199] on span "Le serveur de base de données est-il isolé de la zone du serveur web ?" at bounding box center [350, 193] width 399 height 14
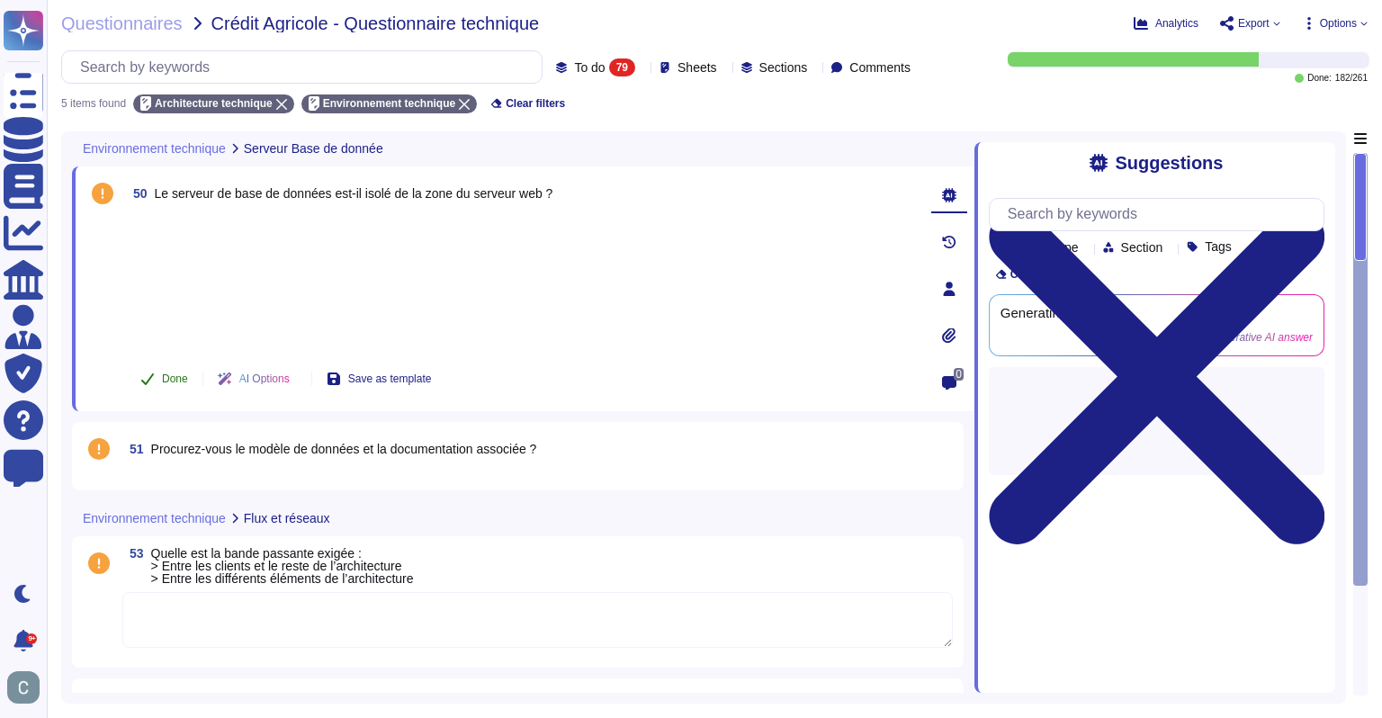
click at [183, 373] on span "Done" at bounding box center [175, 378] width 26 height 11
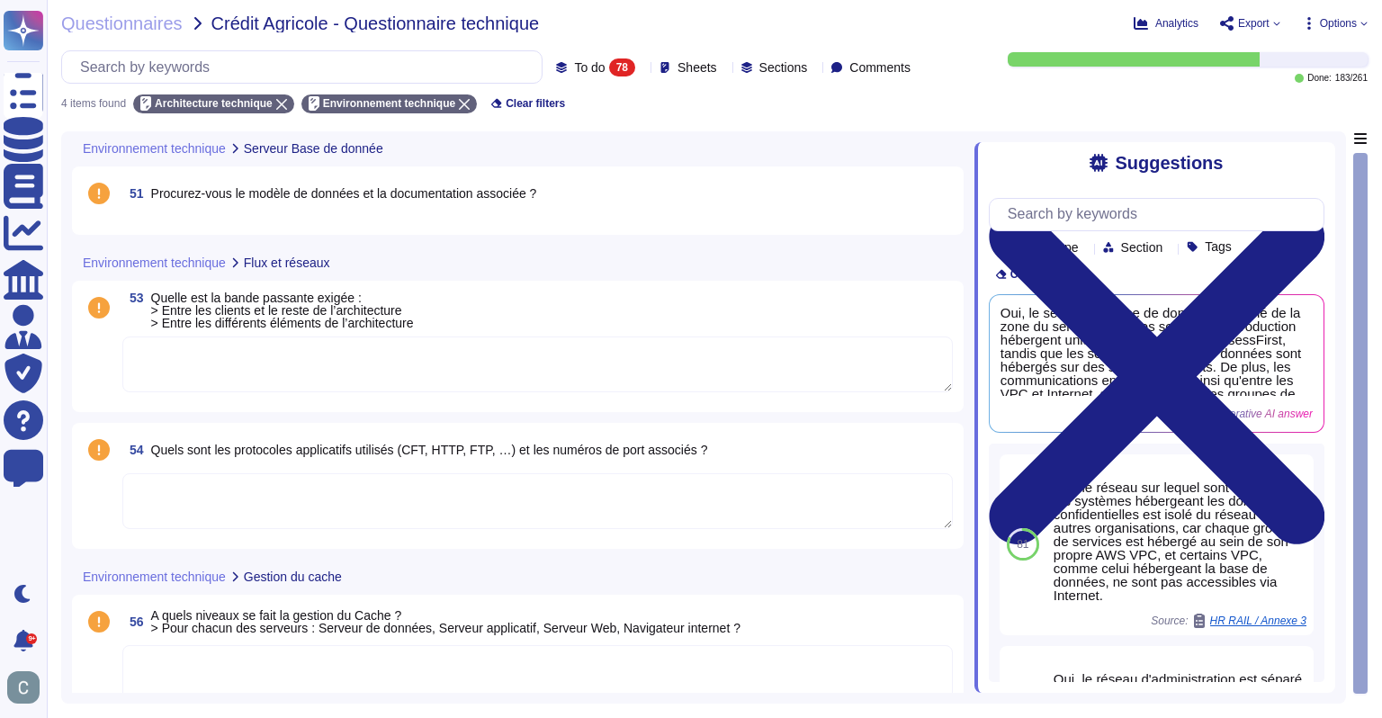
click at [186, 208] on div "51 Procurez-vous le modèle de données et la documentation associée ?" at bounding box center [518, 200] width 870 height 47
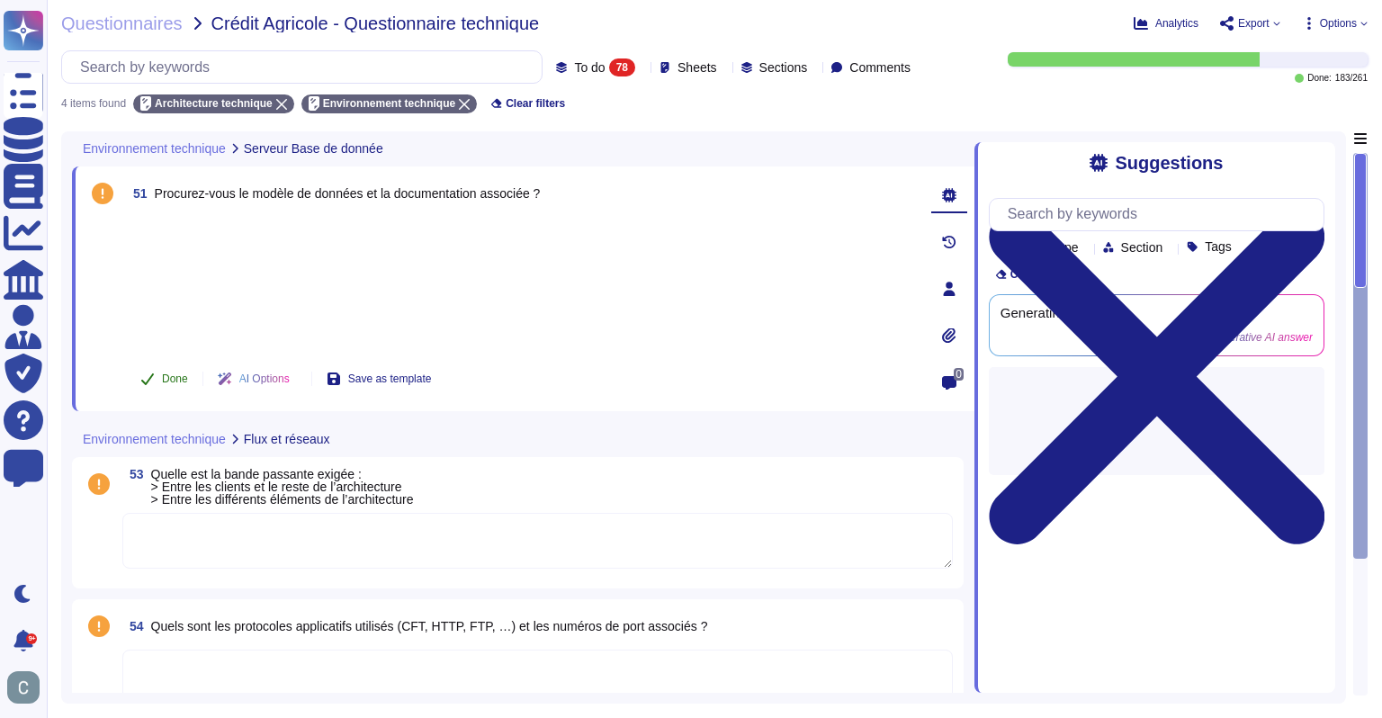
click at [162, 361] on button "Done" at bounding box center [164, 379] width 76 height 36
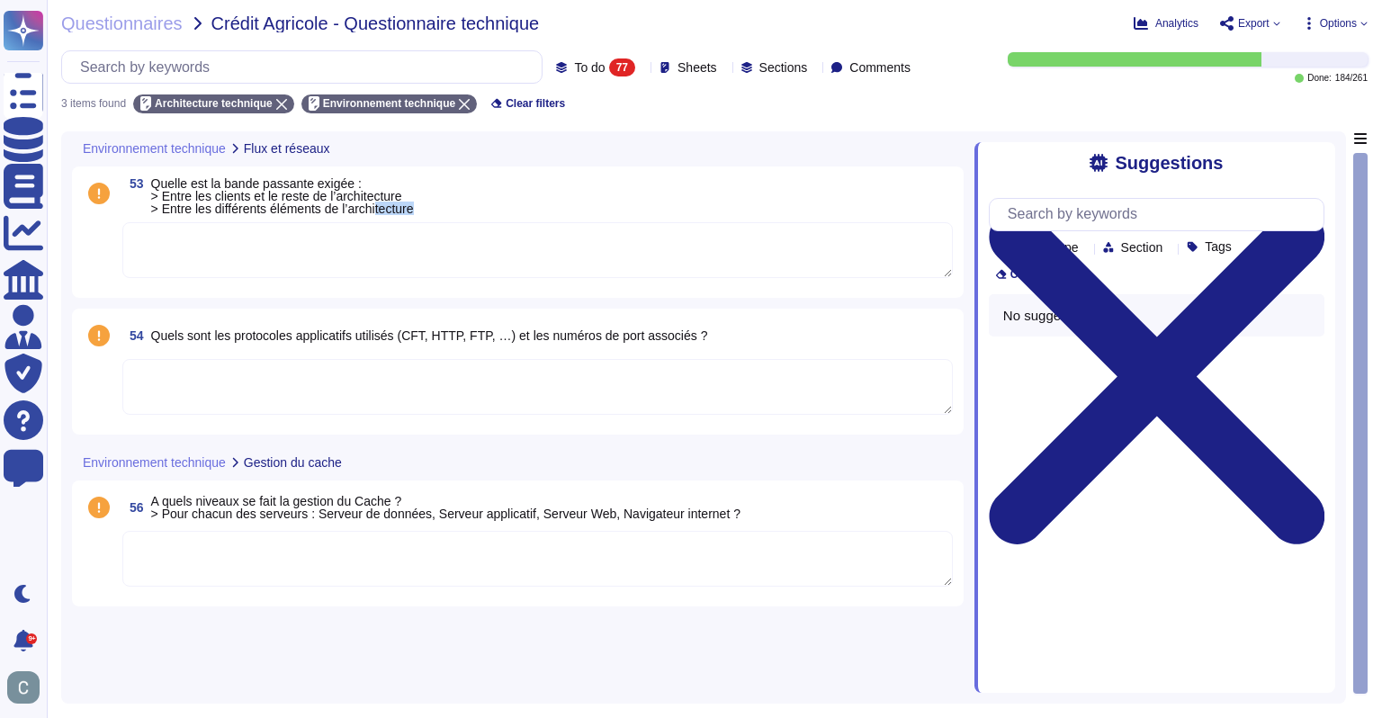
drag, startPoint x: 422, startPoint y: 206, endPoint x: 382, endPoint y: 213, distance: 41.1
click at [382, 213] on div "53 Quelle est la bande passante exigée : > Entre les clients et le reste de l’a…" at bounding box center [537, 196] width 831 height 38
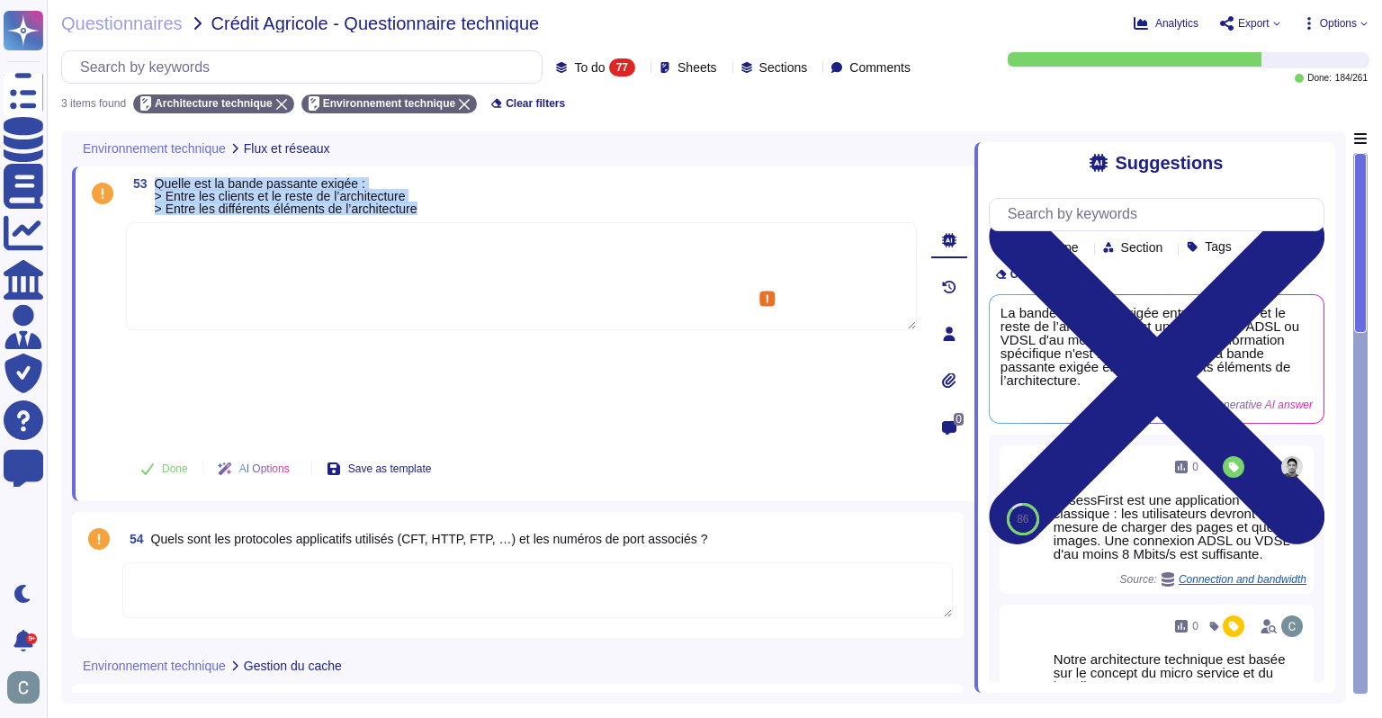
drag, startPoint x: 436, startPoint y: 209, endPoint x: 148, endPoint y: 184, distance: 289.0
click at [148, 184] on div "53 Quelle est la bande passante exigée : > Entre les clients et le reste de l’a…" at bounding box center [521, 196] width 791 height 38
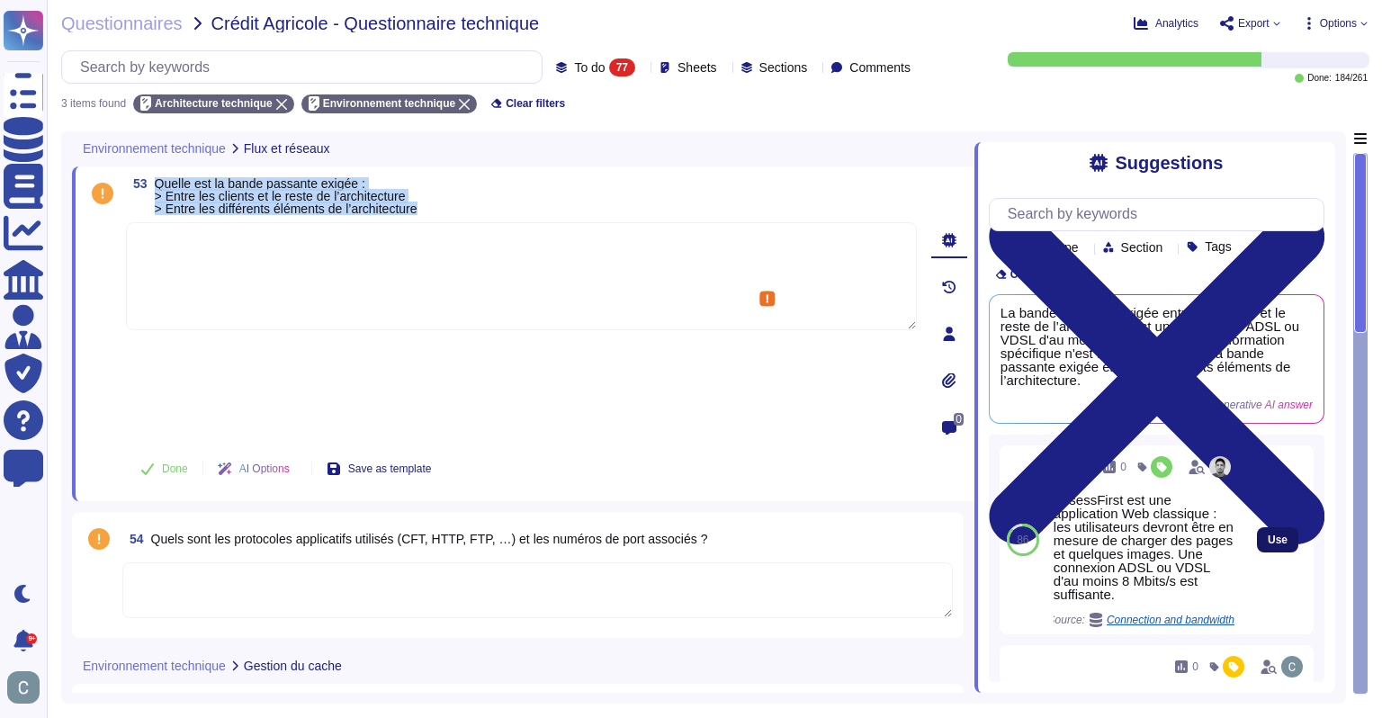
click at [1268, 543] on span "Use" at bounding box center [1278, 540] width 20 height 11
type textarea "AssessFirst est une application Web classique : les utilisateurs devront être e…"
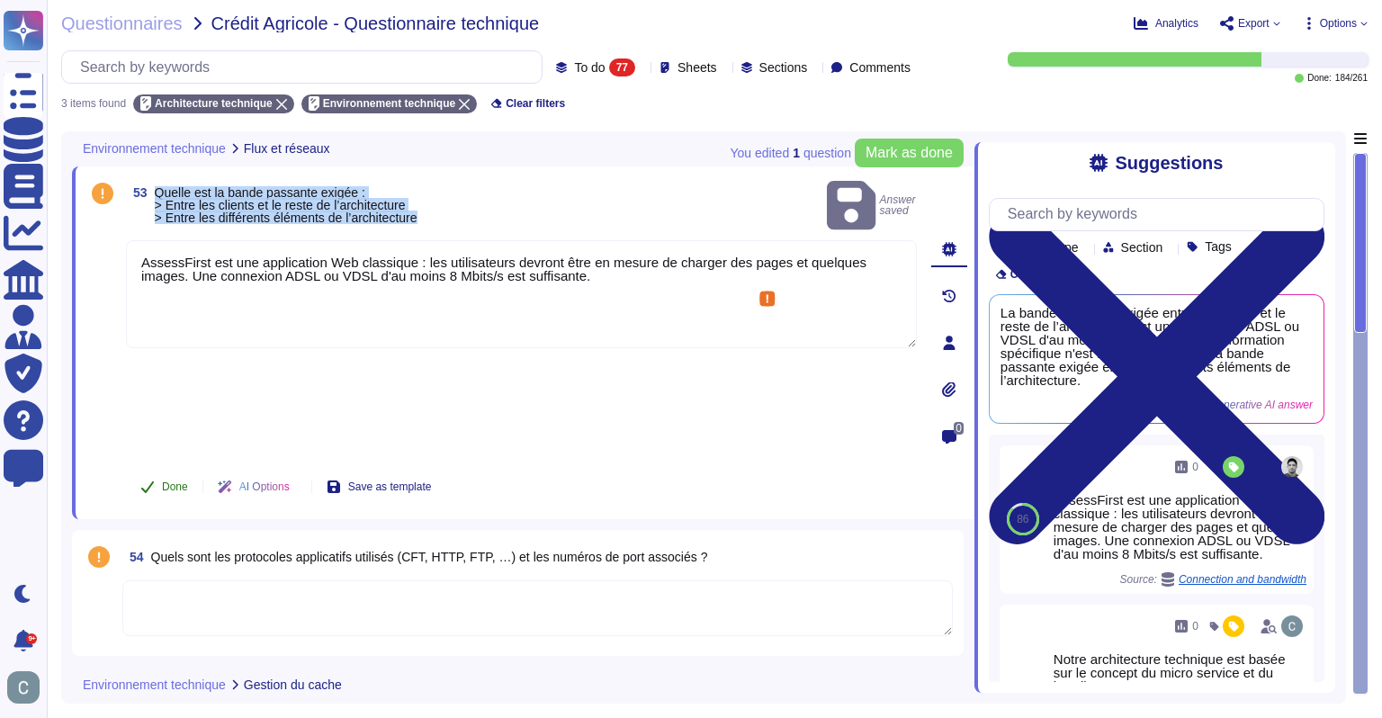
click at [170, 481] on span "Done" at bounding box center [175, 486] width 26 height 11
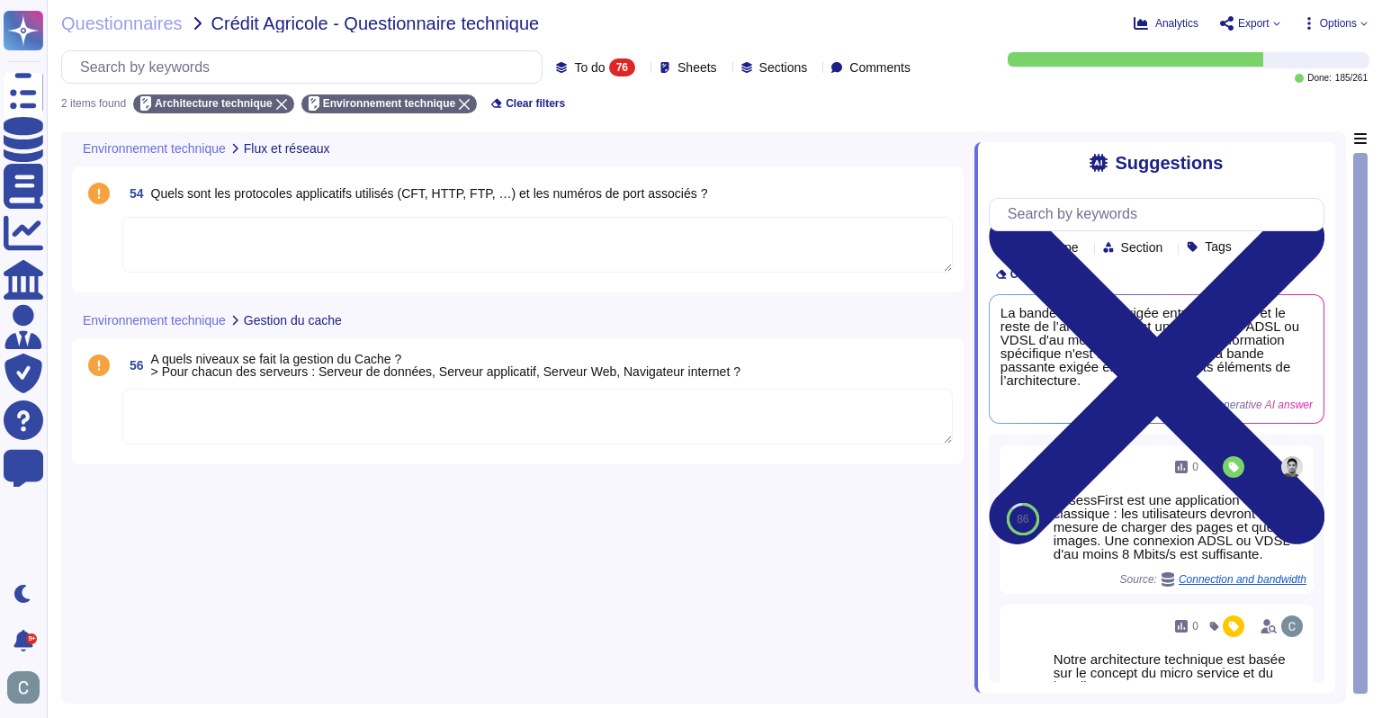
click at [290, 193] on span "Quels sont les protocoles applicatifs utilisés (CFT, HTTP, FTP, …) et les numér…" at bounding box center [429, 193] width 557 height 14
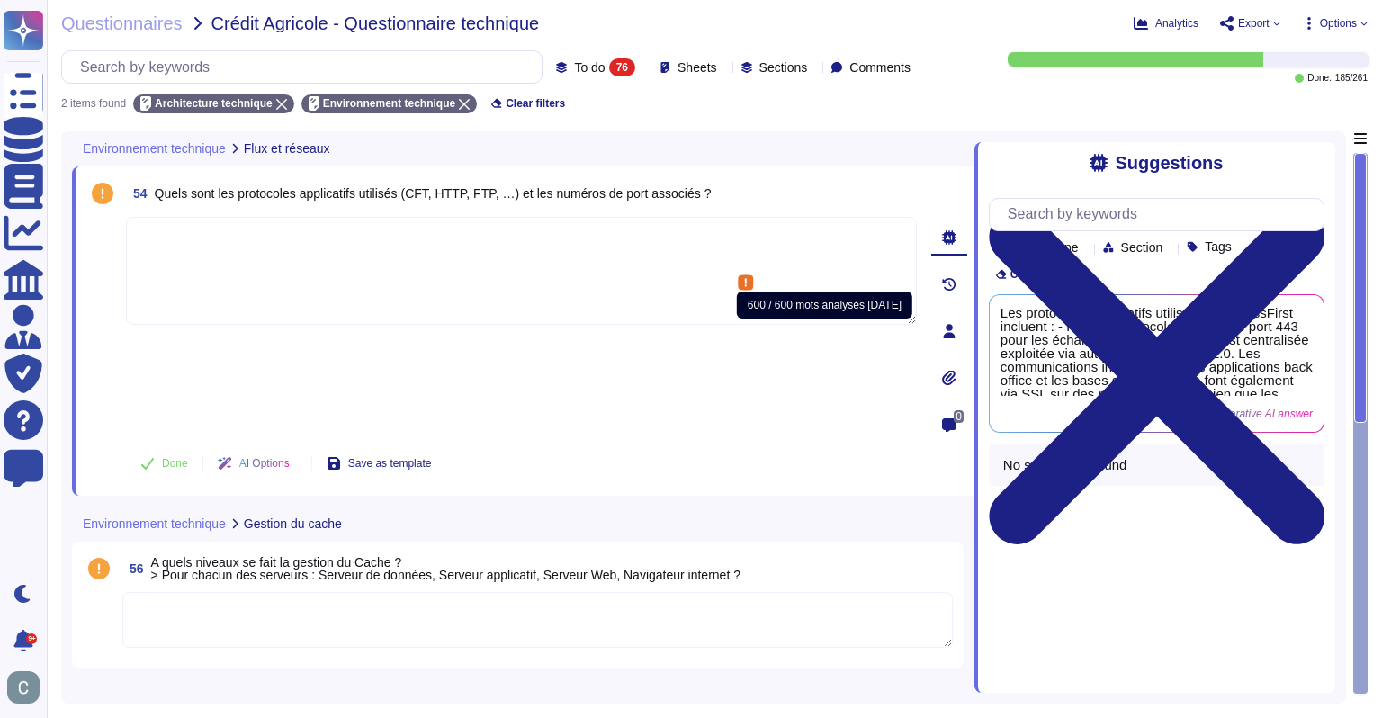
click at [492, 202] on span "54 Quels sont les protocoles applicatifs utilisés (CFT, HTTP, FTP, …) et les nu…" at bounding box center [418, 193] width 585 height 32
click at [482, 192] on span "Quels sont les protocoles applicatifs utilisés (CFT, HTTP, FTP, …) et les numér…" at bounding box center [433, 193] width 557 height 14
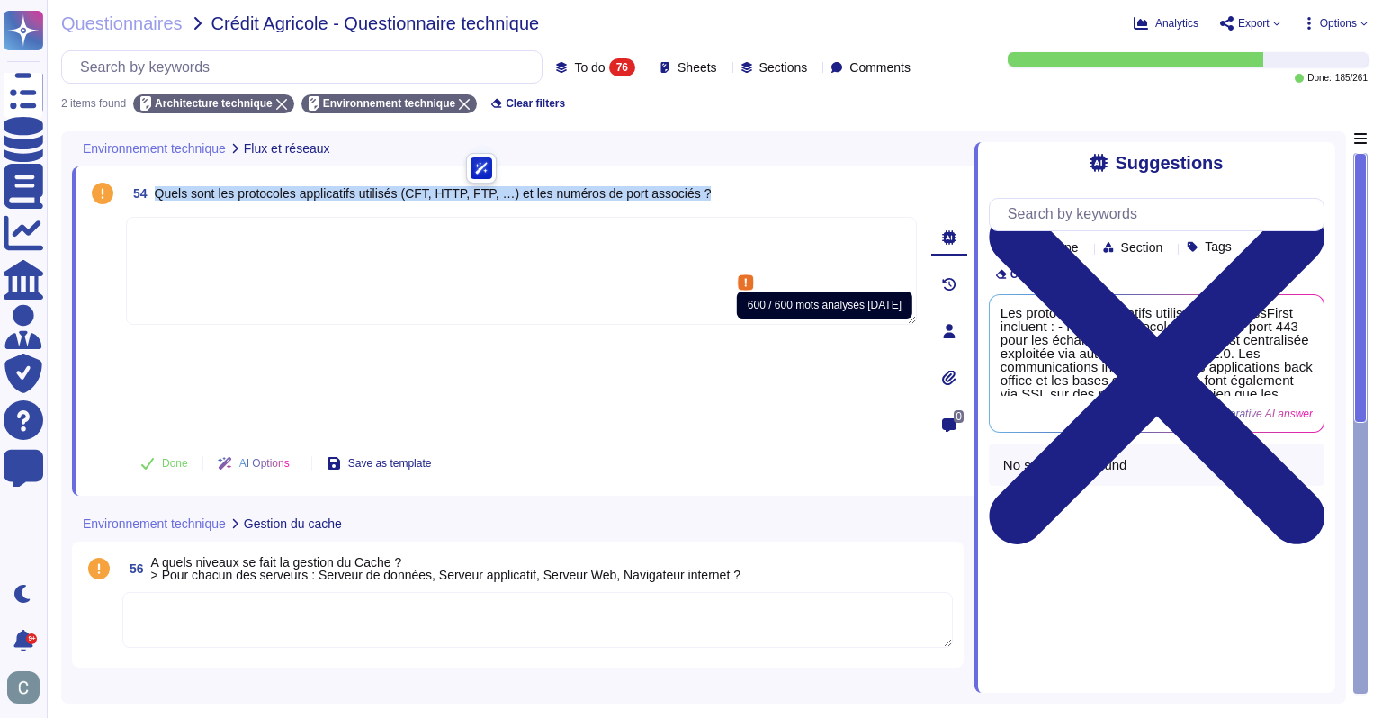
click at [482, 192] on span "Quels sont les protocoles applicatifs utilisés (CFT, HTTP, FTP, …) et les numér…" at bounding box center [433, 193] width 557 height 14
copy span "Quels sont les protocoles applicatifs utilisés (CFT, HTTP, FTP, …) et les numér…"
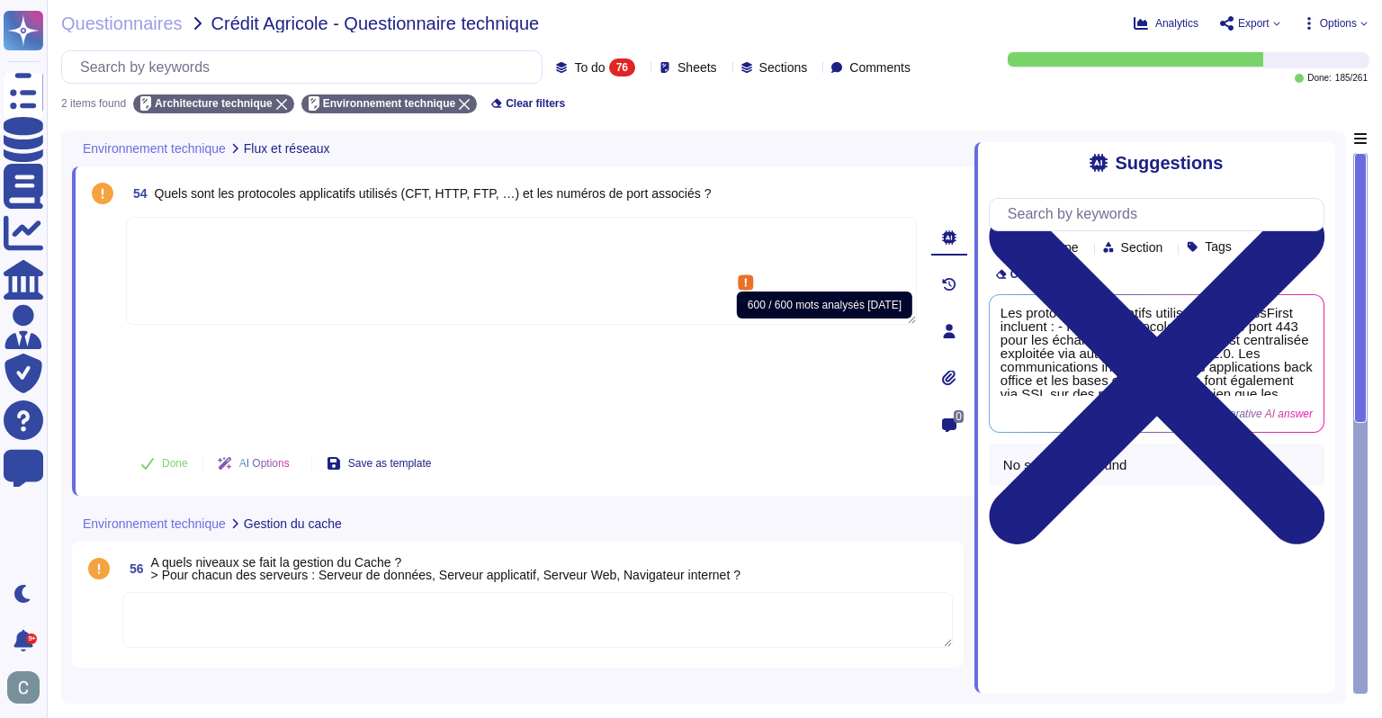
click at [476, 246] on textarea at bounding box center [521, 271] width 791 height 108
click at [468, 192] on span "Quels sont les protocoles applicatifs utilisés (CFT, HTTP, FTP, …) et les numér…" at bounding box center [433, 193] width 557 height 14
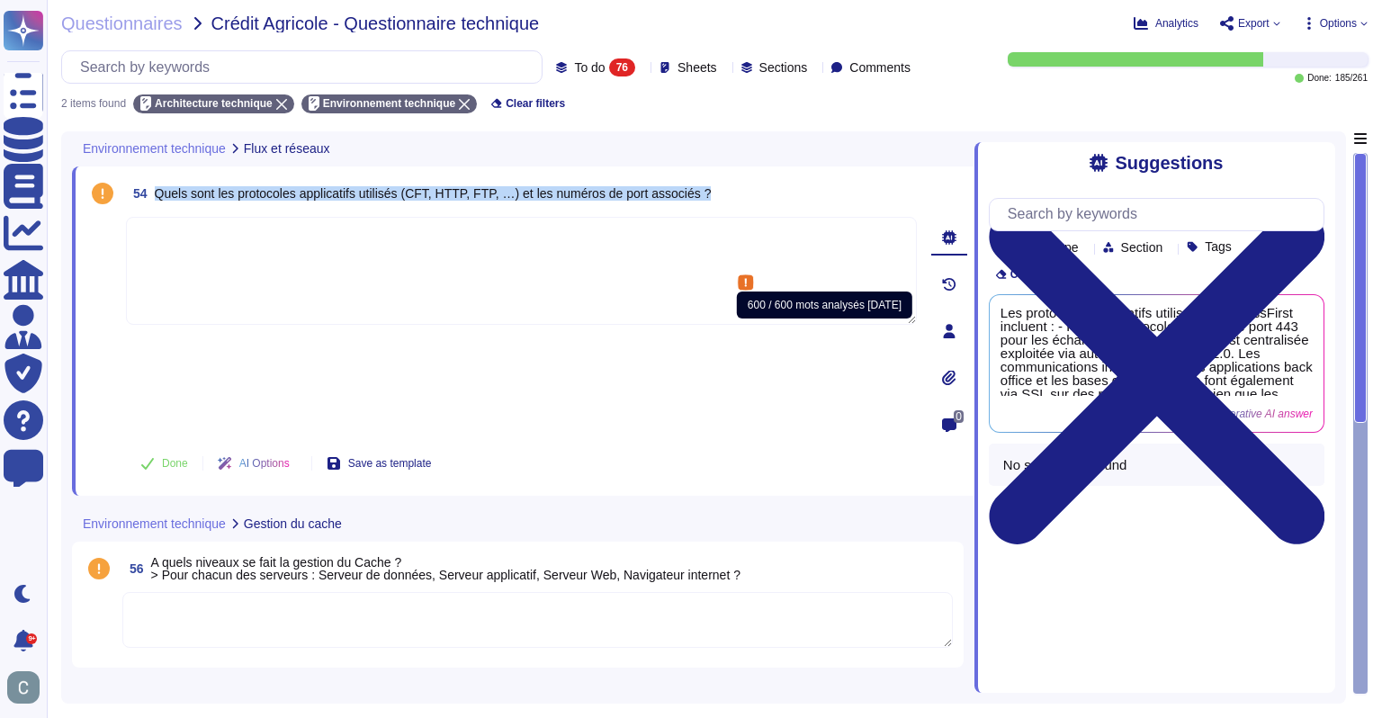
click at [468, 192] on span "Quels sont les protocoles applicatifs utilisés (CFT, HTTP, FTP, …) et les numér…" at bounding box center [433, 193] width 557 height 14
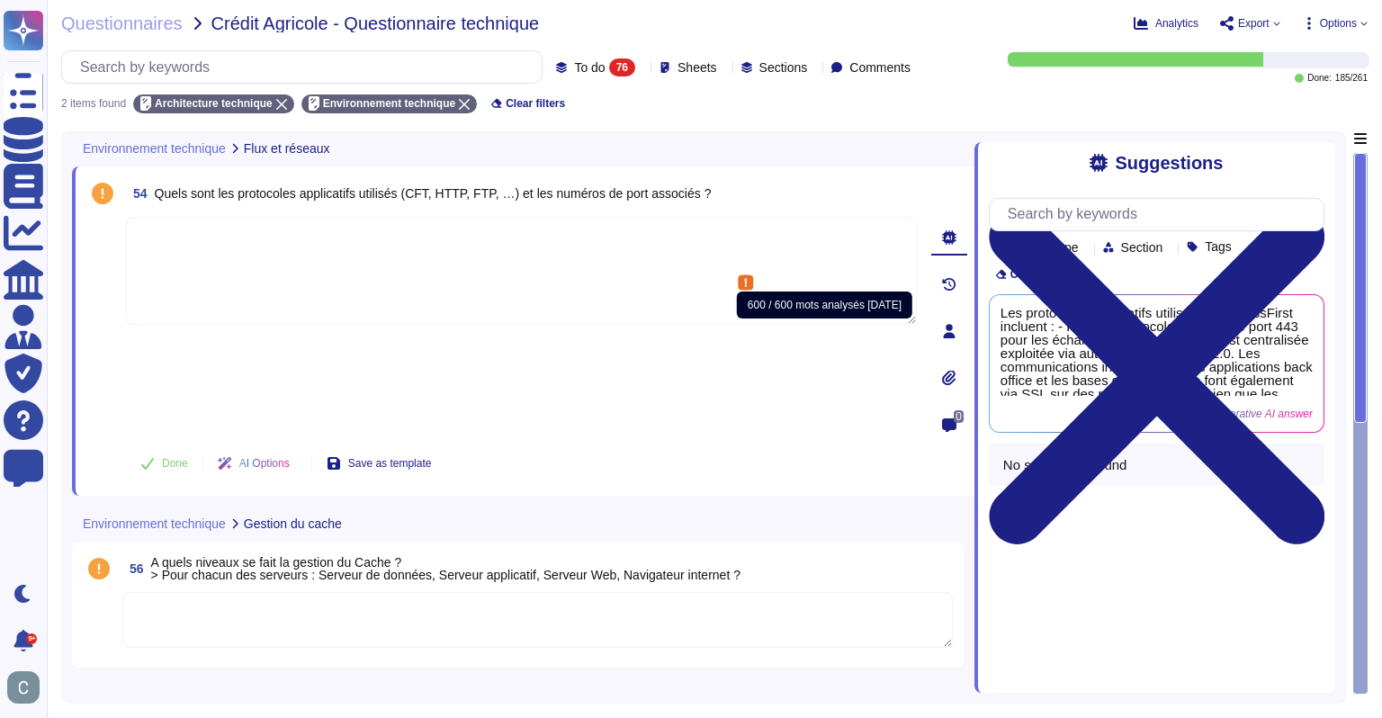
click at [436, 256] on textarea at bounding box center [521, 271] width 791 height 108
paste textarea "Les protocoles utilisés sont les suivants : HTTP/HTTPS : tous les échanges appl…"
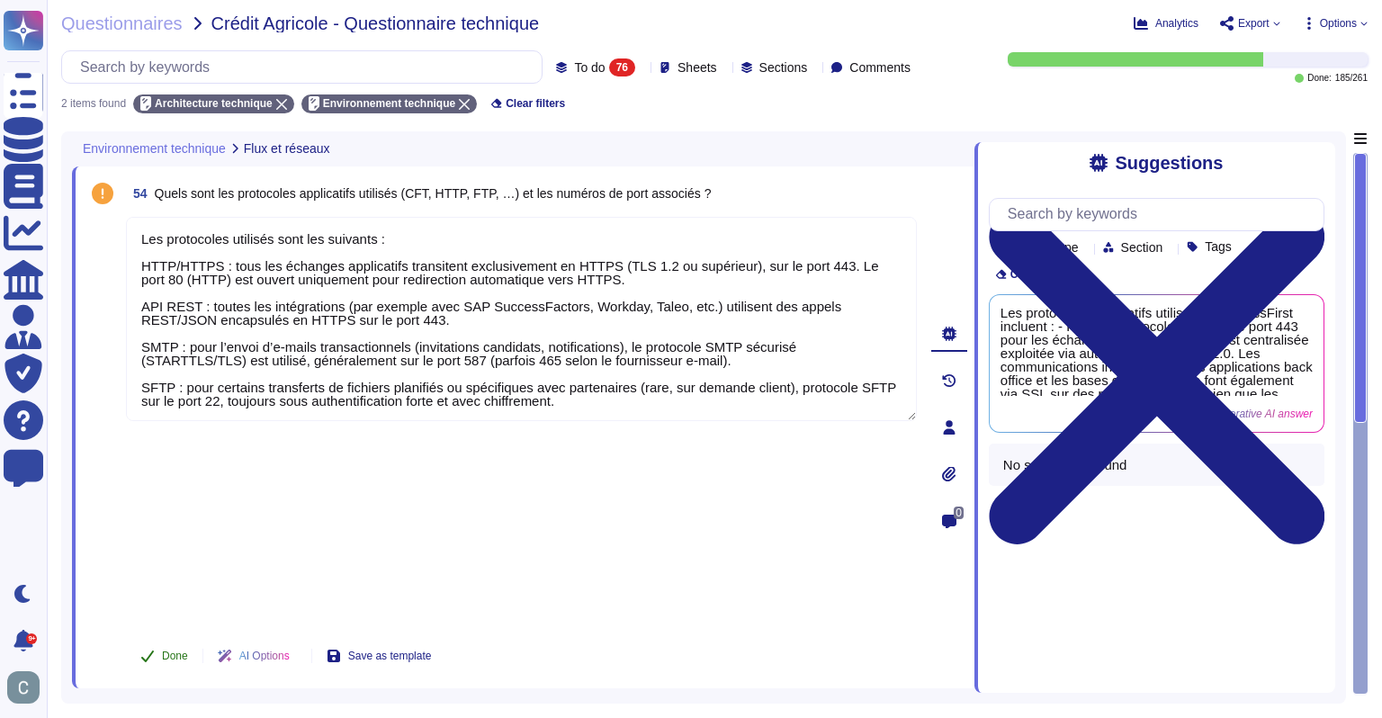
type textarea "Les protocoles utilisés sont les suivants : HTTP/HTTPS : tous les échanges appl…"
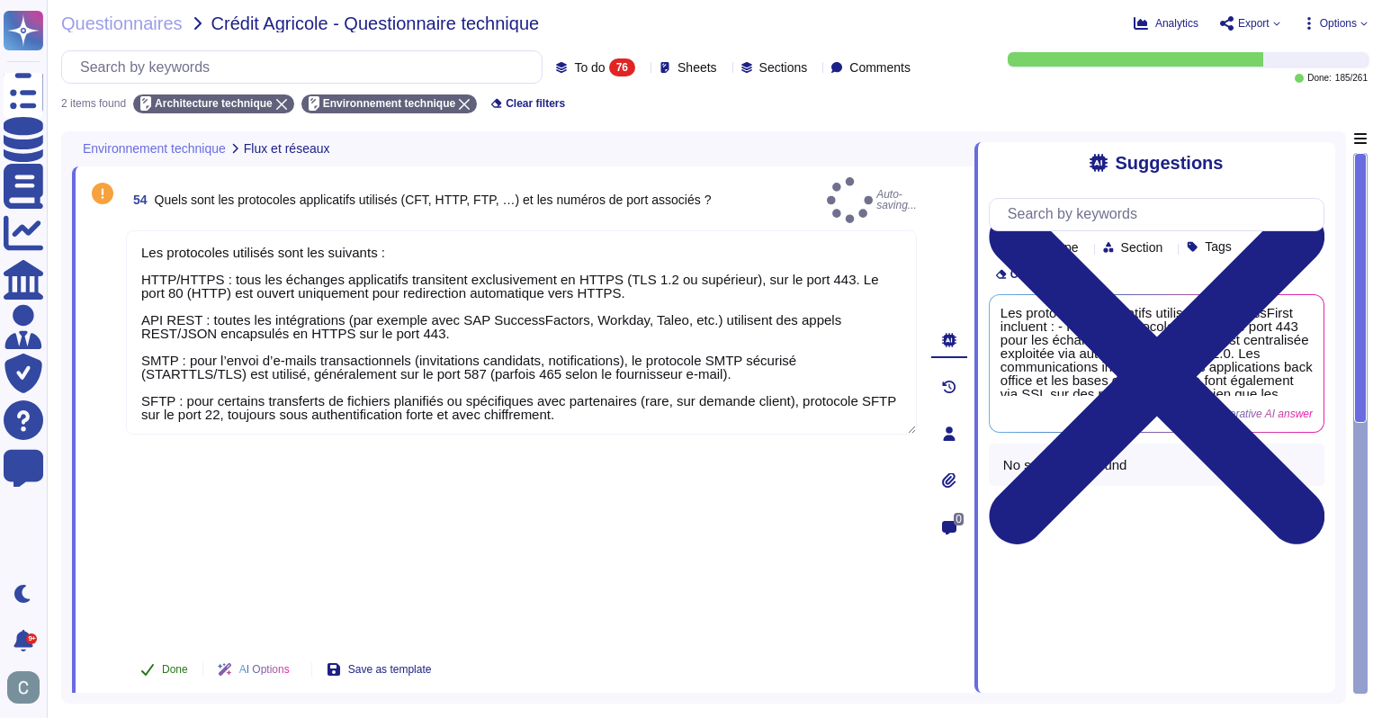
click at [170, 664] on span "Done" at bounding box center [175, 669] width 26 height 11
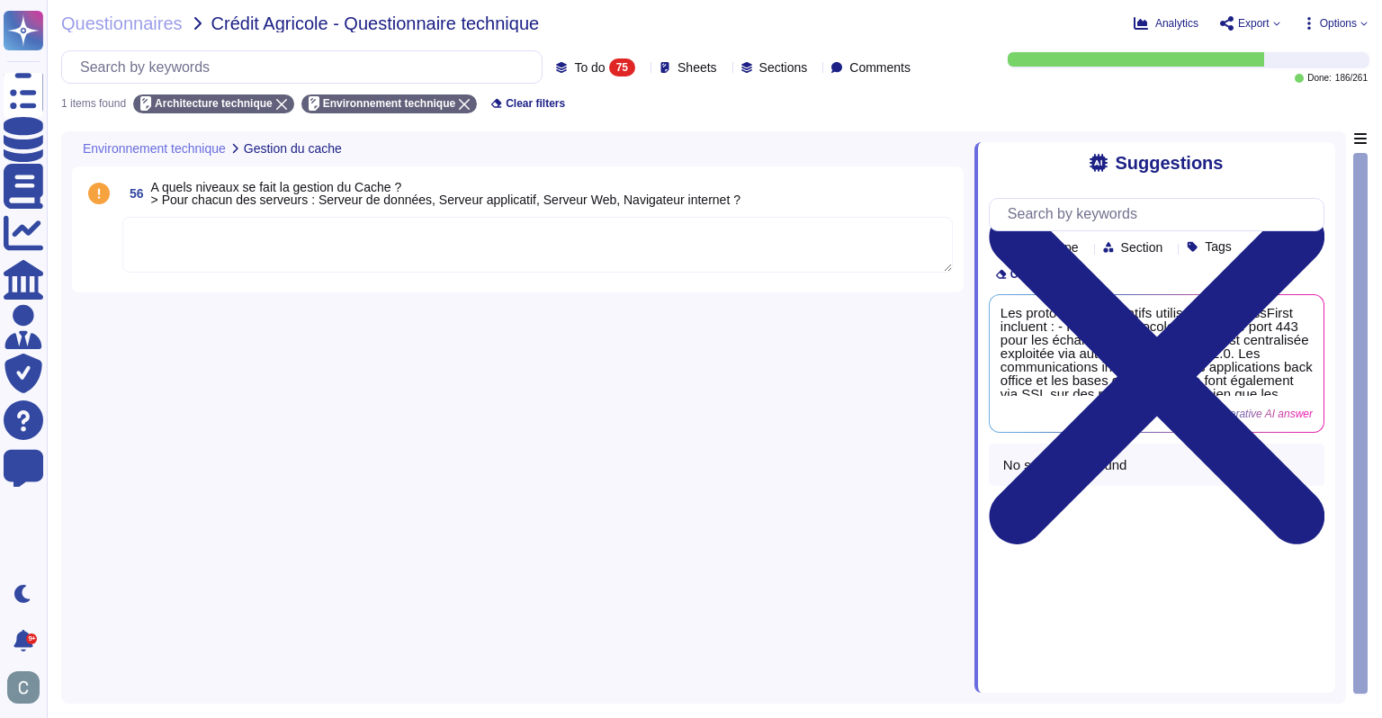
click at [274, 184] on span "A quels niveaux se fait la gestion du Cache ? > Pour chacun des serveurs : Serv…" at bounding box center [445, 193] width 589 height 27
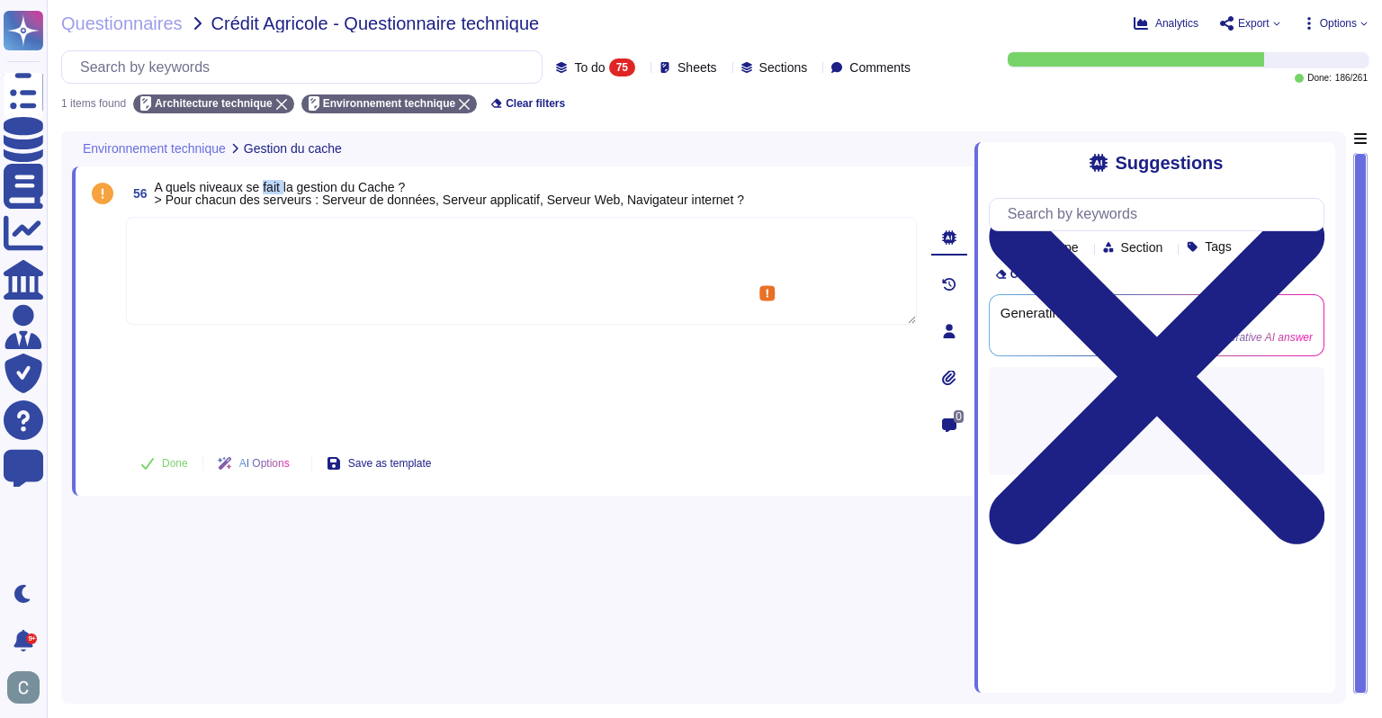
click at [274, 184] on span "A quels niveaux se fait la gestion du Cache ? > Pour chacun des serveurs : Serv…" at bounding box center [449, 193] width 589 height 27
click at [282, 184] on span "A quels niveaux se fait la gestion du Cache ? > Pour chacun des serveurs : Serv…" at bounding box center [449, 193] width 589 height 27
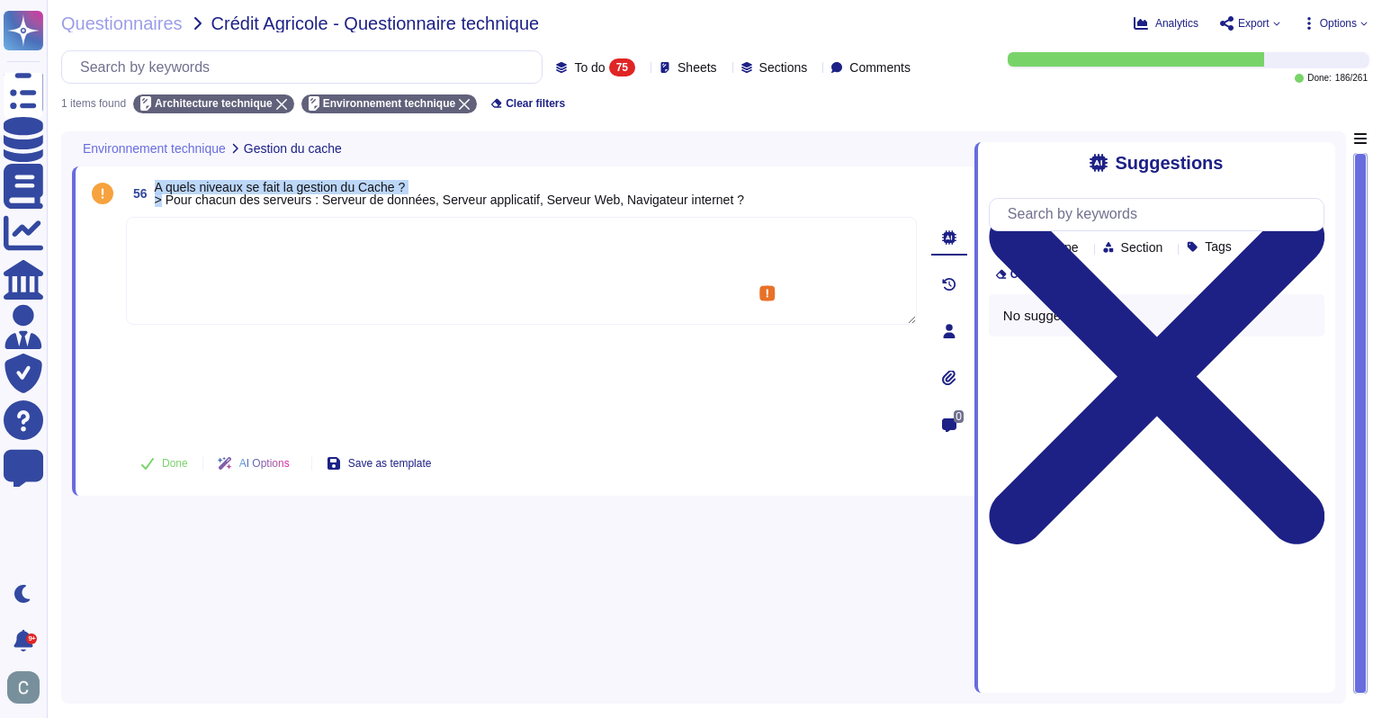
click at [282, 184] on span "A quels niveaux se fait la gestion du Cache ? > Pour chacun des serveurs : Serv…" at bounding box center [449, 193] width 589 height 27
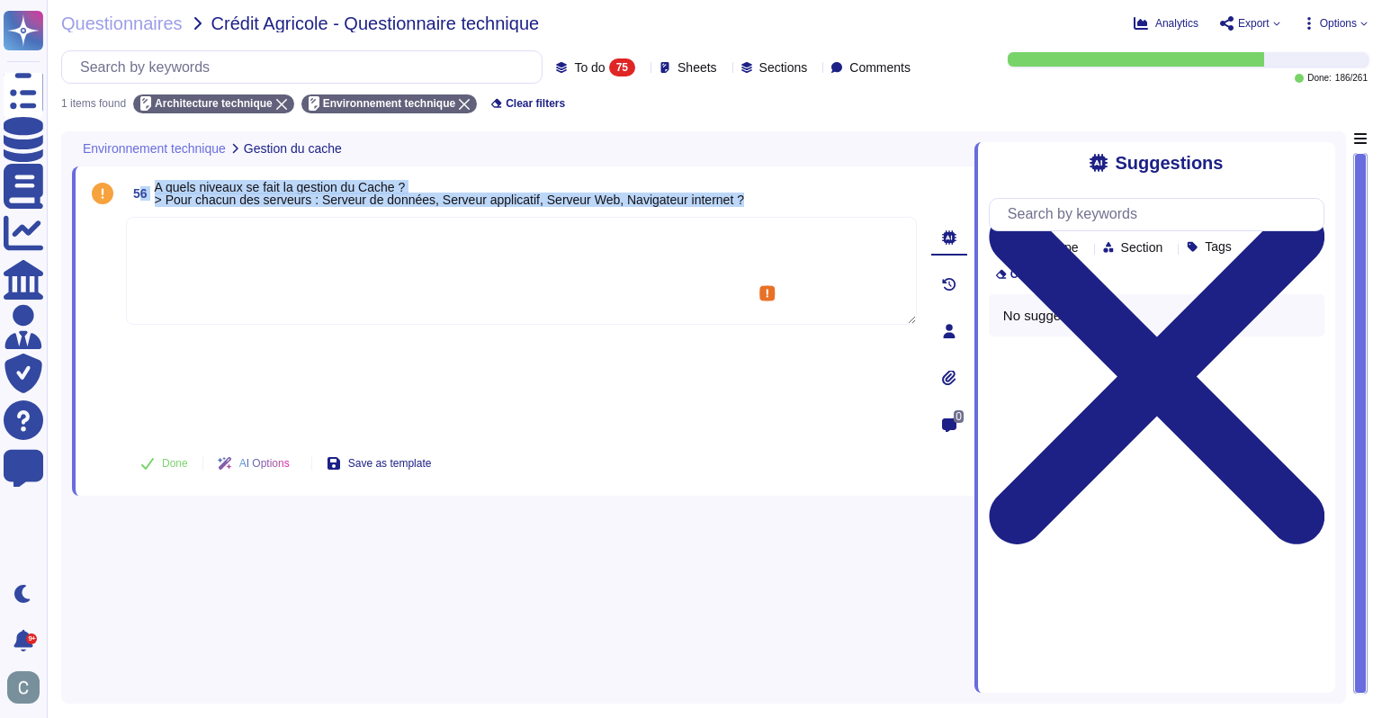
drag, startPoint x: 774, startPoint y: 209, endPoint x: 143, endPoint y: 182, distance: 631.4
click at [143, 182] on div "56 A quels niveaux se fait la gestion du Cache ? > Pour chacun des serveurs : S…" at bounding box center [501, 331] width 831 height 308
click at [156, 182] on span "A quels niveaux se fait la gestion du Cache ? > Pour chacun des serveurs : Serv…" at bounding box center [449, 193] width 589 height 27
drag, startPoint x: 155, startPoint y: 185, endPoint x: 814, endPoint y: 206, distance: 659.9
click at [814, 206] on div "56 A quels niveaux se fait la gestion du Cache ? > Pour chacun des serveurs : S…" at bounding box center [521, 193] width 791 height 32
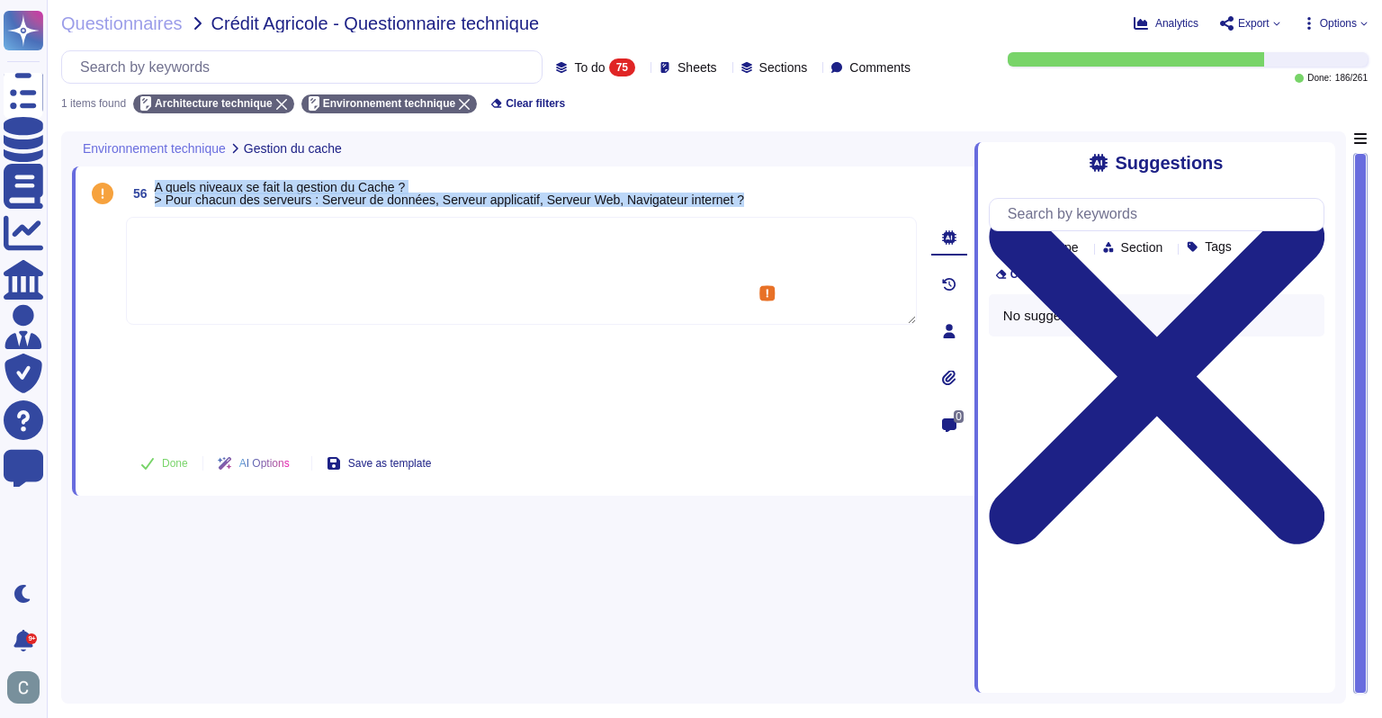
copy span "A quels niveaux se fait la gestion du Cache ? > Pour chacun des serveurs : Serv…"
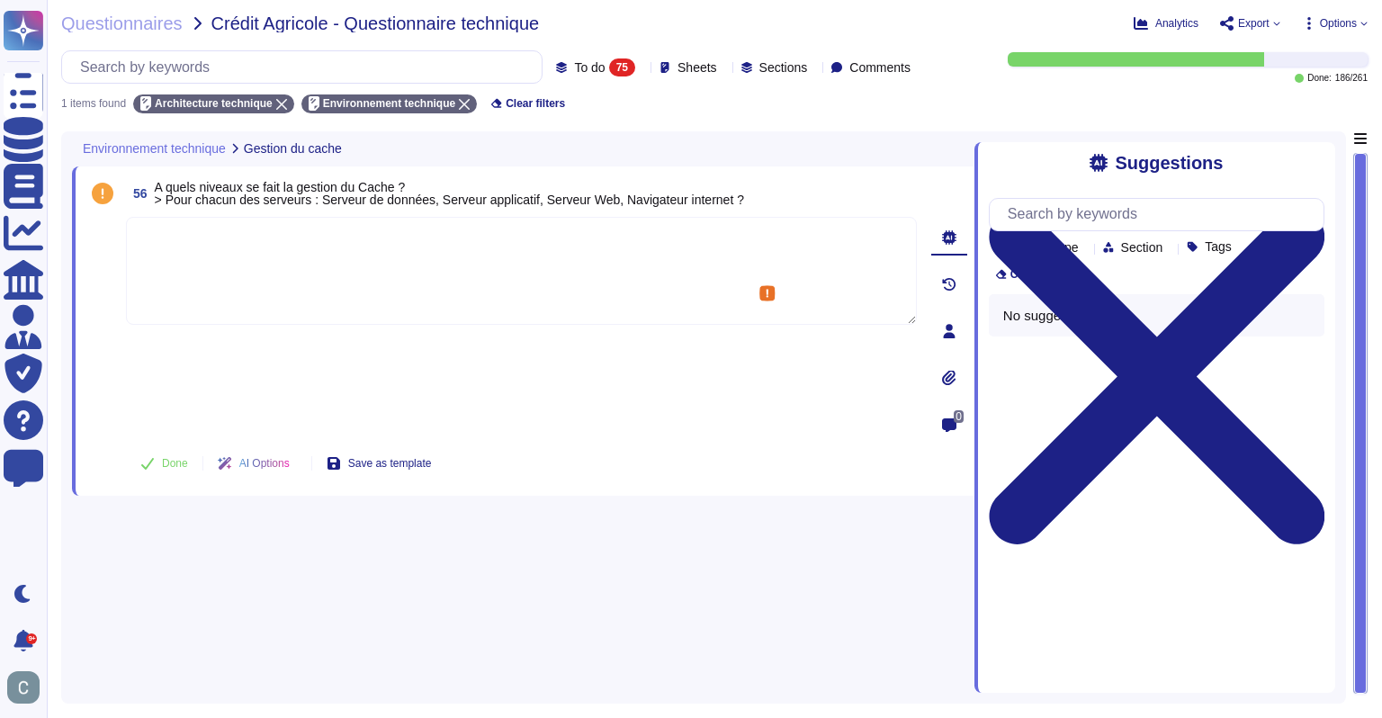
click at [526, 271] on textarea at bounding box center [521, 271] width 791 height 108
paste textarea "A quels niveaux se fait la gestion du Cache ? > Pour chacun des serveurs : Serv…"
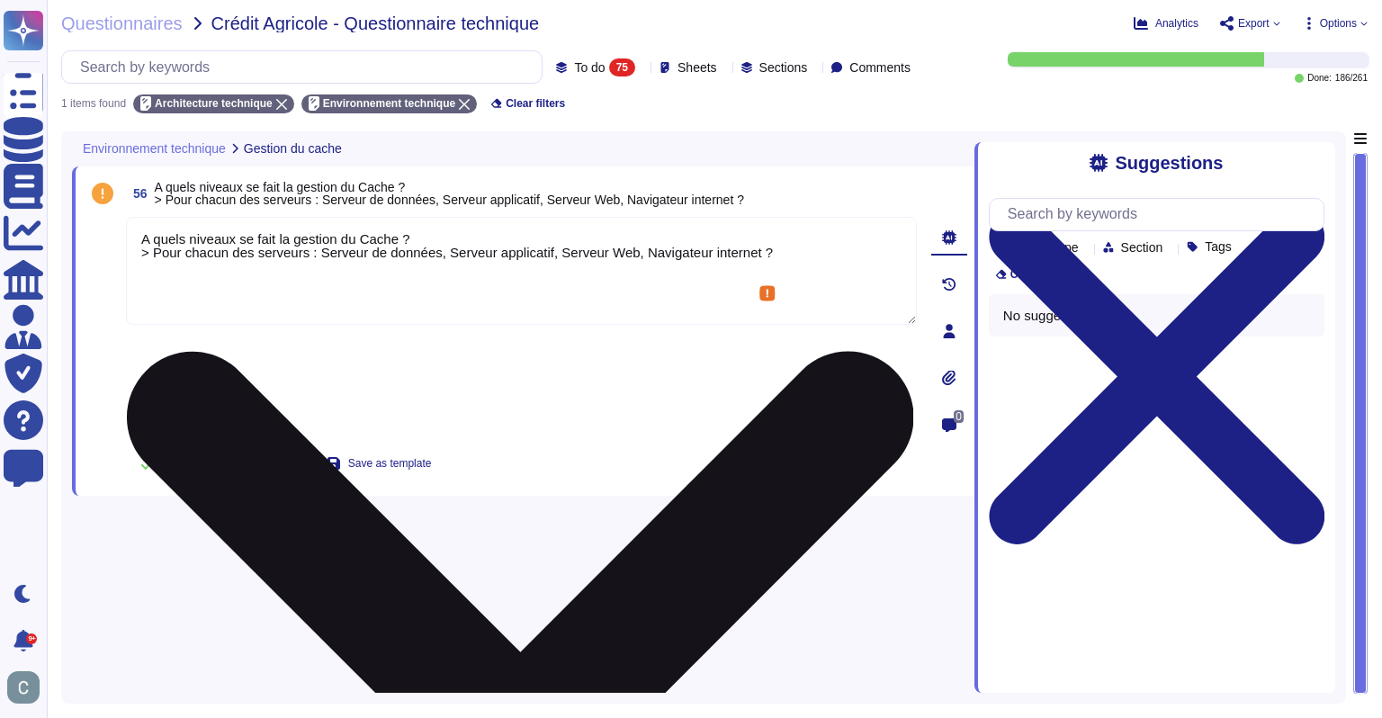
type textarea "A quels niveaux se fait la gestion du Cache ? > Pour chacun des serveurs : Serv…"
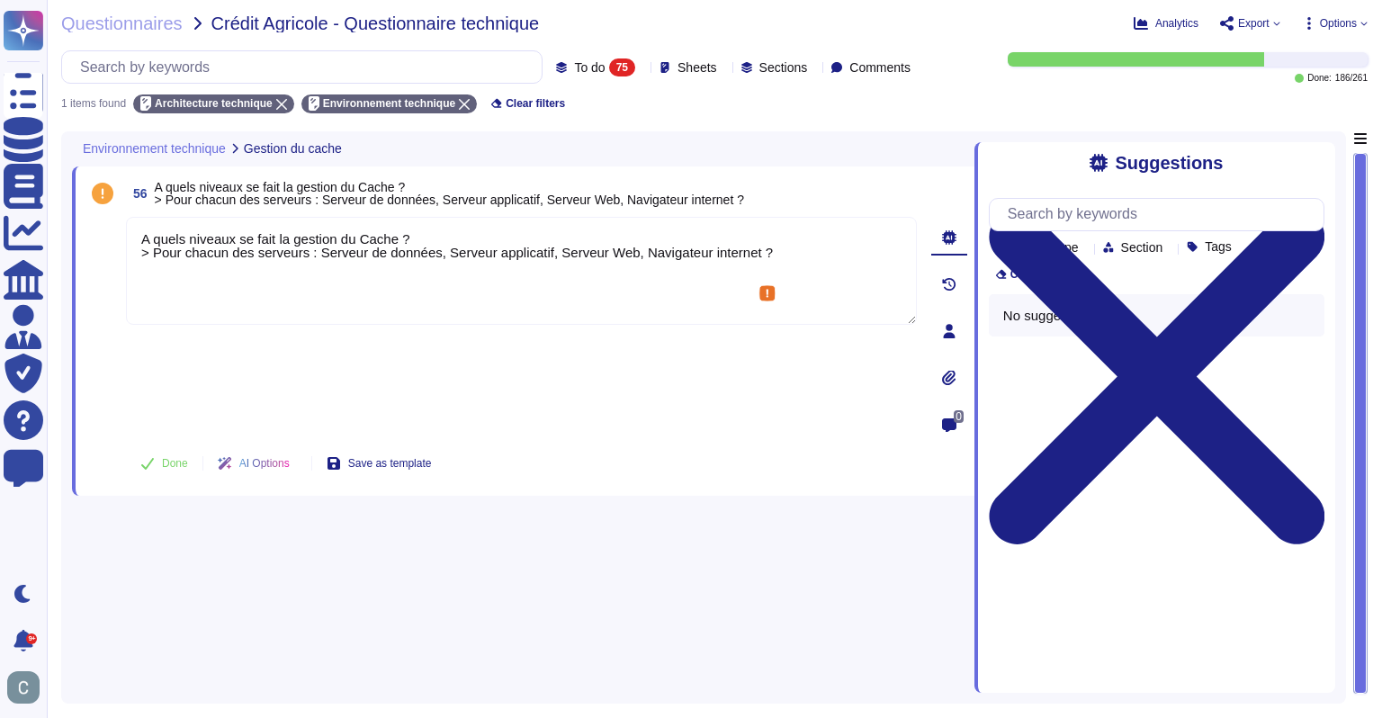
drag, startPoint x: 810, startPoint y: 250, endPoint x: 49, endPoint y: 188, distance: 762.9
click at [49, 188] on div "Questionnaires Crédit Agricole - Questionnaire technique Analytics Export Optio…" at bounding box center [714, 359] width 1335 height 718
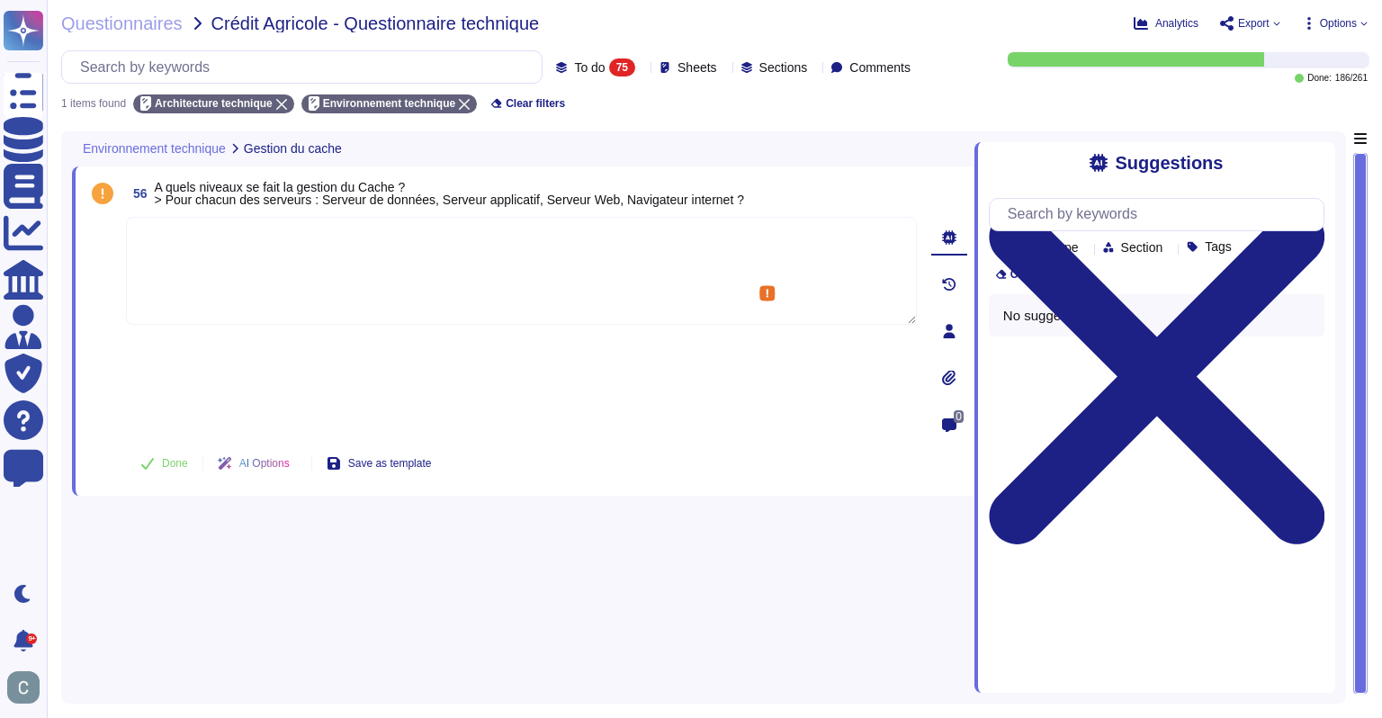
click at [580, 265] on textarea at bounding box center [521, 271] width 791 height 108
paste textarea "La gestion du cache dans la plateforme AssessFirst est pensée de manière multi-…"
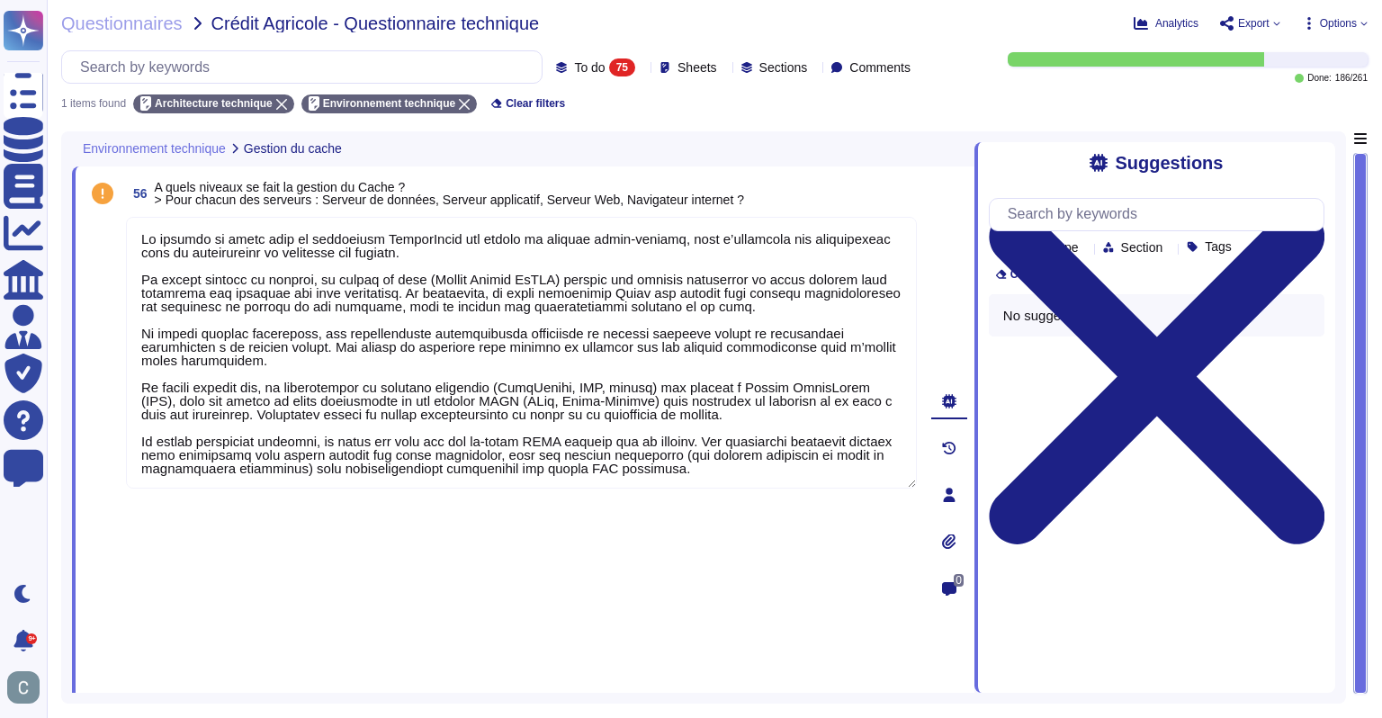
type textarea "La gestion du cache dans la plateforme AssessFirst est pensée de manière multi-…"
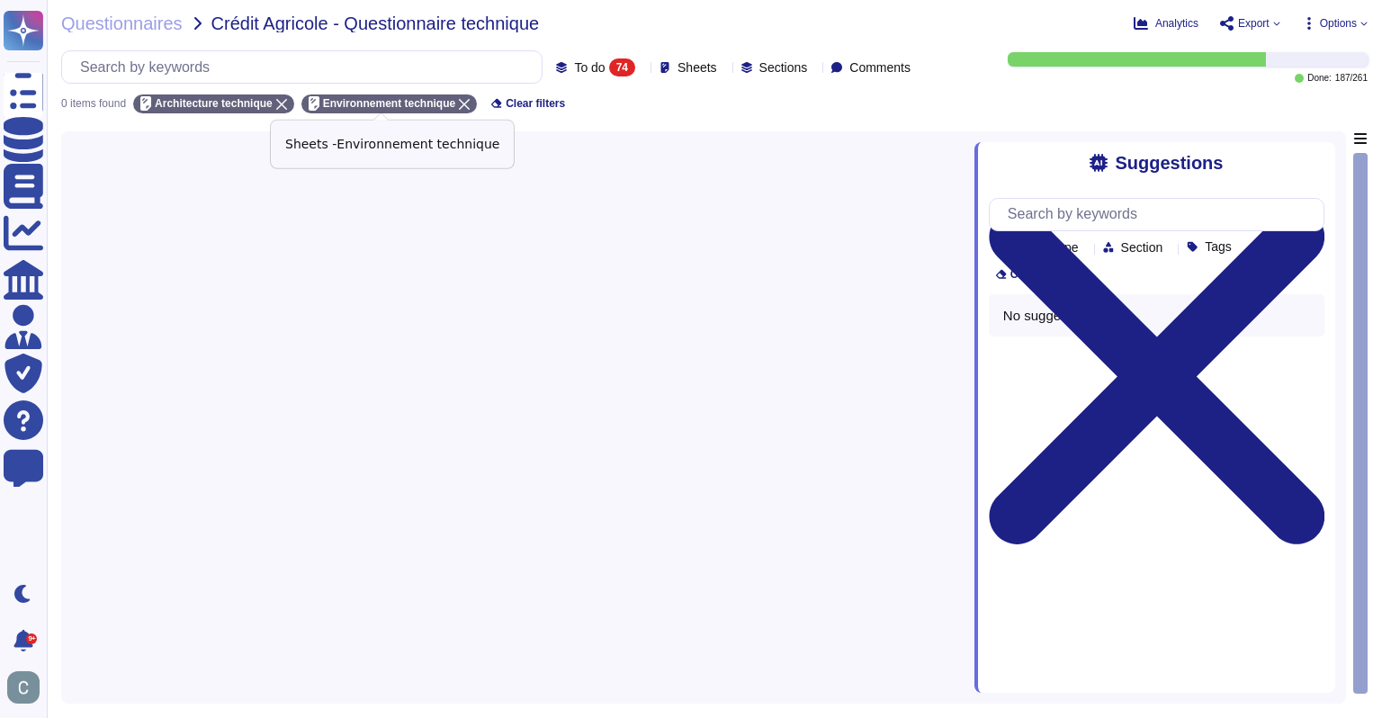
click at [459, 103] on icon at bounding box center [464, 104] width 11 height 11
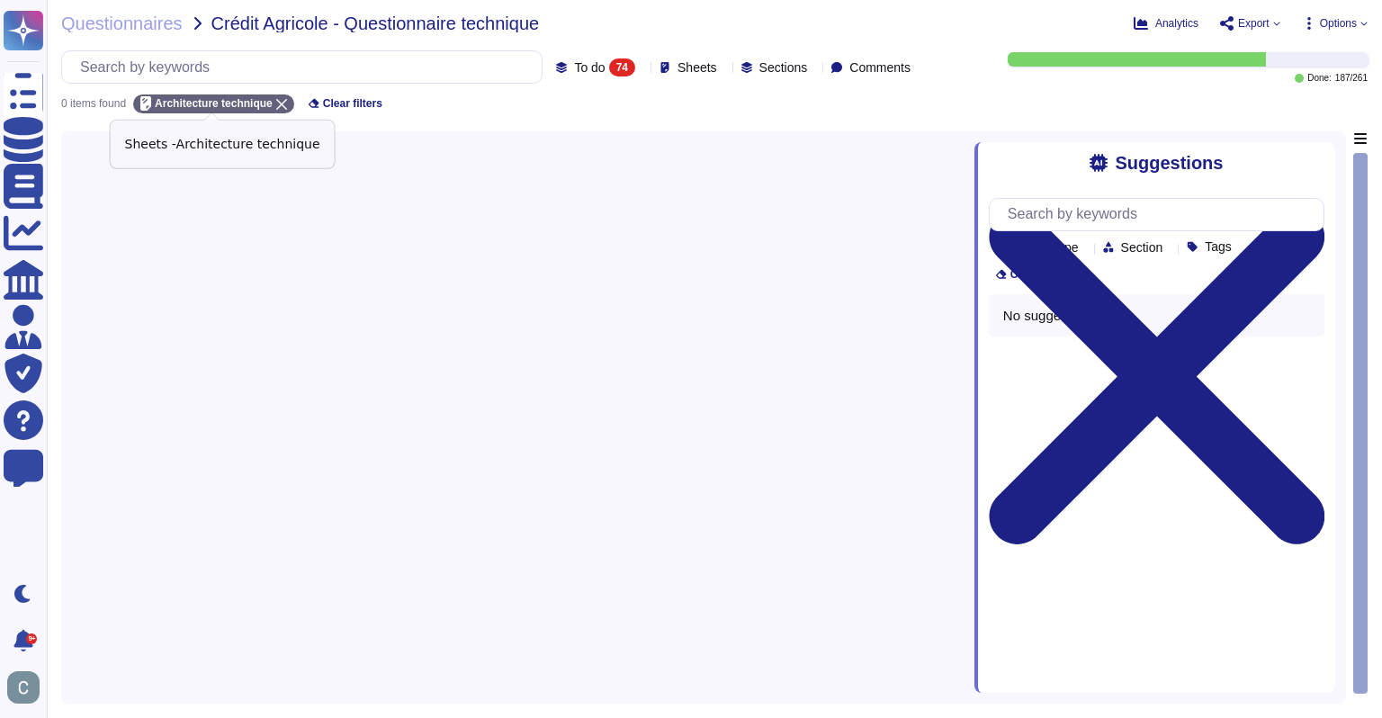
click at [276, 102] on icon at bounding box center [281, 104] width 11 height 11
